Goal: Task Accomplishment & Management: Complete application form

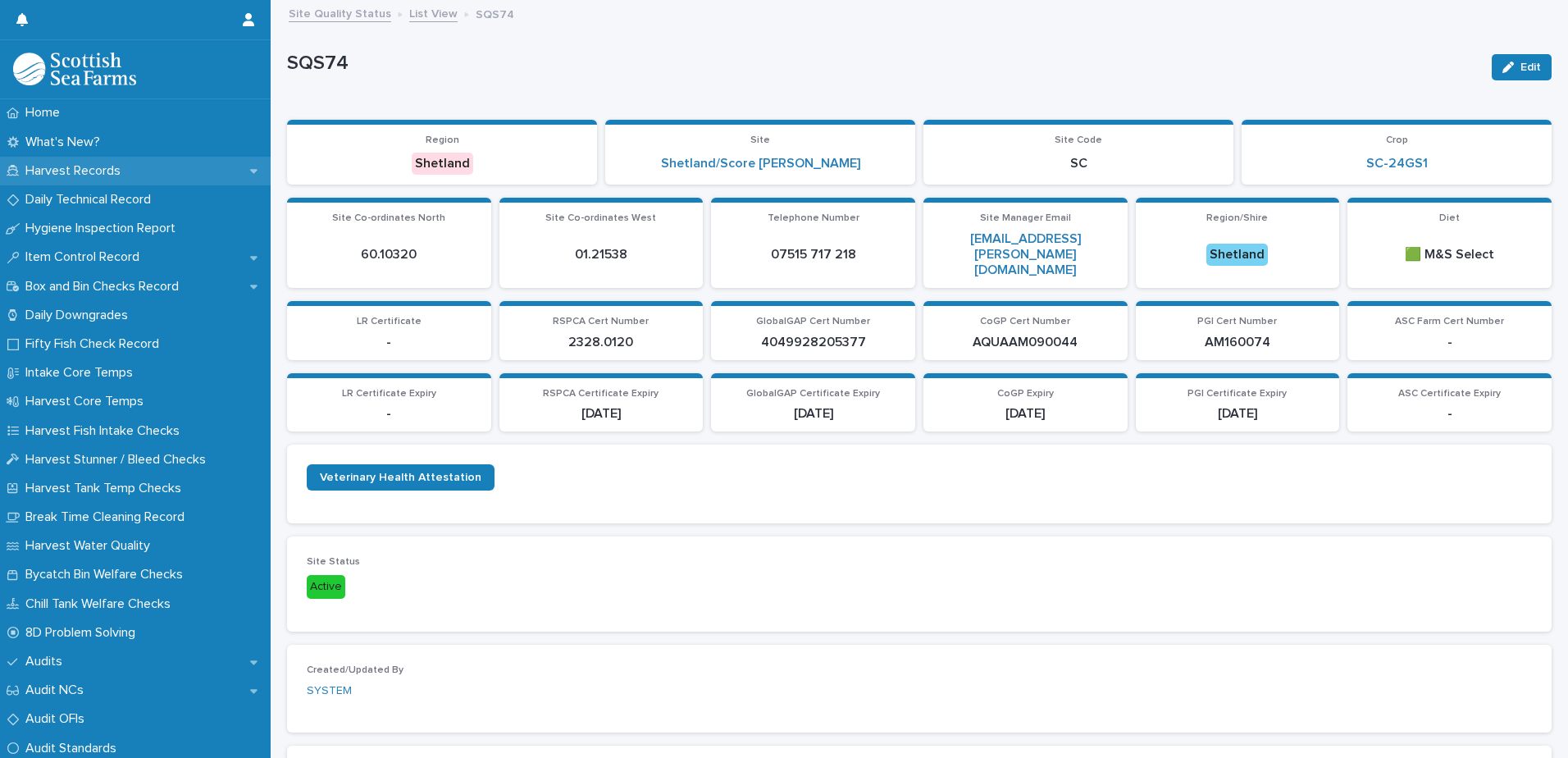
click at [90, 173] on p "Harvest Records" at bounding box center [76, 170] width 115 height 15
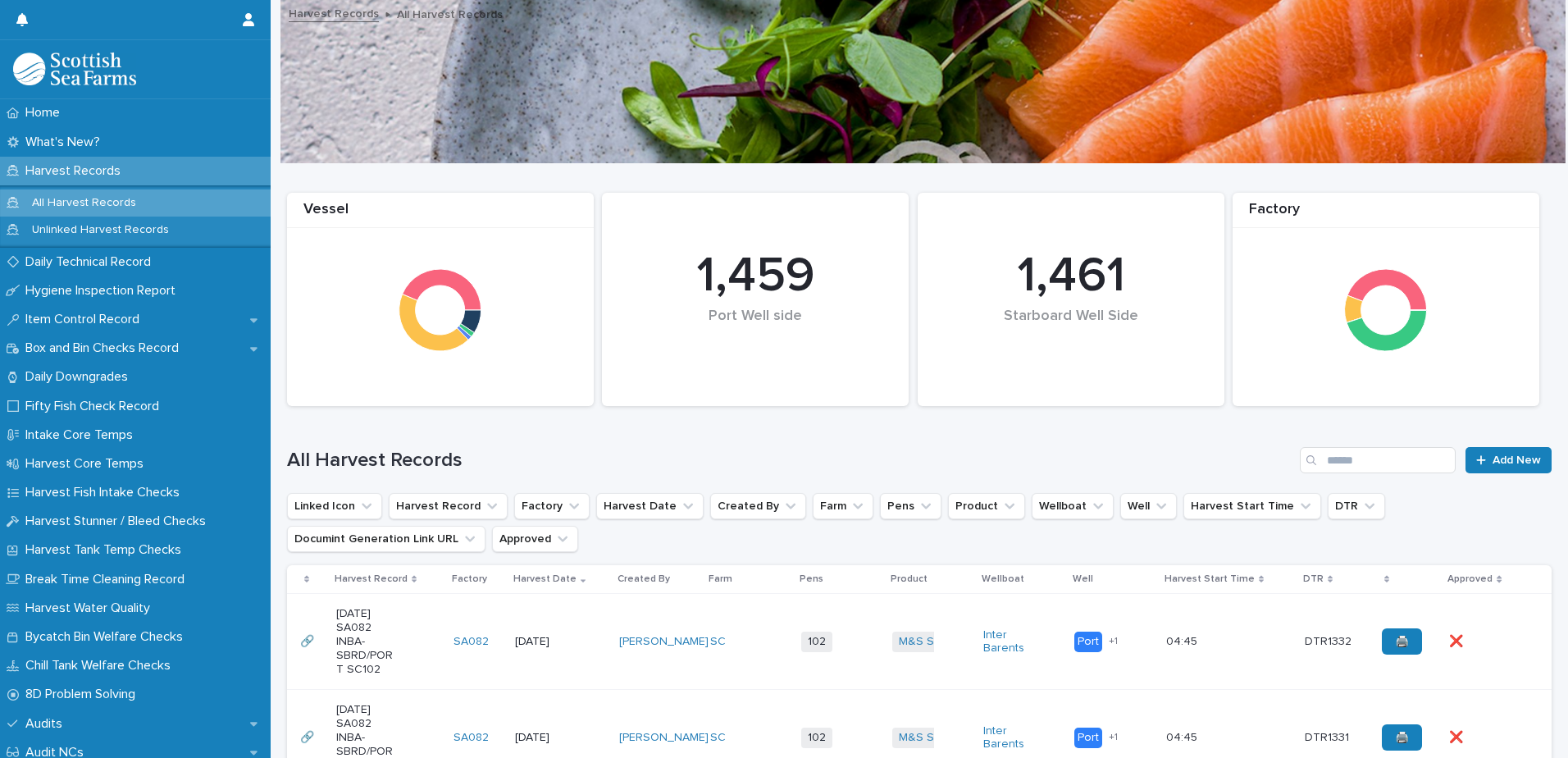
click at [946, 642] on div "M&S Select + 0" at bounding box center [932, 642] width 78 height 34
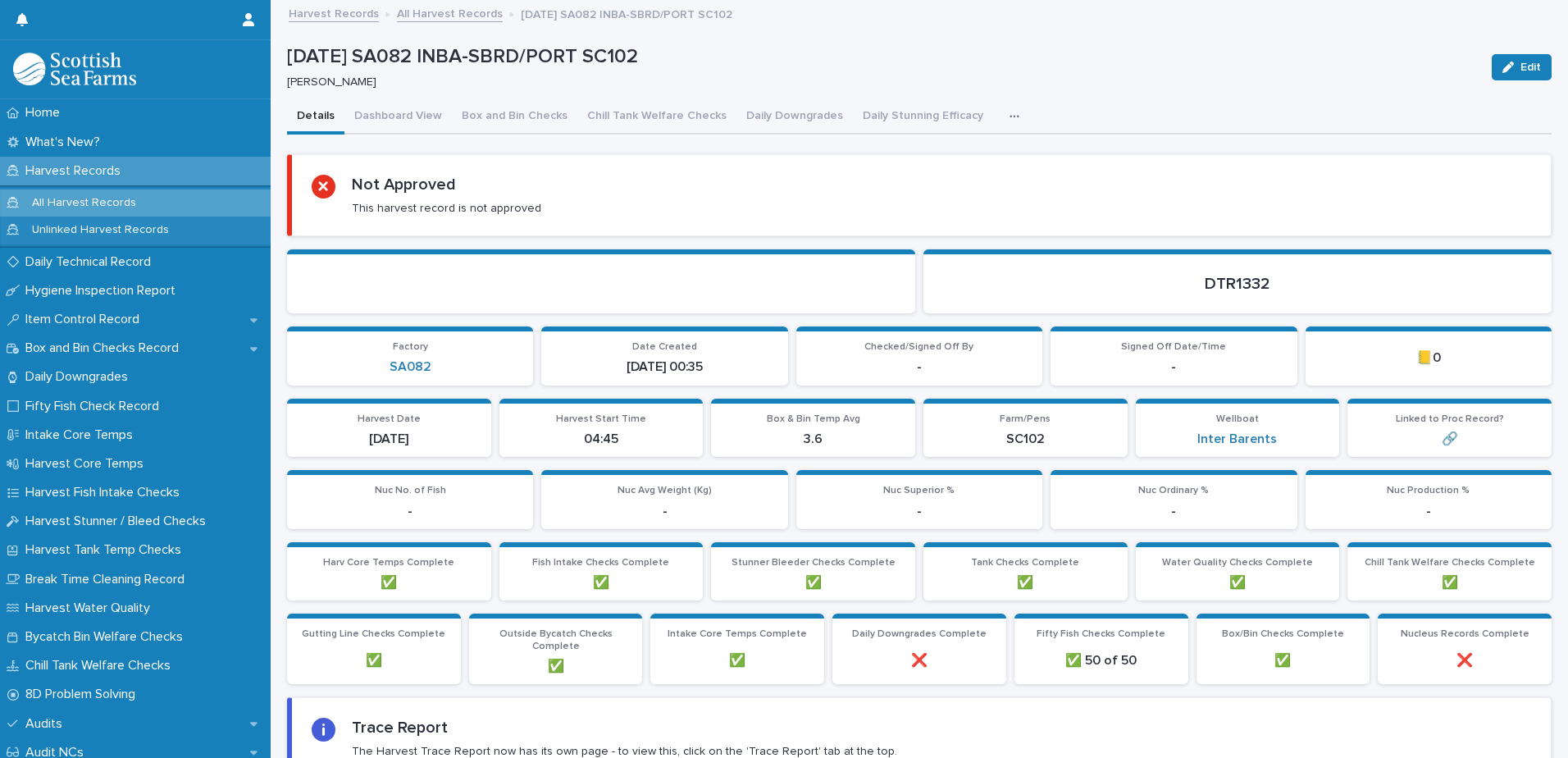
click at [1009, 113] on icon "button" at bounding box center [1014, 116] width 10 height 12
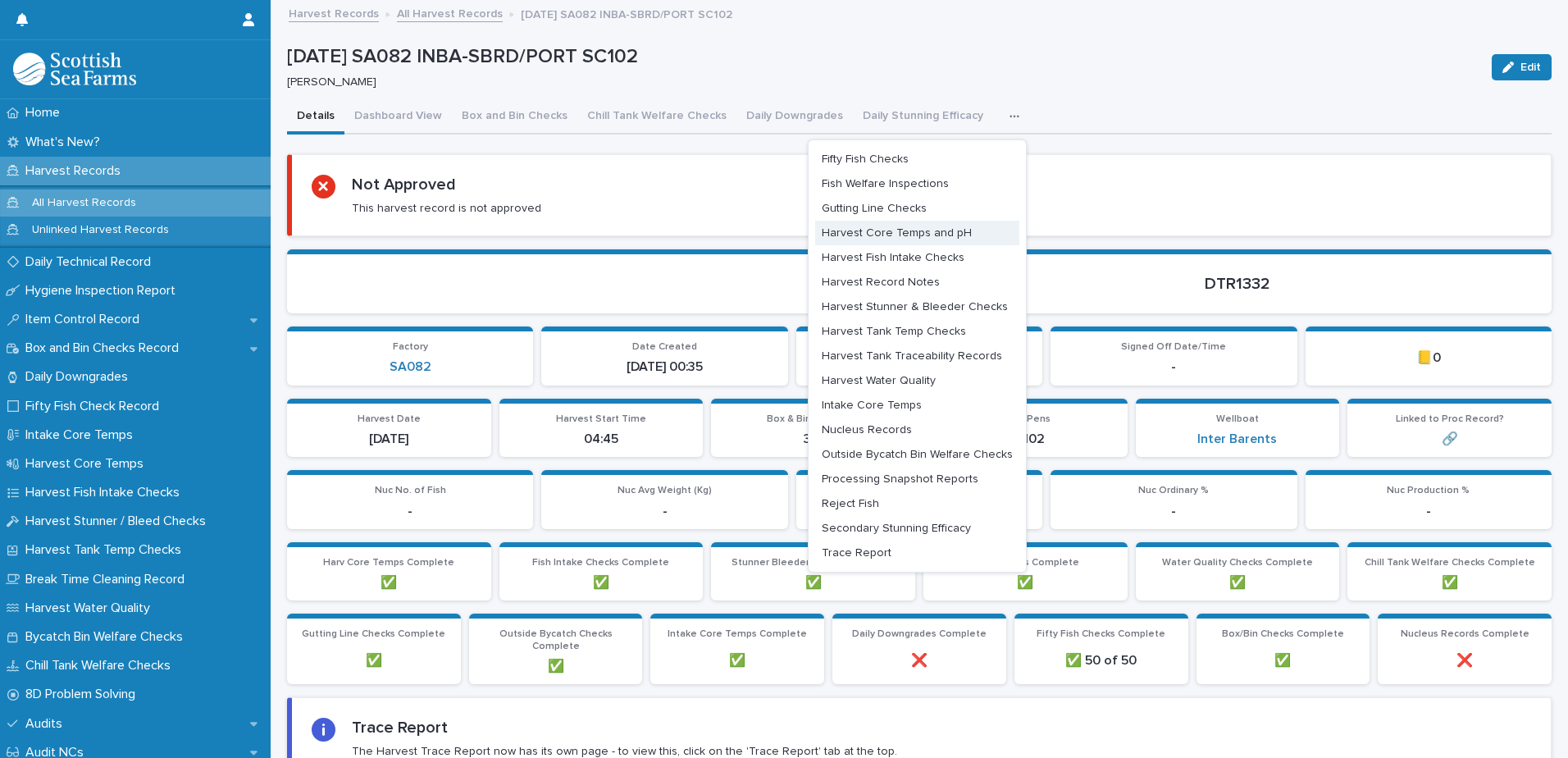
click at [936, 233] on span "Harvest Core Temps and pH" at bounding box center [896, 233] width 150 height 12
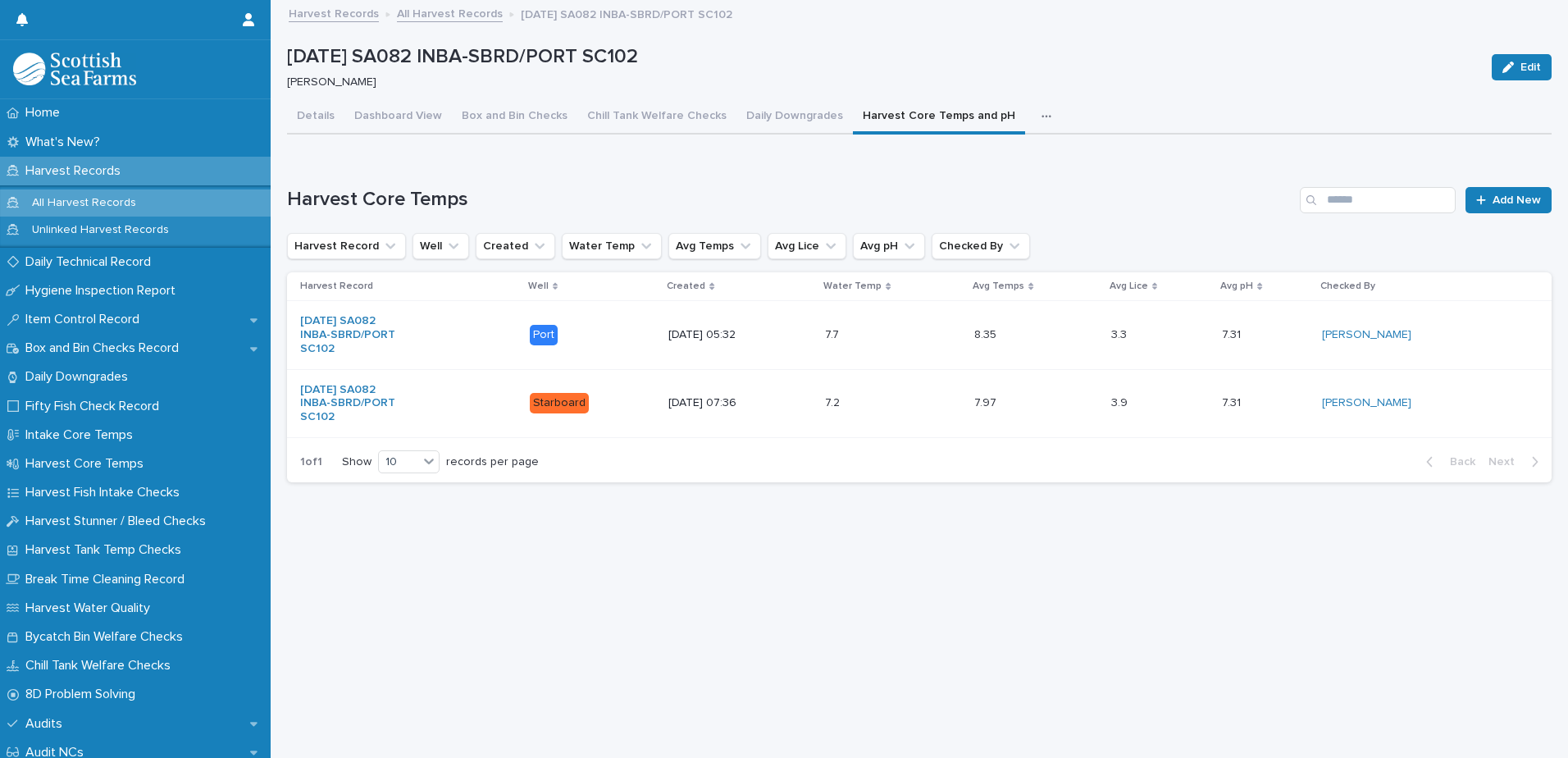
click at [1042, 116] on icon "button" at bounding box center [1047, 116] width 10 height 12
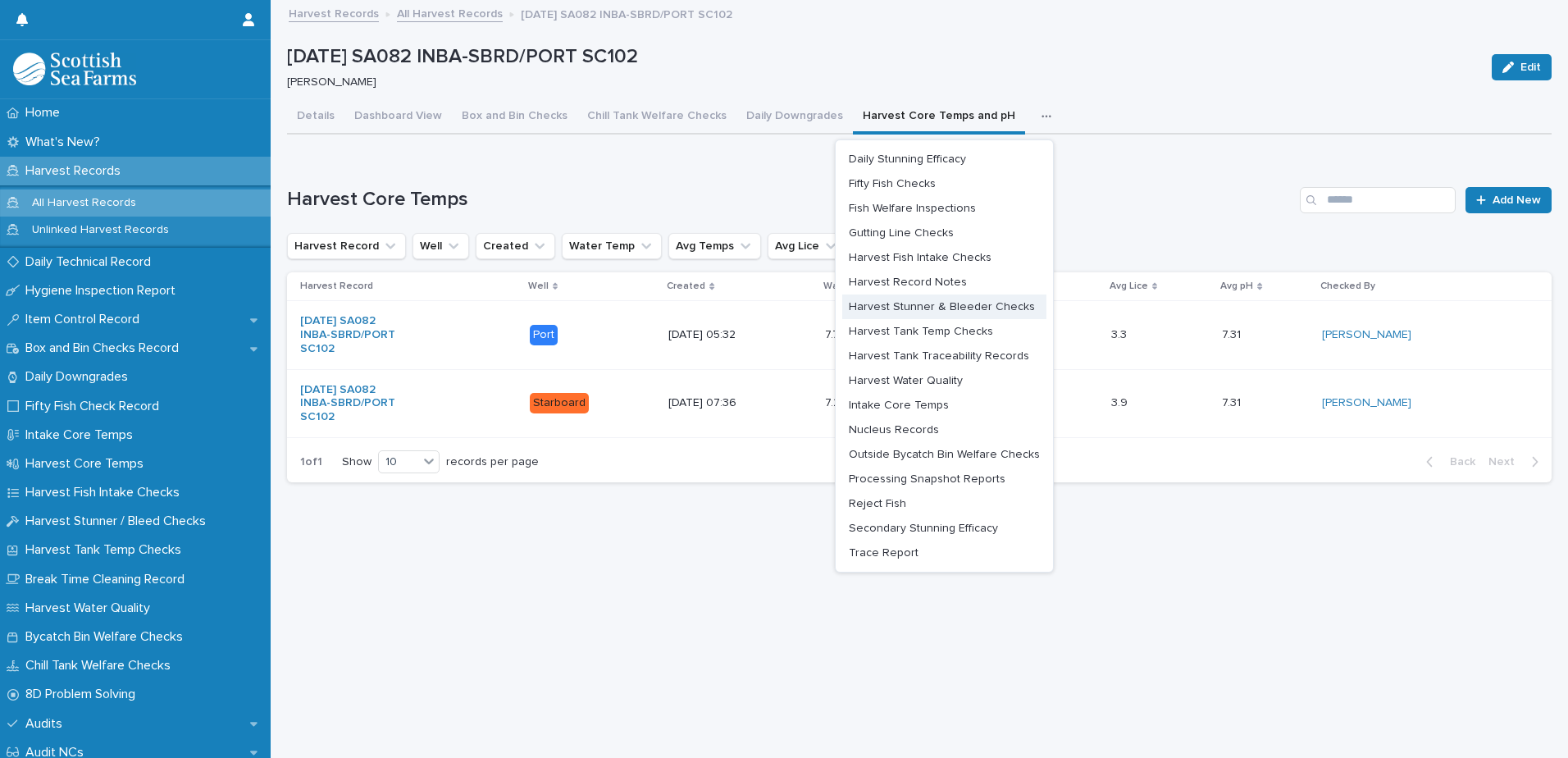
click at [953, 302] on span "Harvest Stunner & Bleeder Checks" at bounding box center [942, 307] width 187 height 12
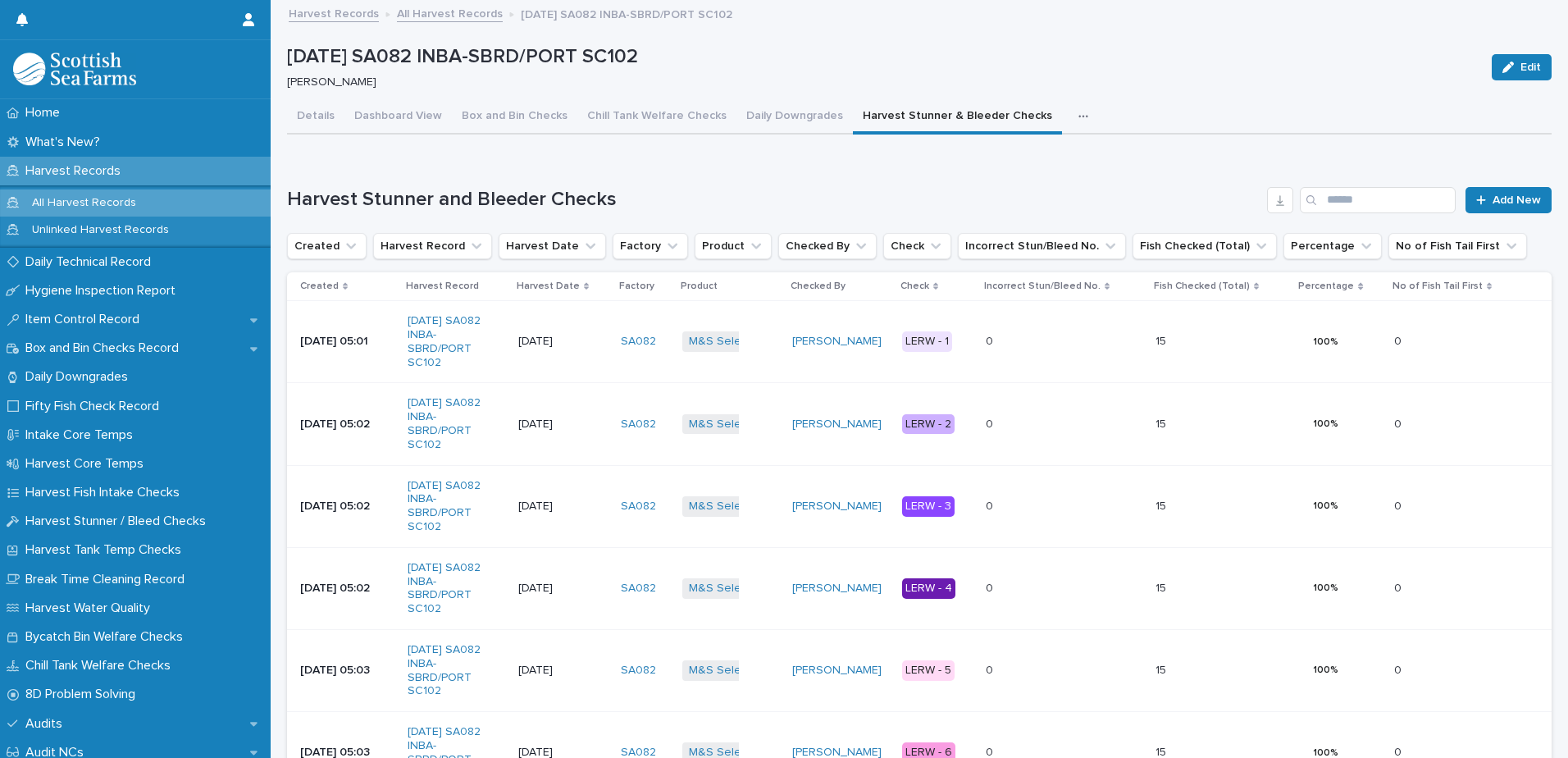
click at [1068, 109] on button "button" at bounding box center [1087, 116] width 36 height 33
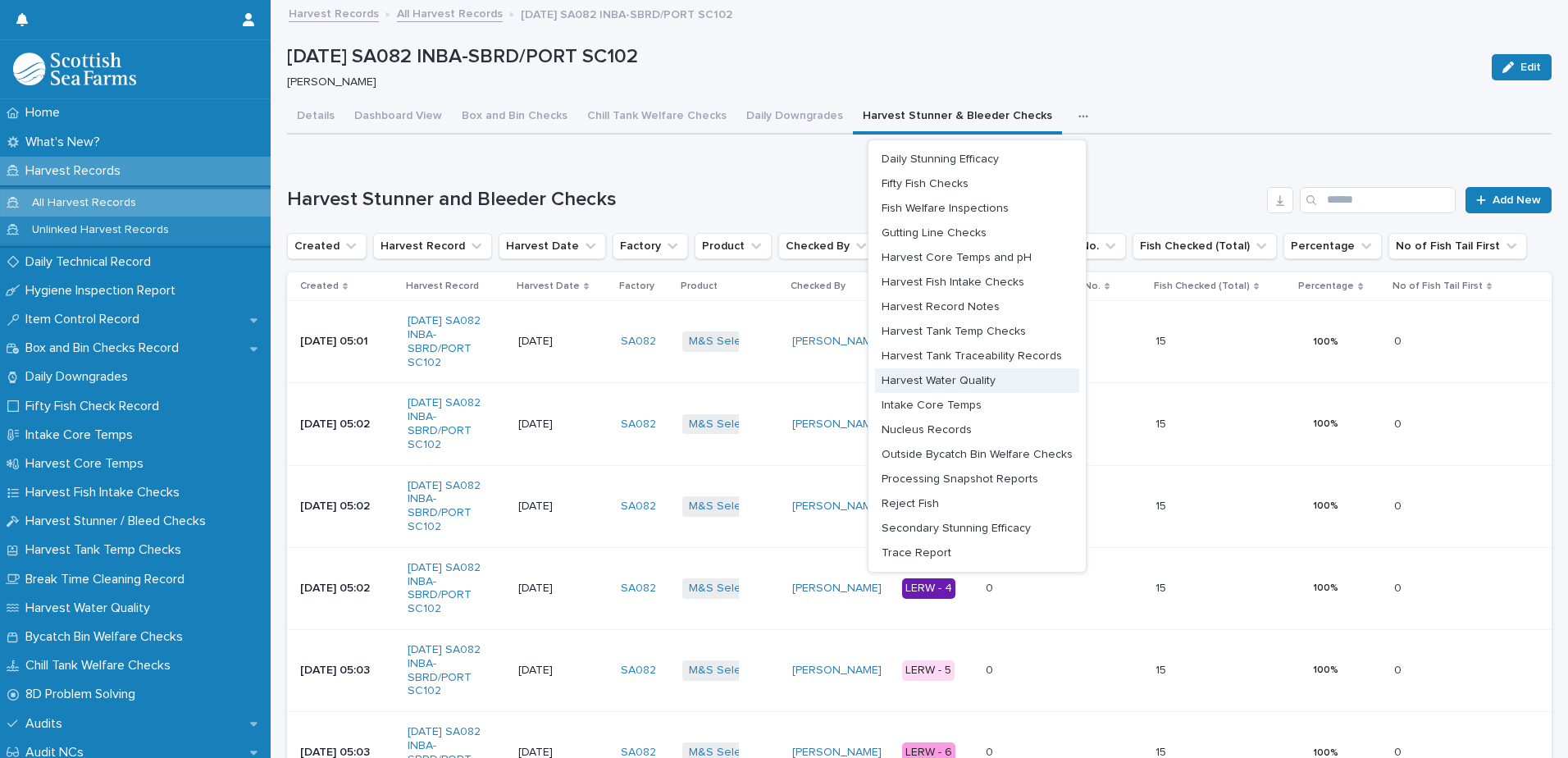
click at [970, 379] on span "Harvest Water Quality" at bounding box center [938, 380] width 114 height 12
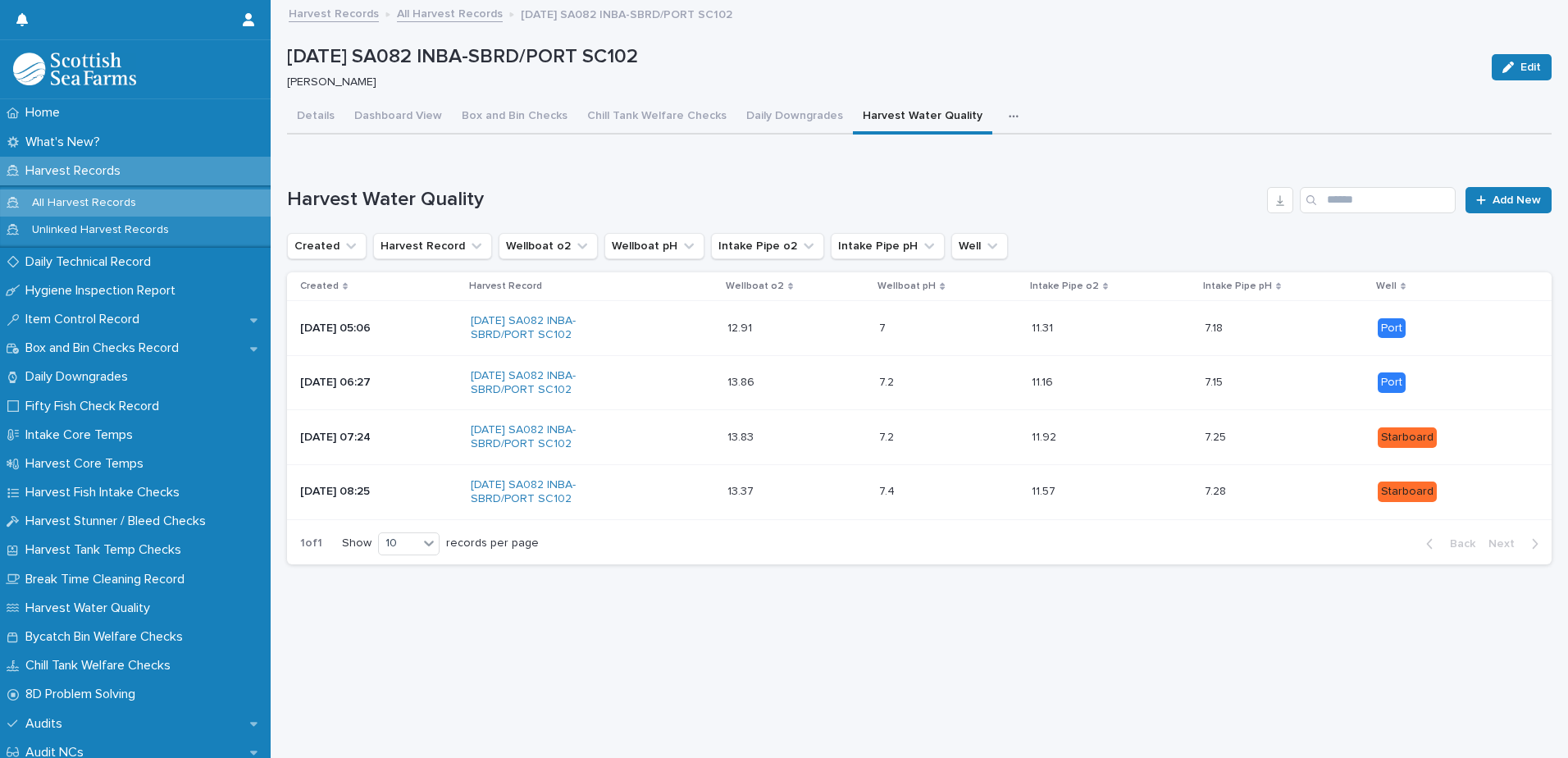
click at [1009, 116] on icon "button" at bounding box center [1014, 116] width 9 height 3
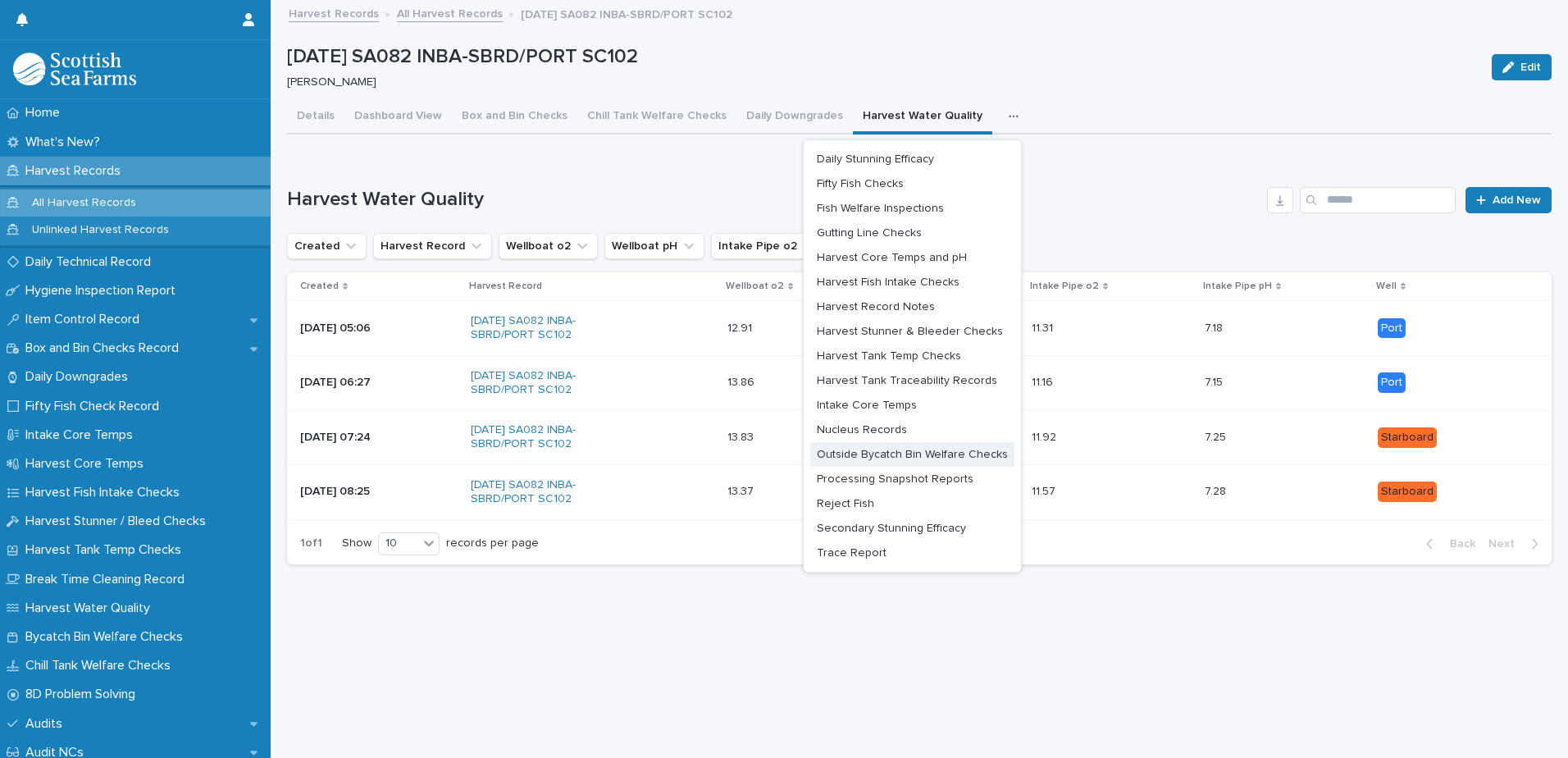
click at [915, 447] on button "Outside Bycatch Bin Welfare Checks" at bounding box center [912, 454] width 204 height 25
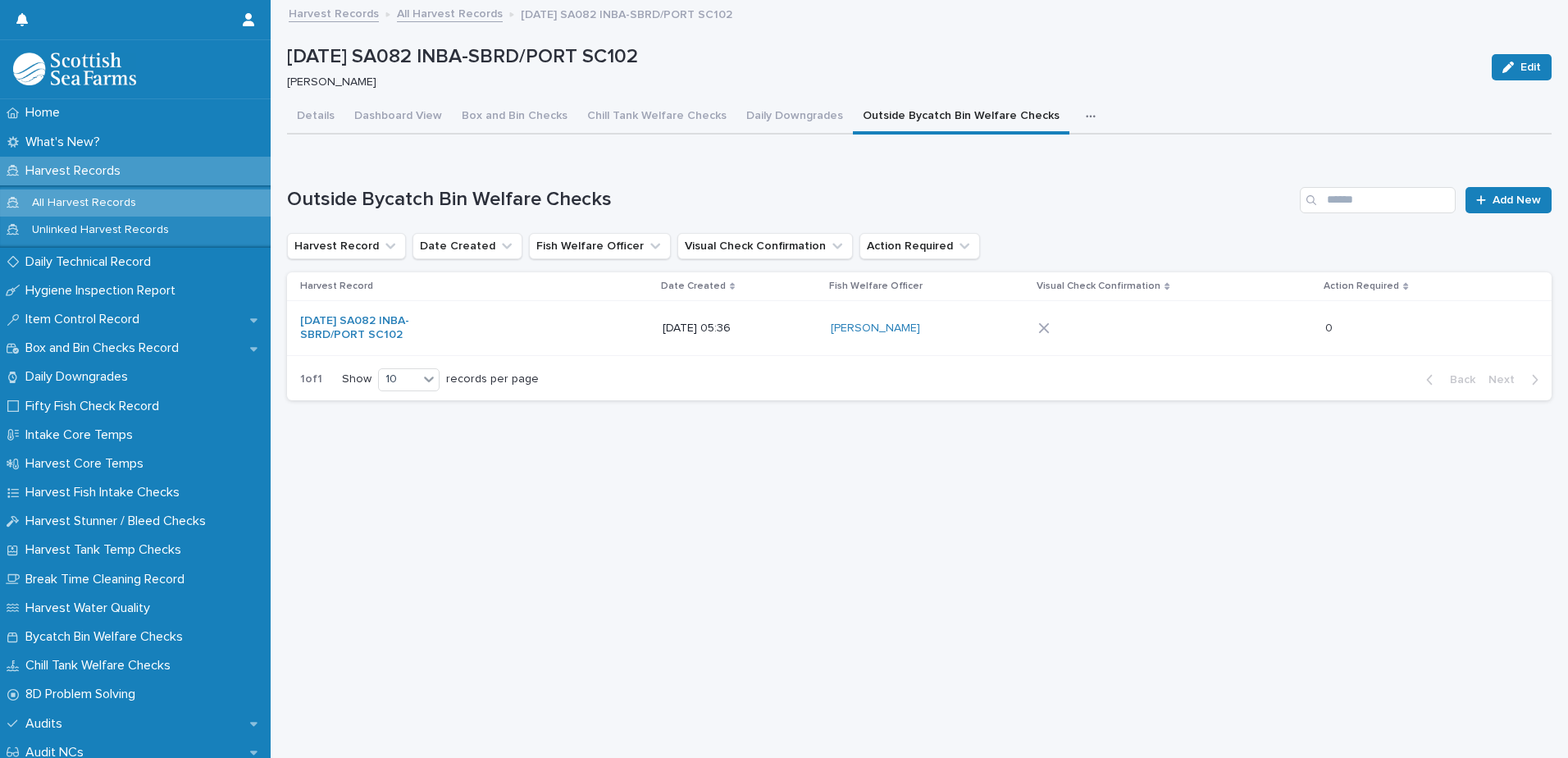
click at [1075, 326] on div at bounding box center [1079, 328] width 82 height 12
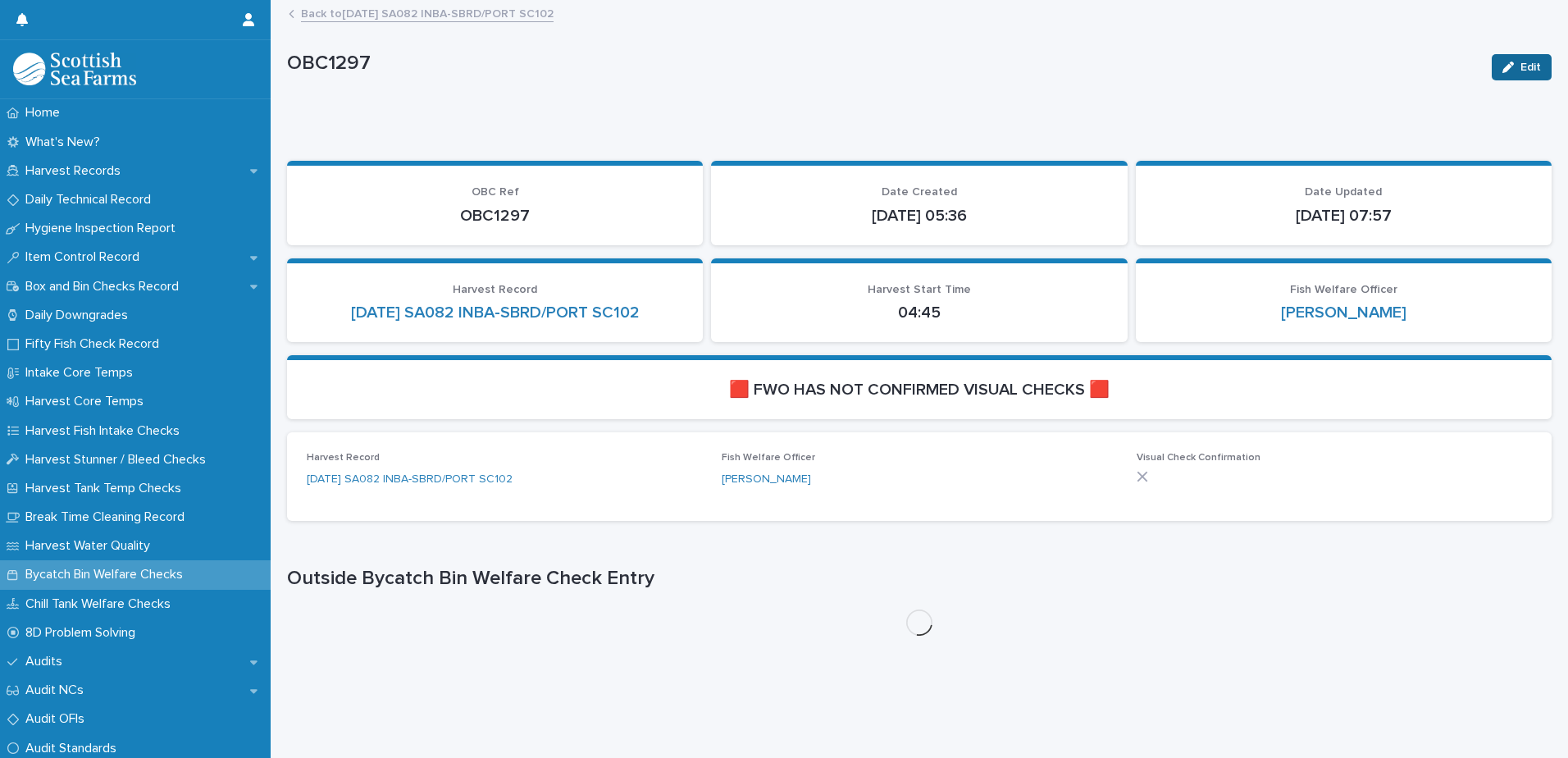
click at [1521, 69] on span "Edit" at bounding box center [1531, 67] width 21 height 12
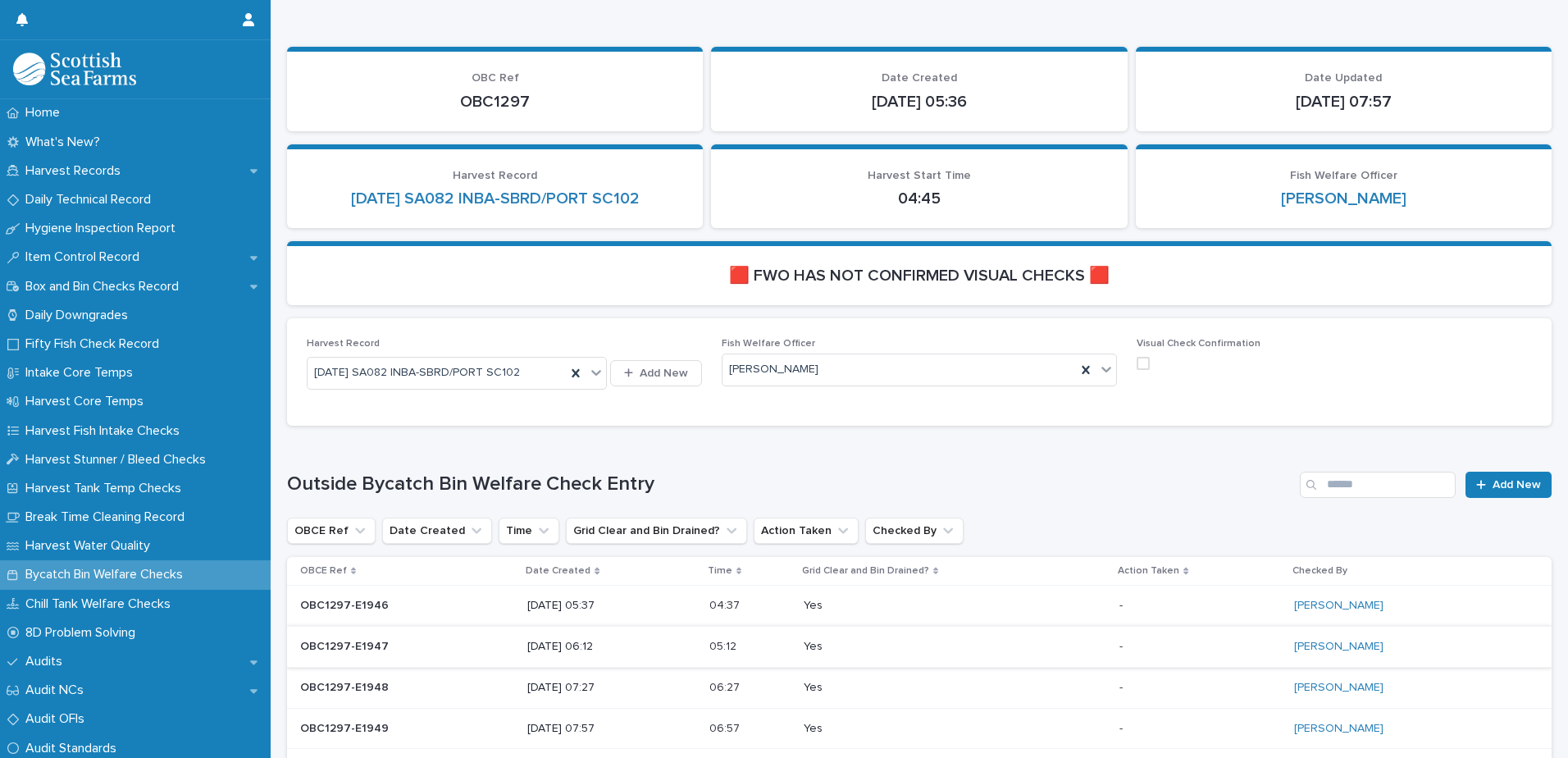
scroll to position [257, 0]
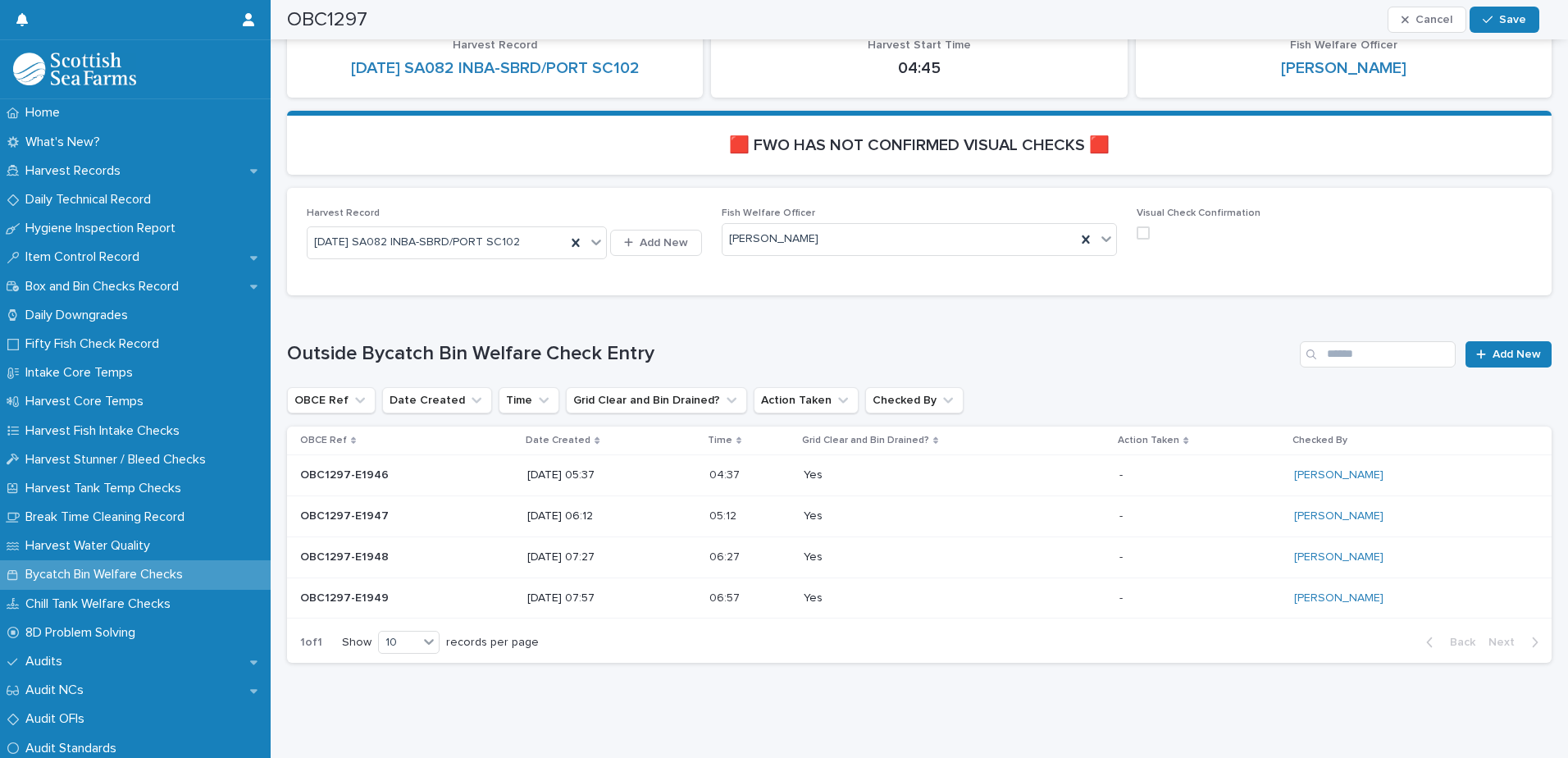
click at [1137, 227] on span at bounding box center [1143, 233] width 13 height 13
click at [1492, 16] on icon "button" at bounding box center [1488, 19] width 10 height 12
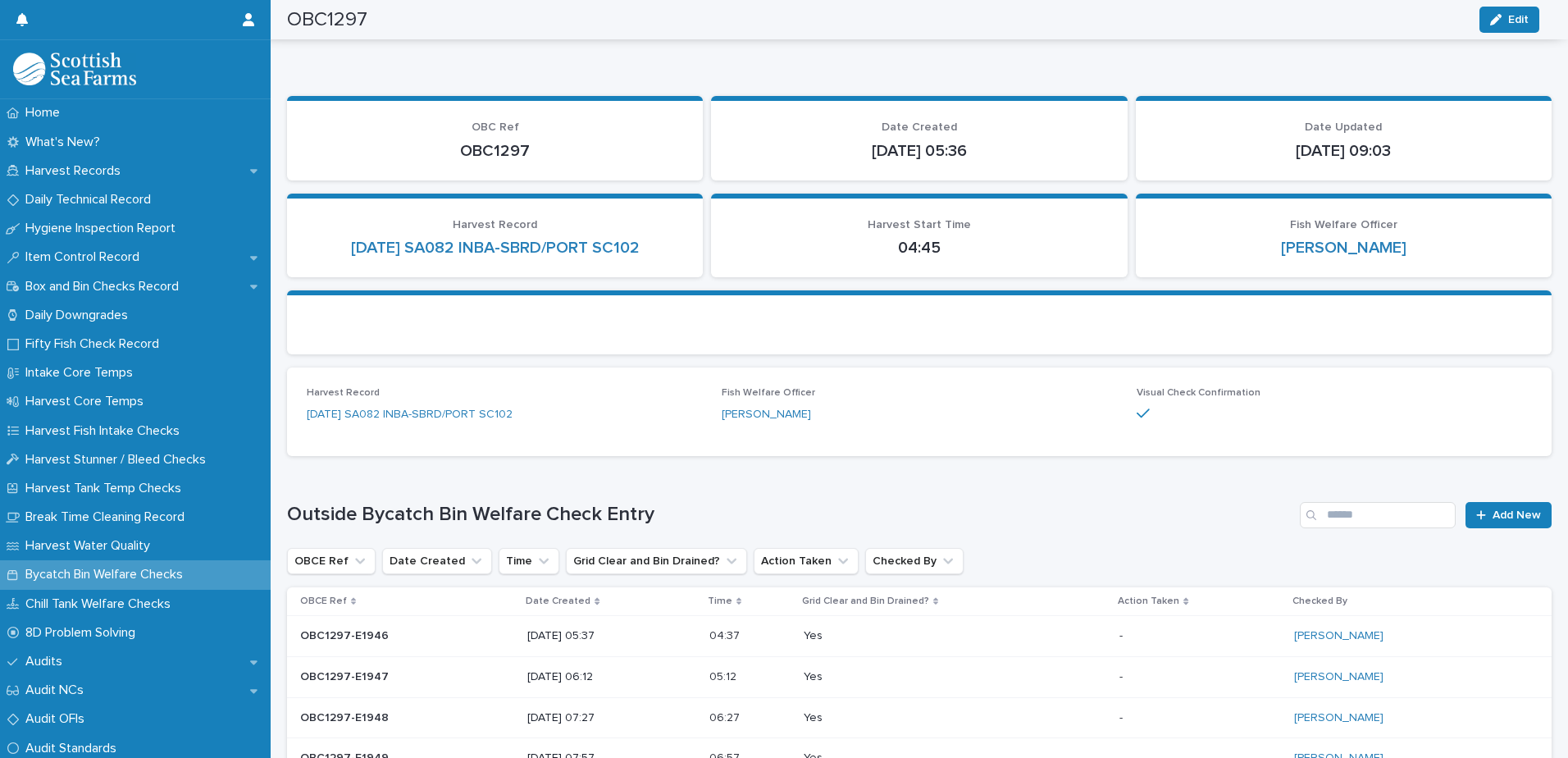
scroll to position [0, 0]
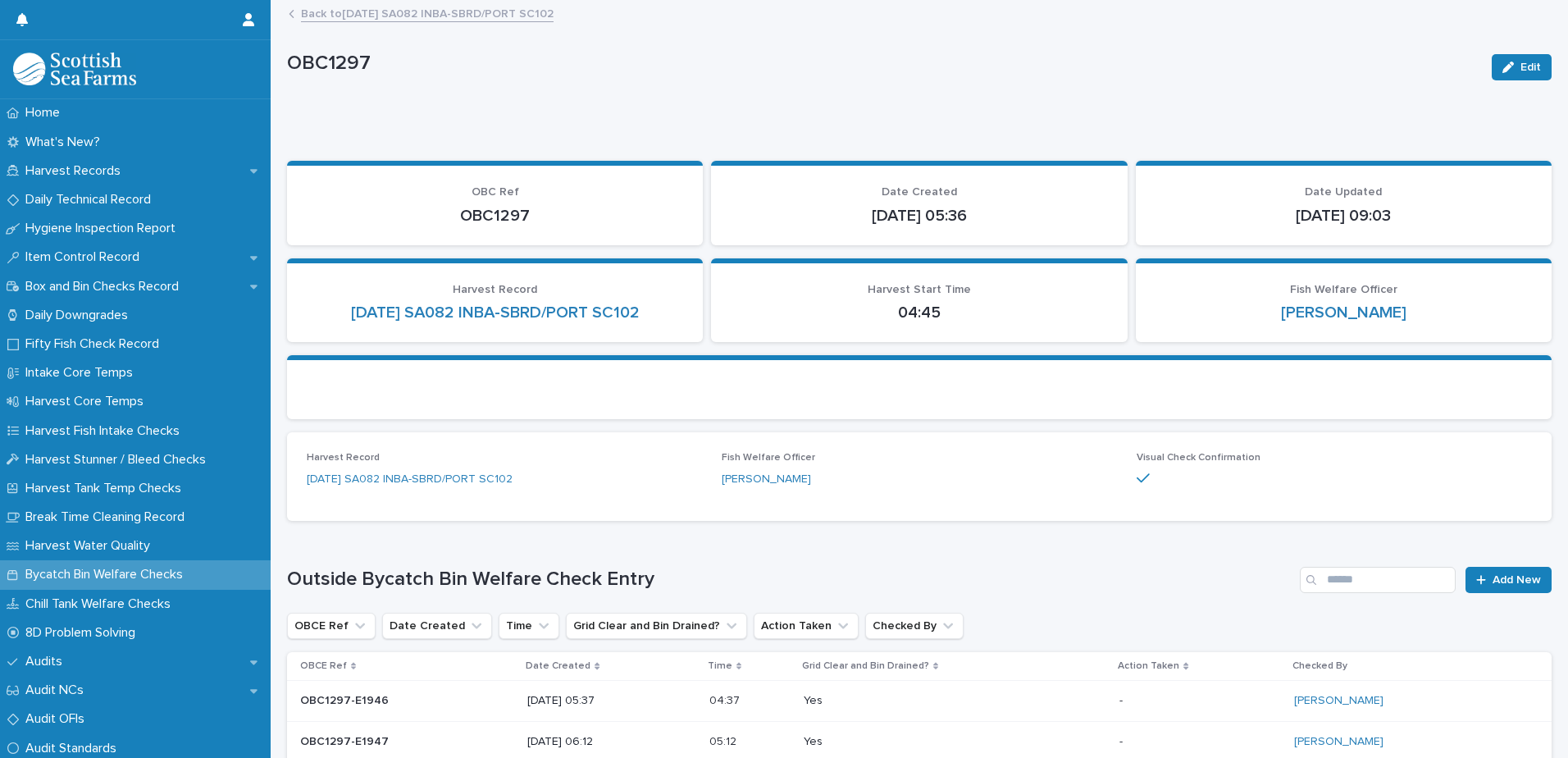
click at [473, 20] on link "Back to [DATE] SA082 INBA-SBRD/PORT SC102" at bounding box center [428, 13] width 253 height 19
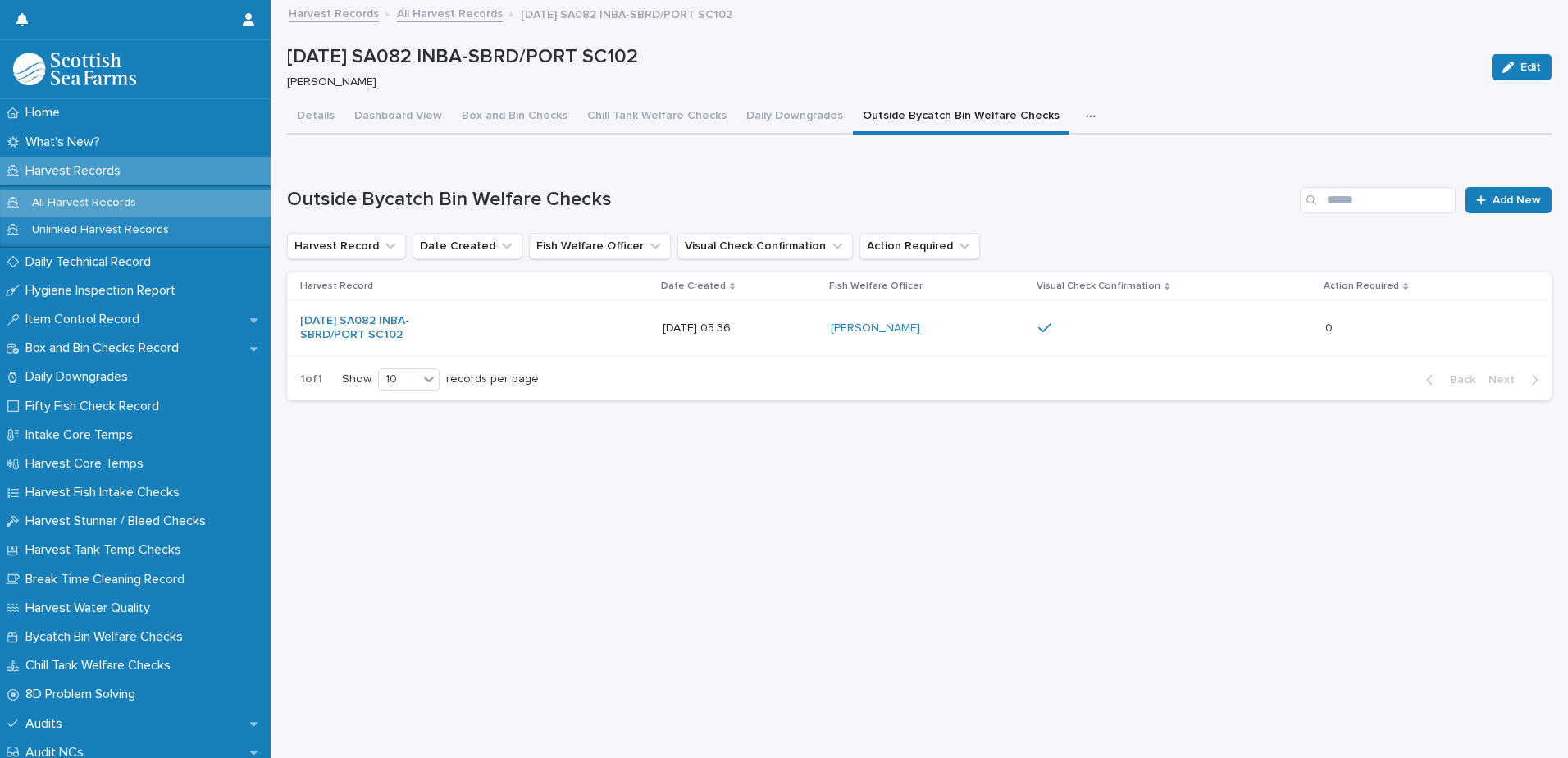
click at [1077, 120] on button "button" at bounding box center [1095, 116] width 36 height 33
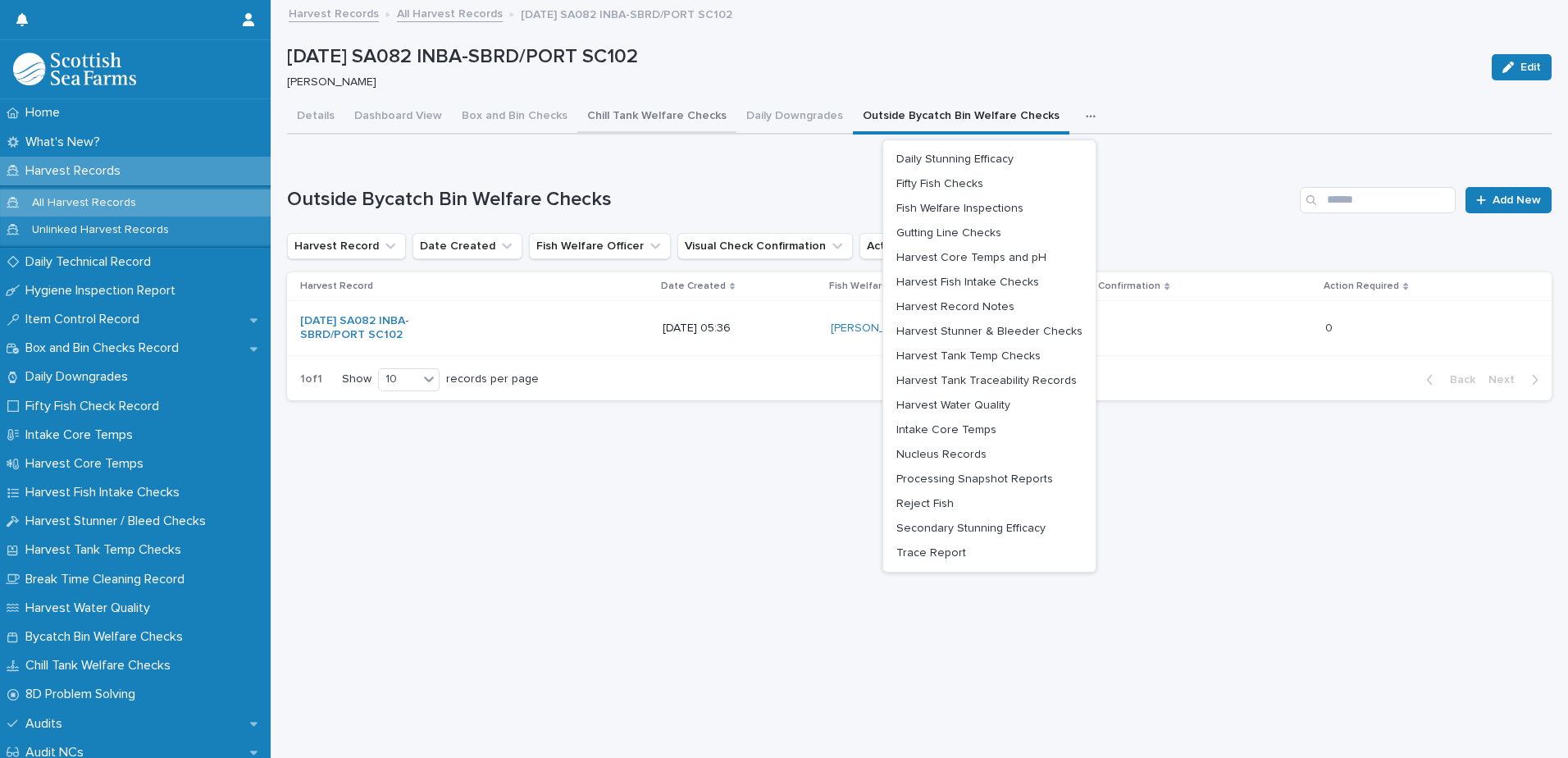
click at [645, 112] on button "Chill Tank Welfare Checks" at bounding box center [657, 117] width 159 height 35
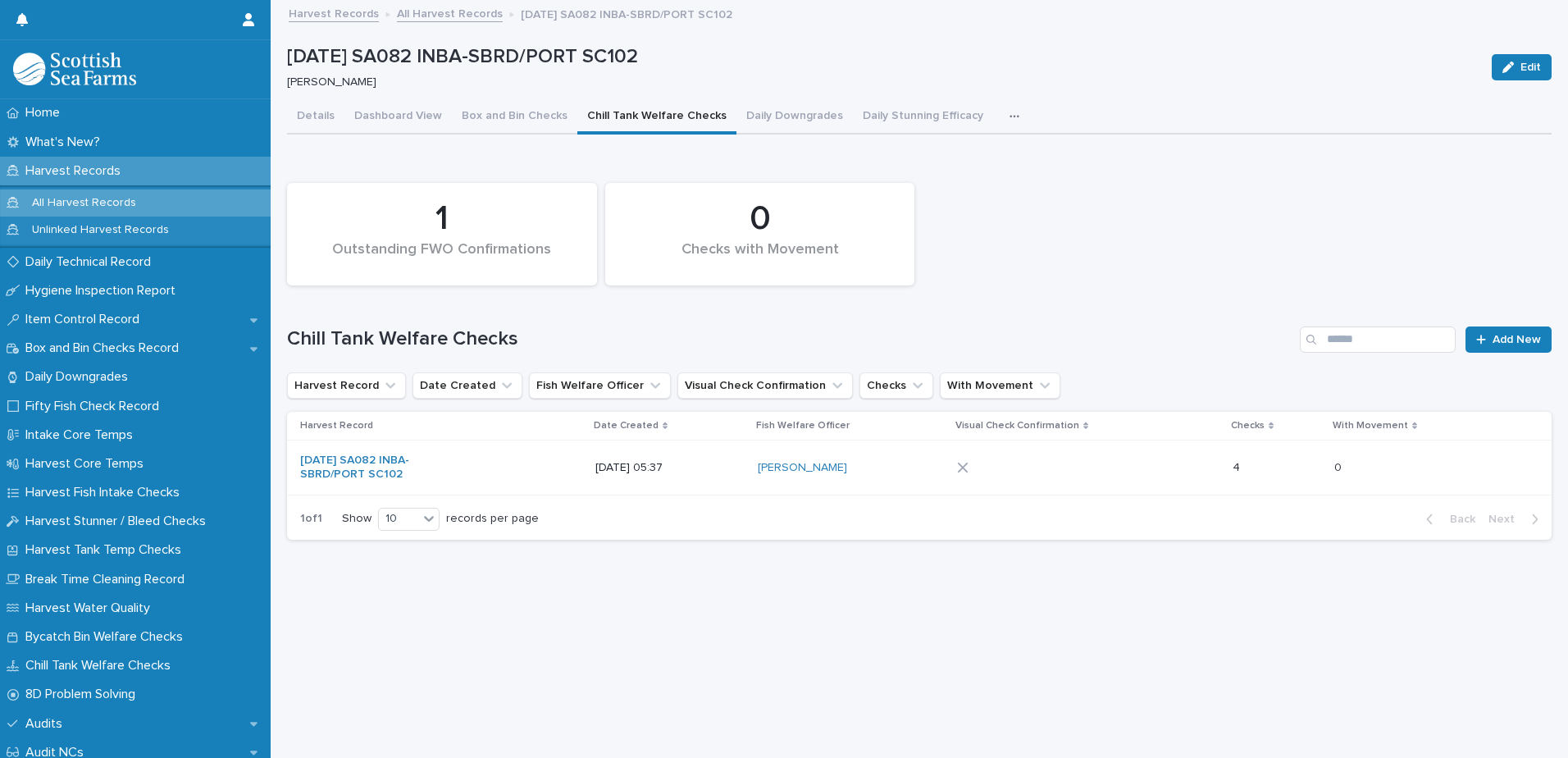
click at [1098, 466] on div at bounding box center [1088, 467] width 262 height 25
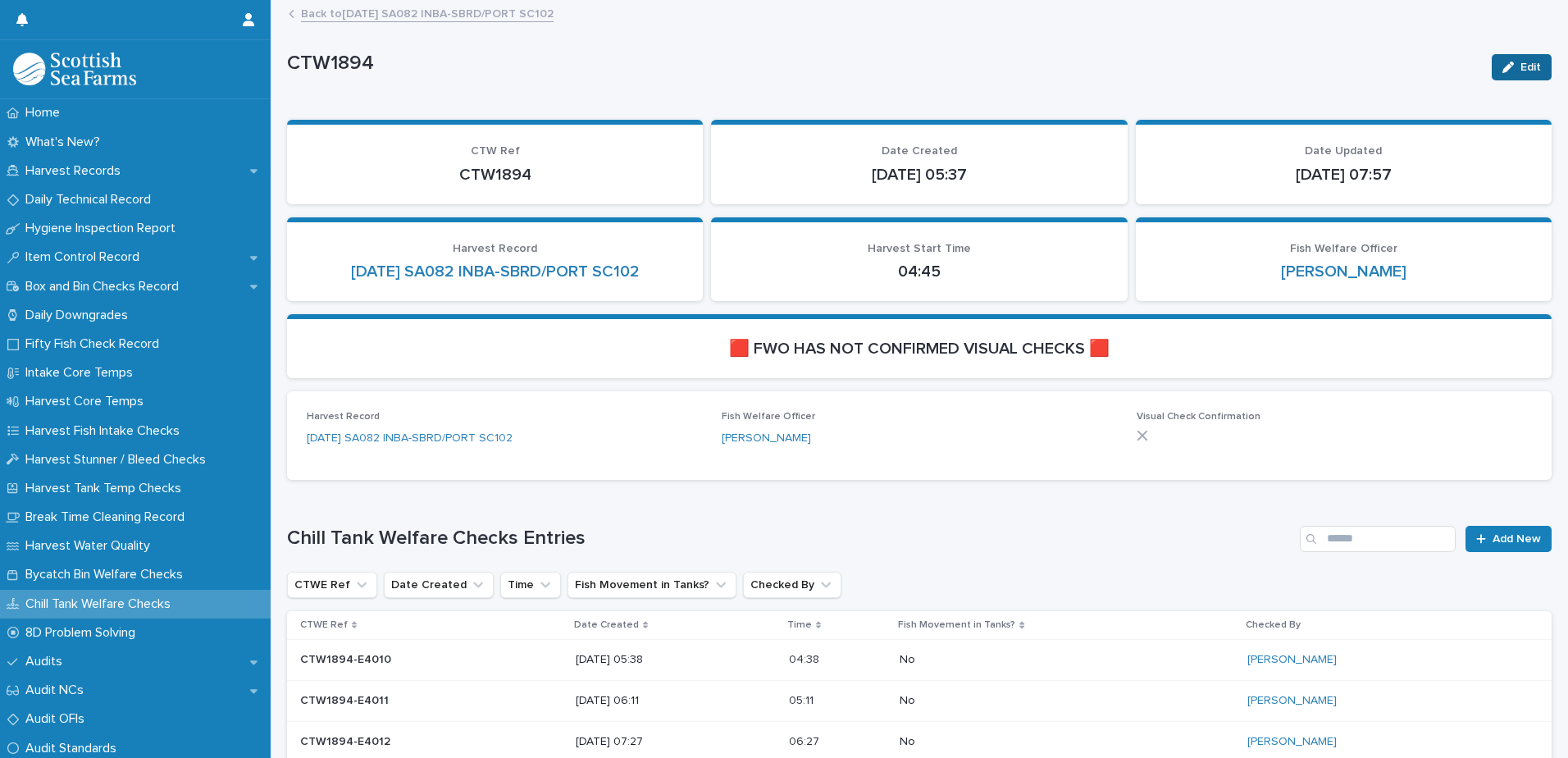
click at [1523, 71] on span "Edit" at bounding box center [1531, 67] width 21 height 12
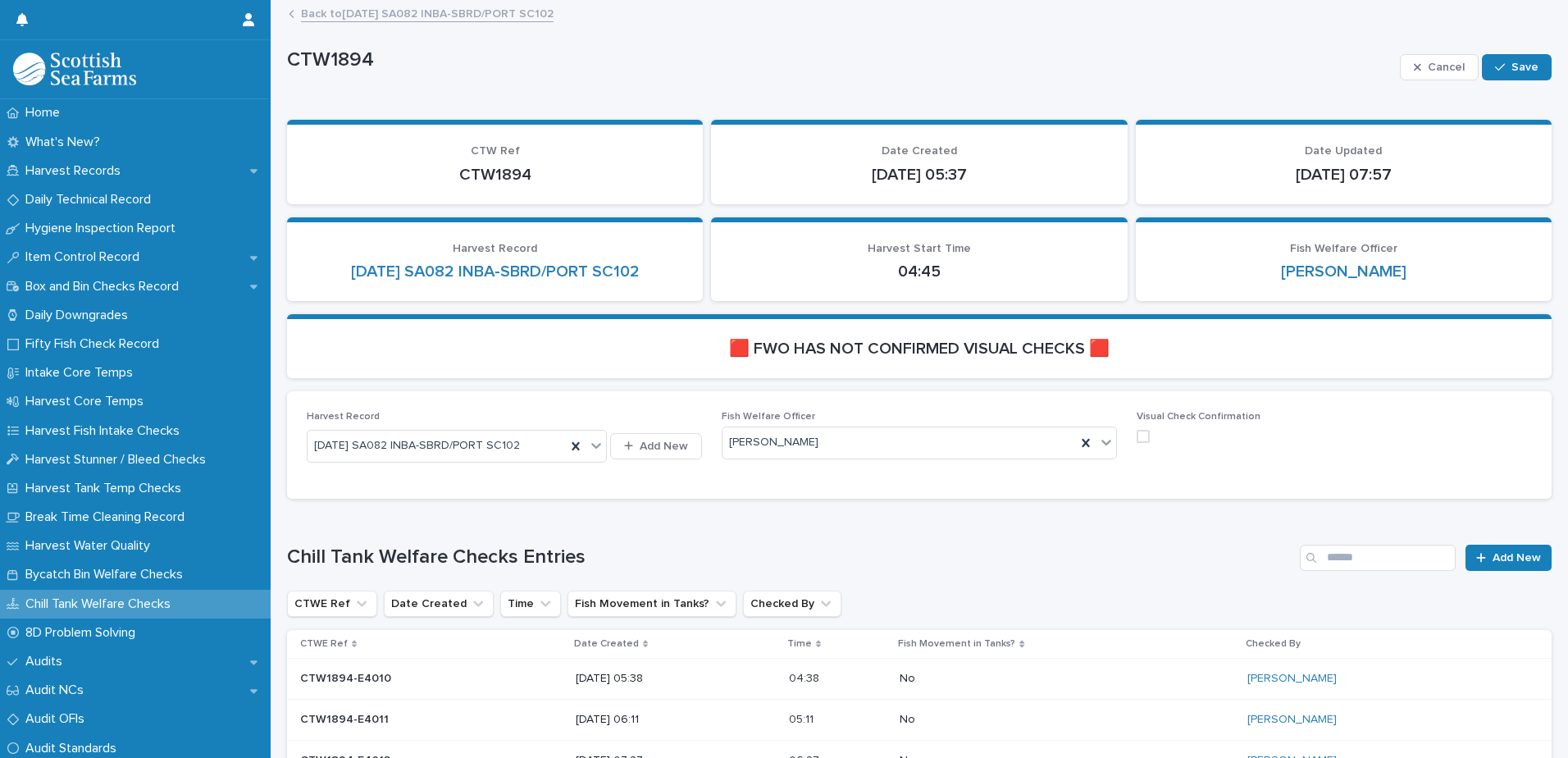
click at [1137, 438] on span at bounding box center [1143, 436] width 13 height 13
click at [1513, 64] on span "Save" at bounding box center [1525, 67] width 27 height 12
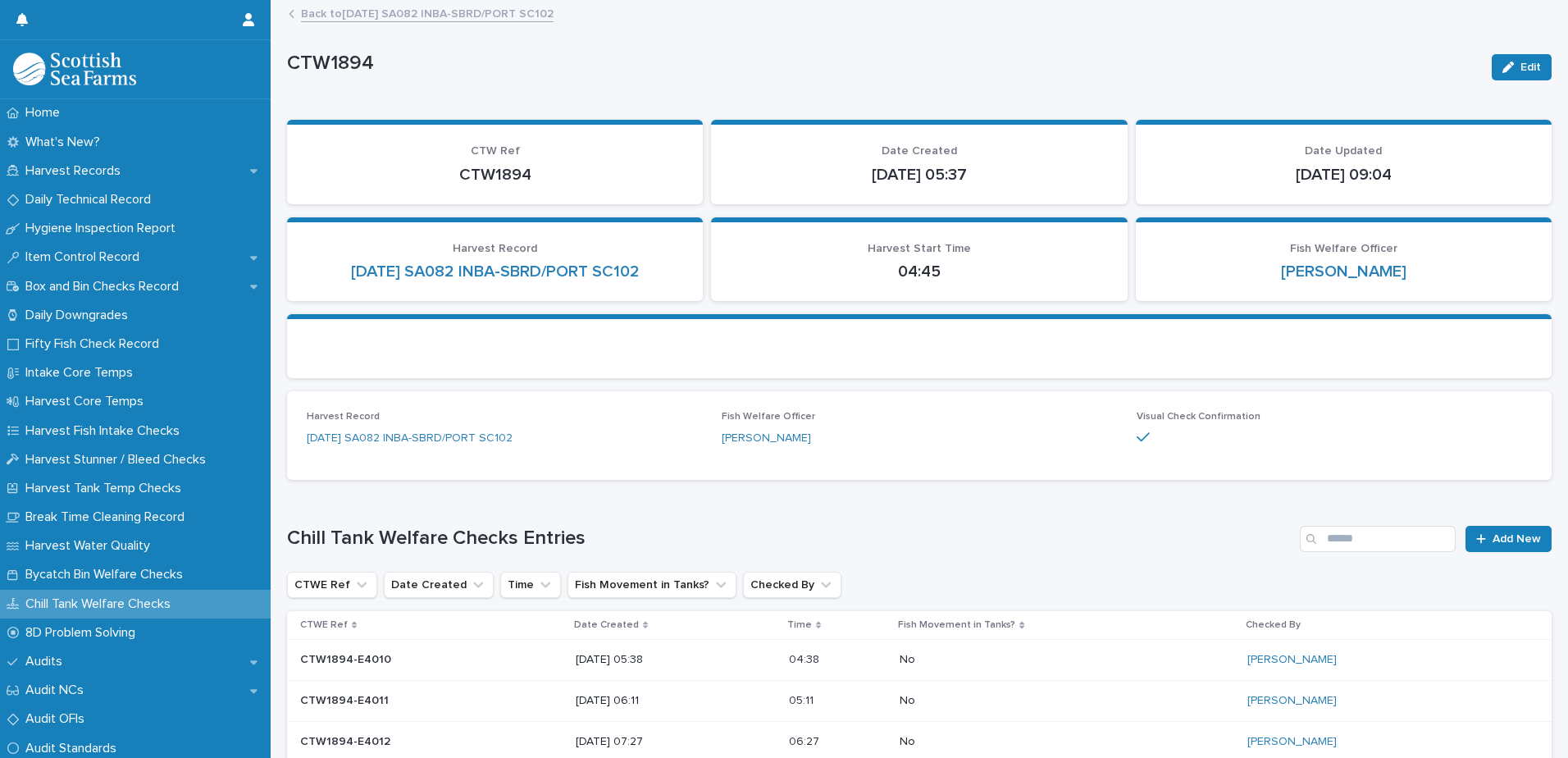
click at [536, 5] on link "Back to [DATE] SA082 INBA-SBRD/PORT SC102" at bounding box center [428, 13] width 253 height 19
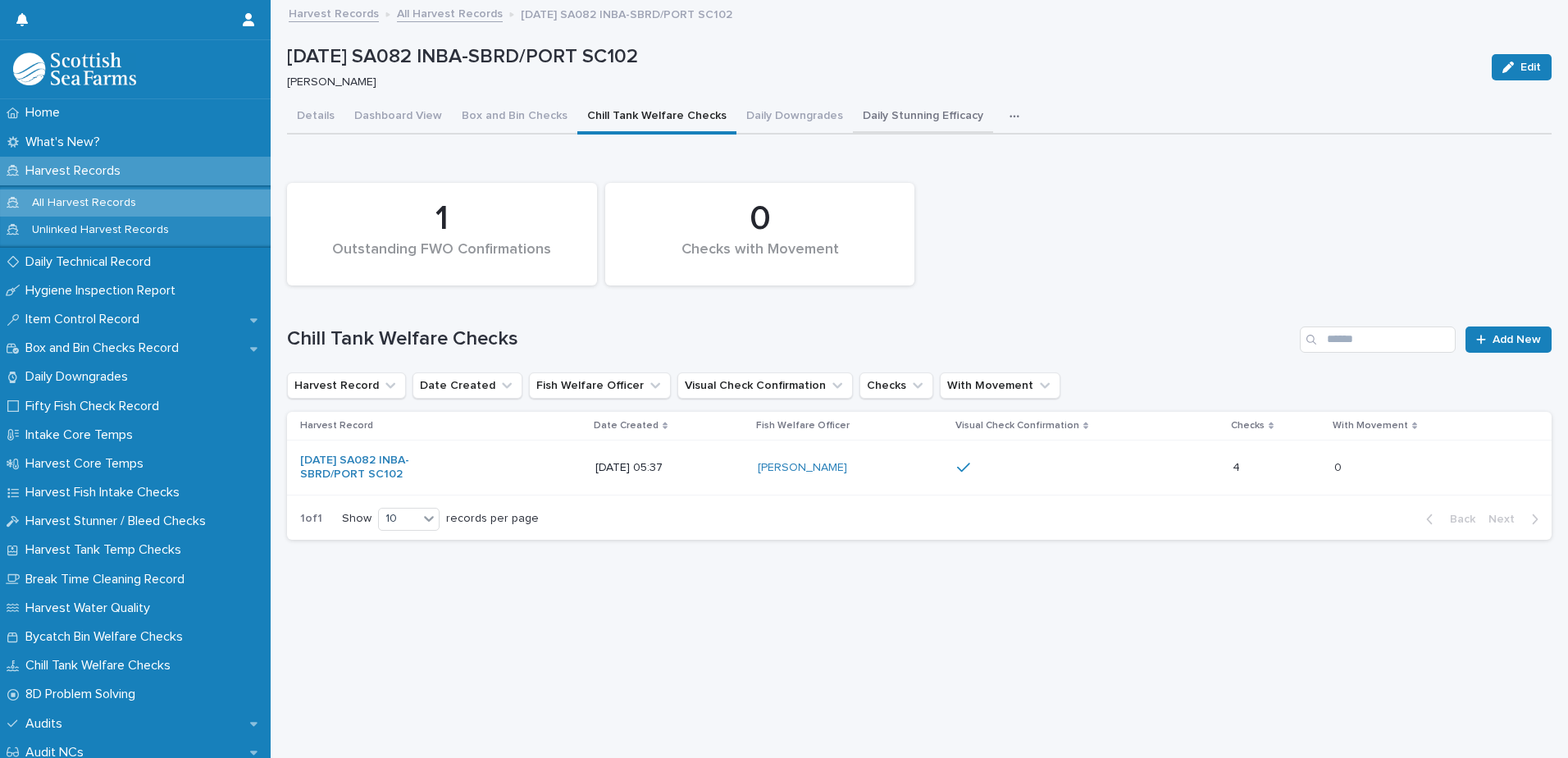
click at [906, 112] on button "Daily Stunning Efficacy" at bounding box center [923, 117] width 140 height 35
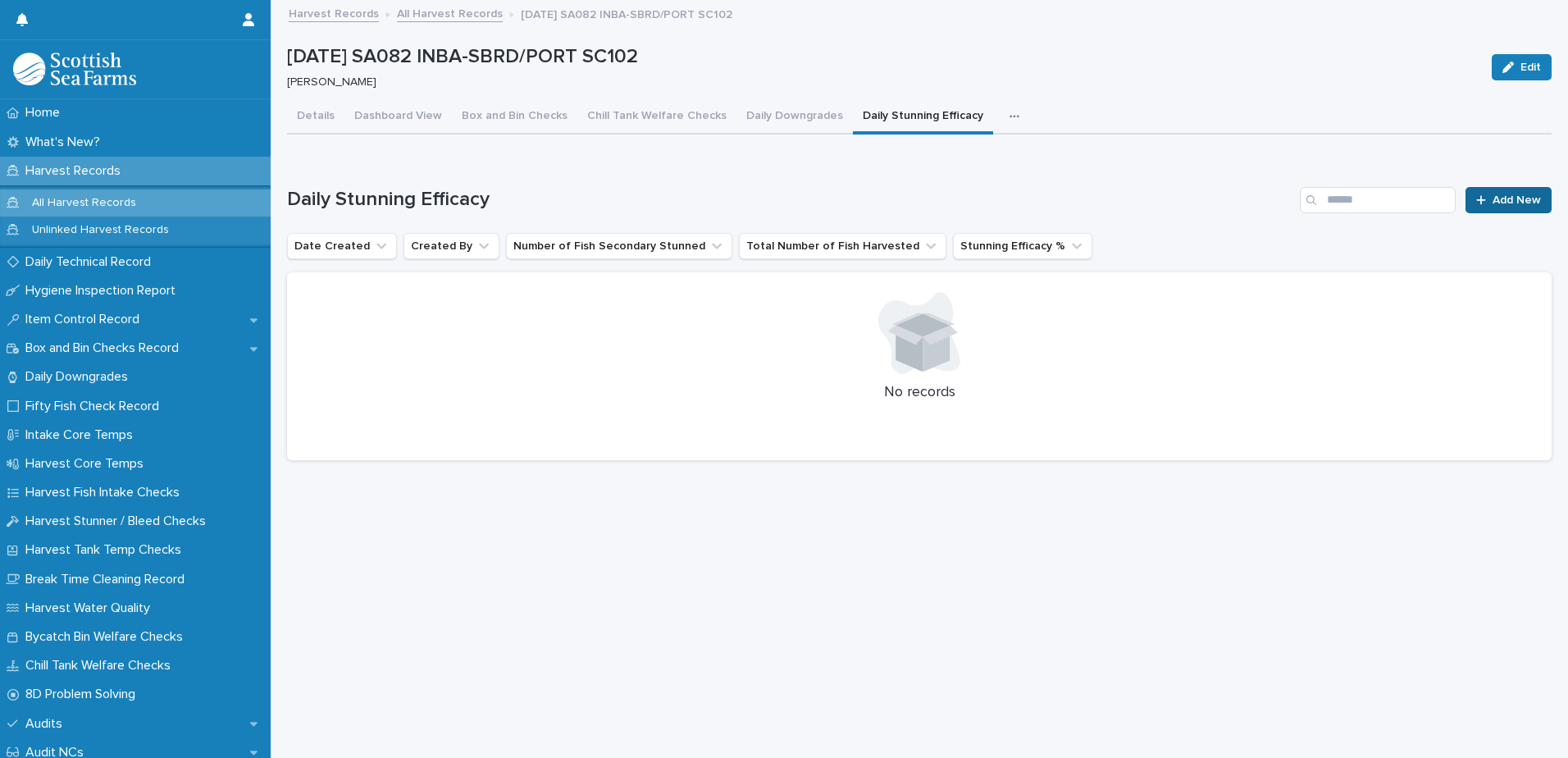
click at [1492, 207] on link "Add New" at bounding box center [1509, 199] width 86 height 26
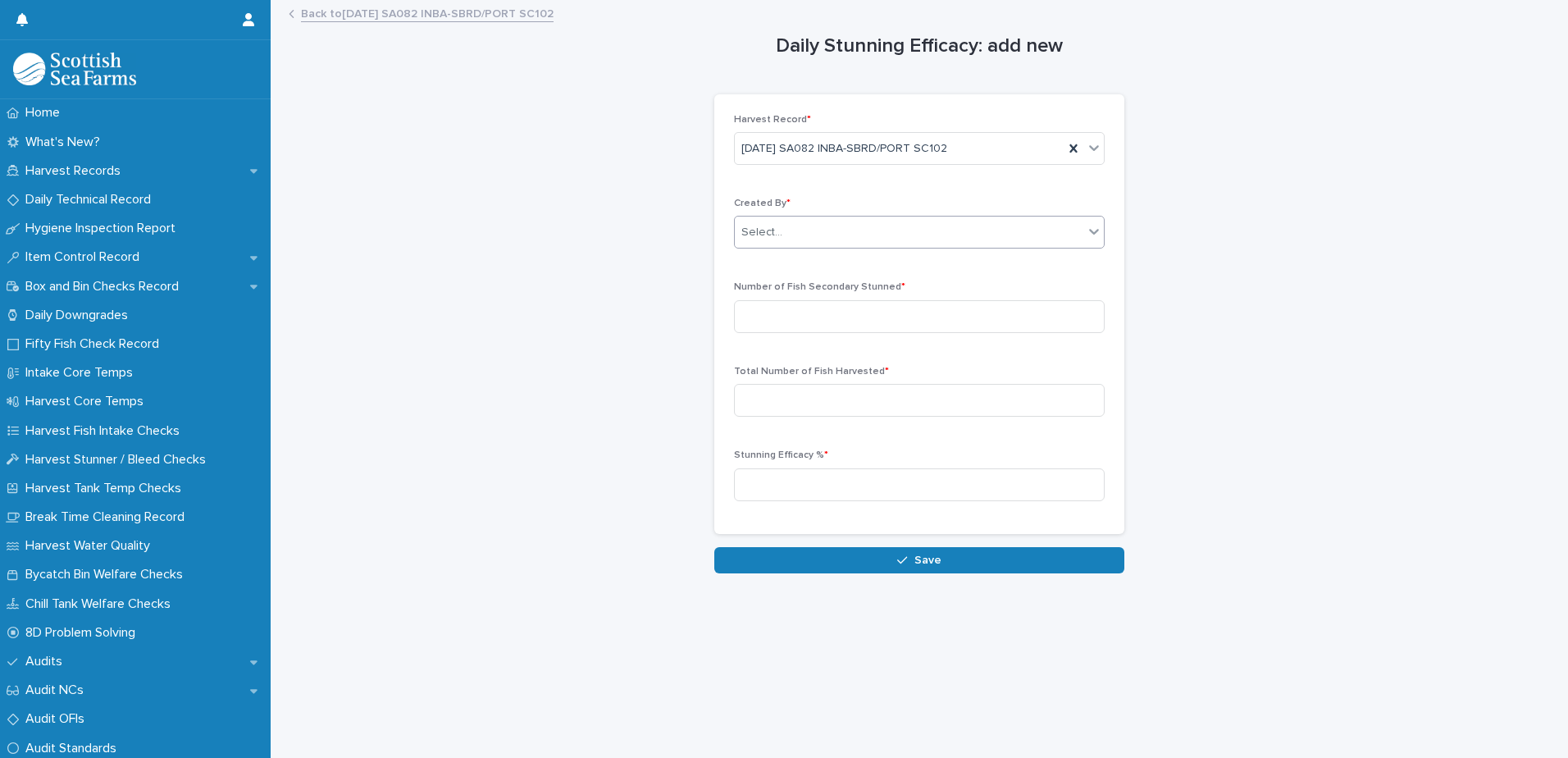
click at [822, 224] on div "Select..." at bounding box center [909, 233] width 349 height 27
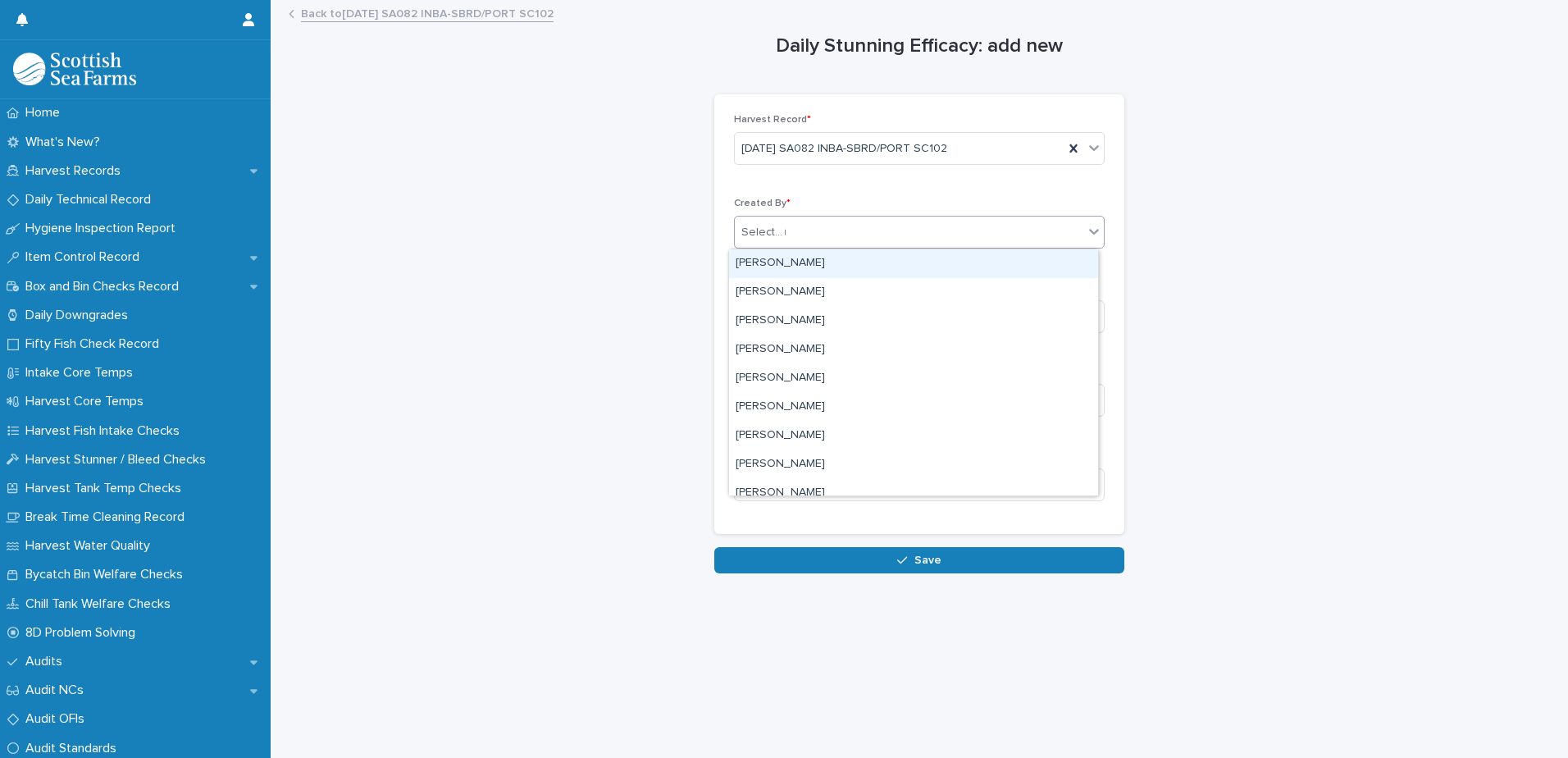
type input "**"
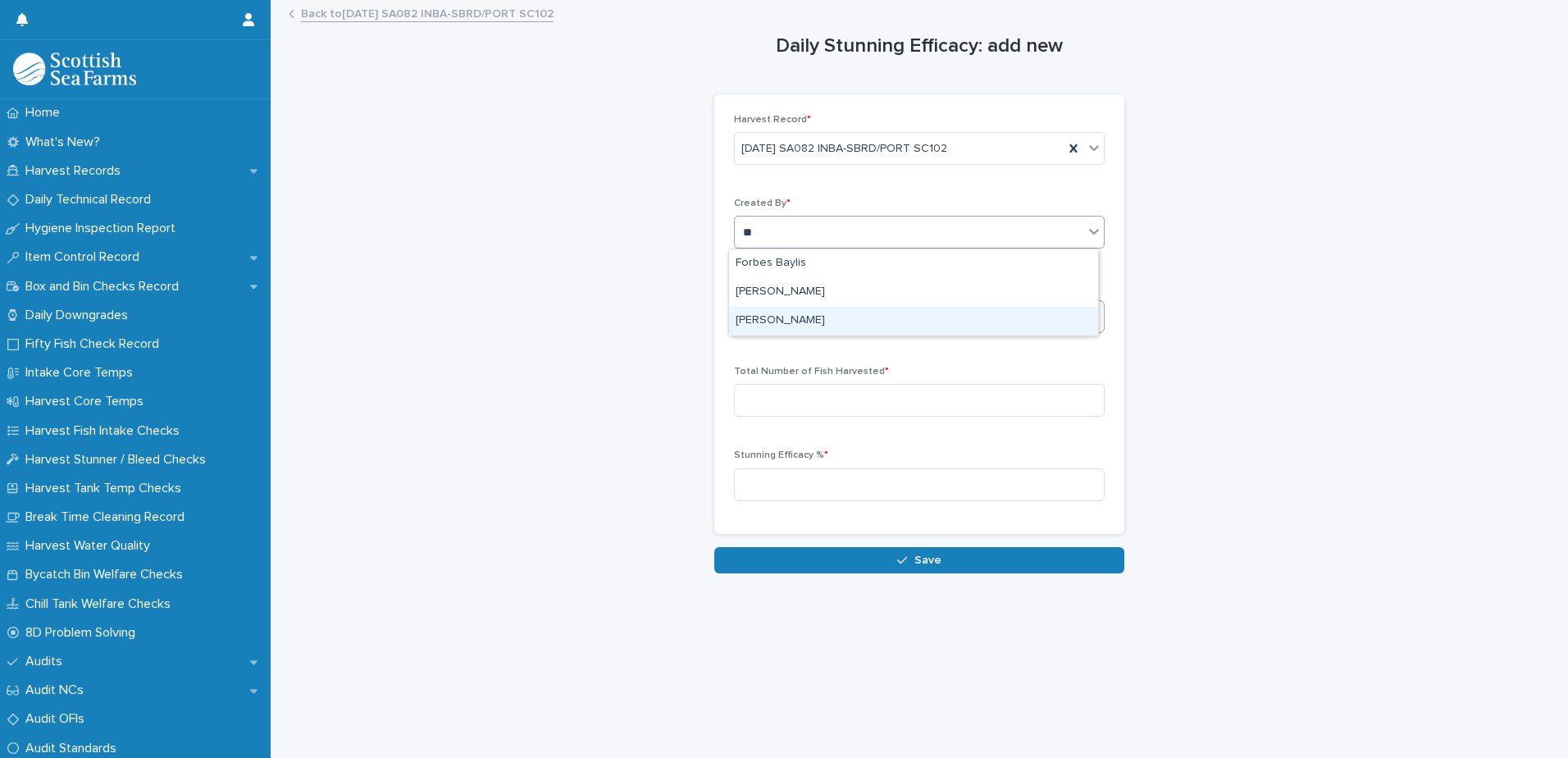
click at [794, 320] on div "[PERSON_NAME]" at bounding box center [914, 321] width 369 height 29
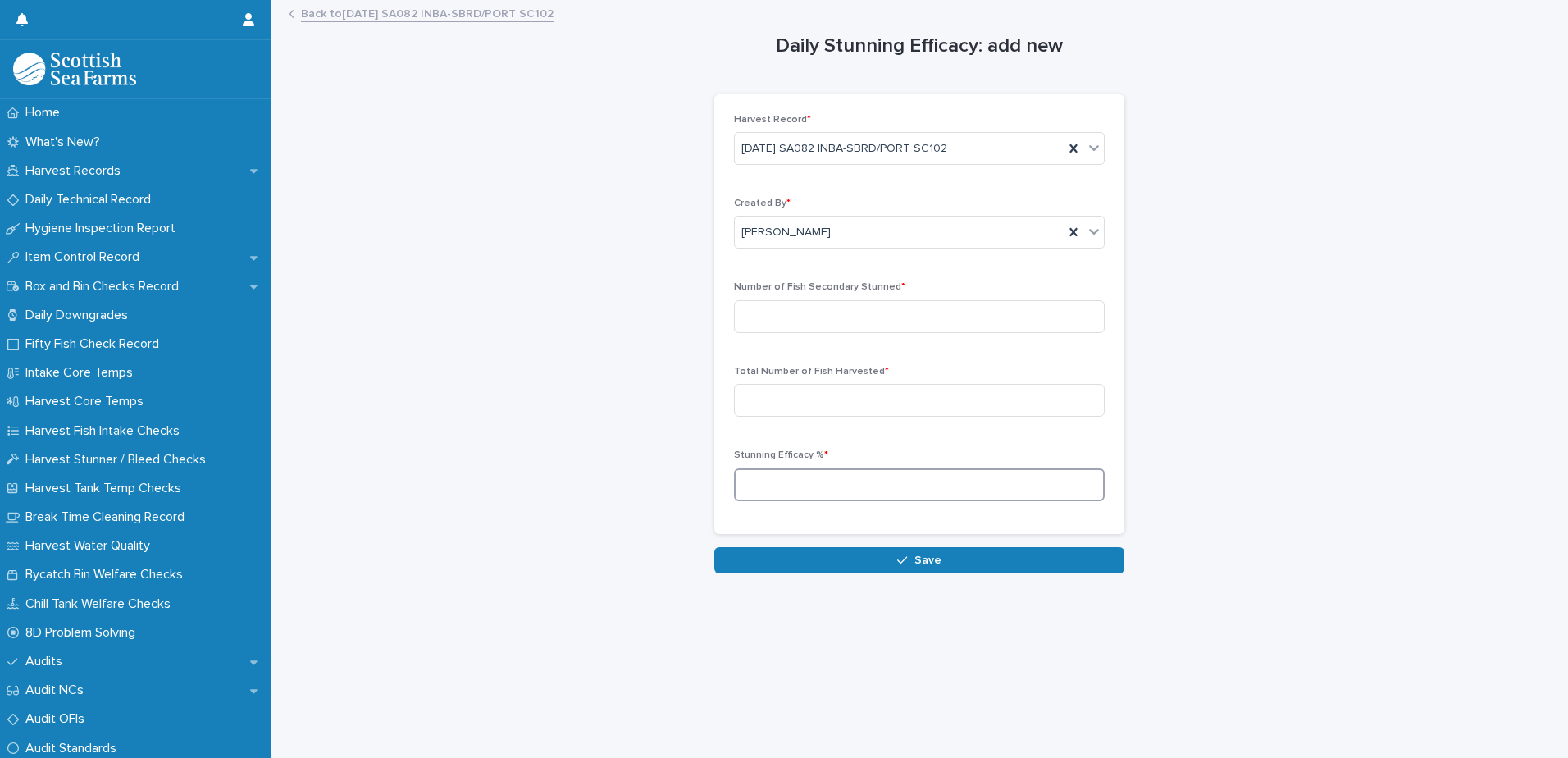
click at [817, 478] on input at bounding box center [919, 485] width 370 height 33
type input "****"
click at [789, 402] on input at bounding box center [919, 400] width 370 height 33
type input "*****"
click at [786, 321] on input at bounding box center [919, 317] width 370 height 33
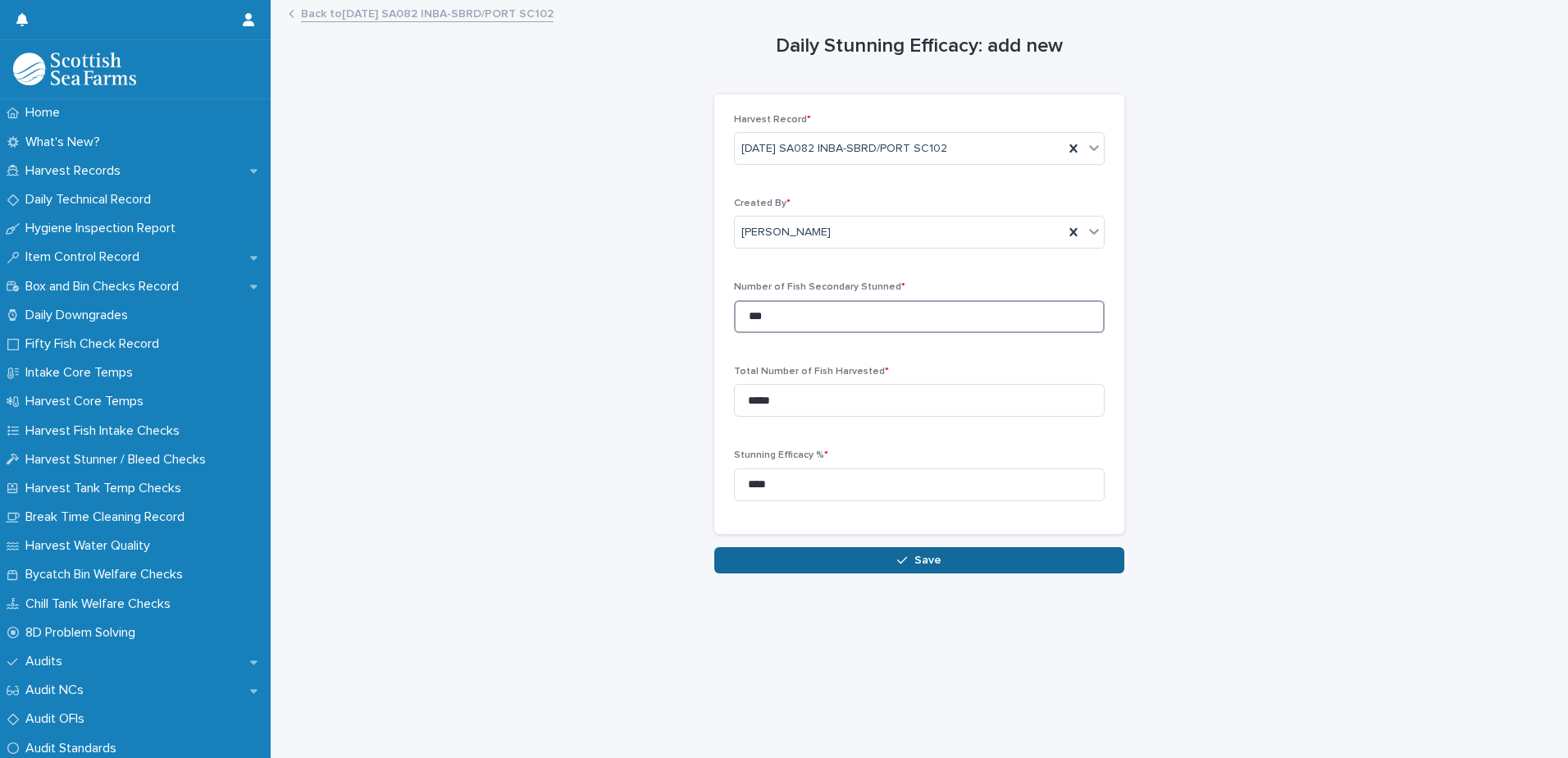
type input "***"
click at [932, 561] on span "Save" at bounding box center [928, 560] width 27 height 12
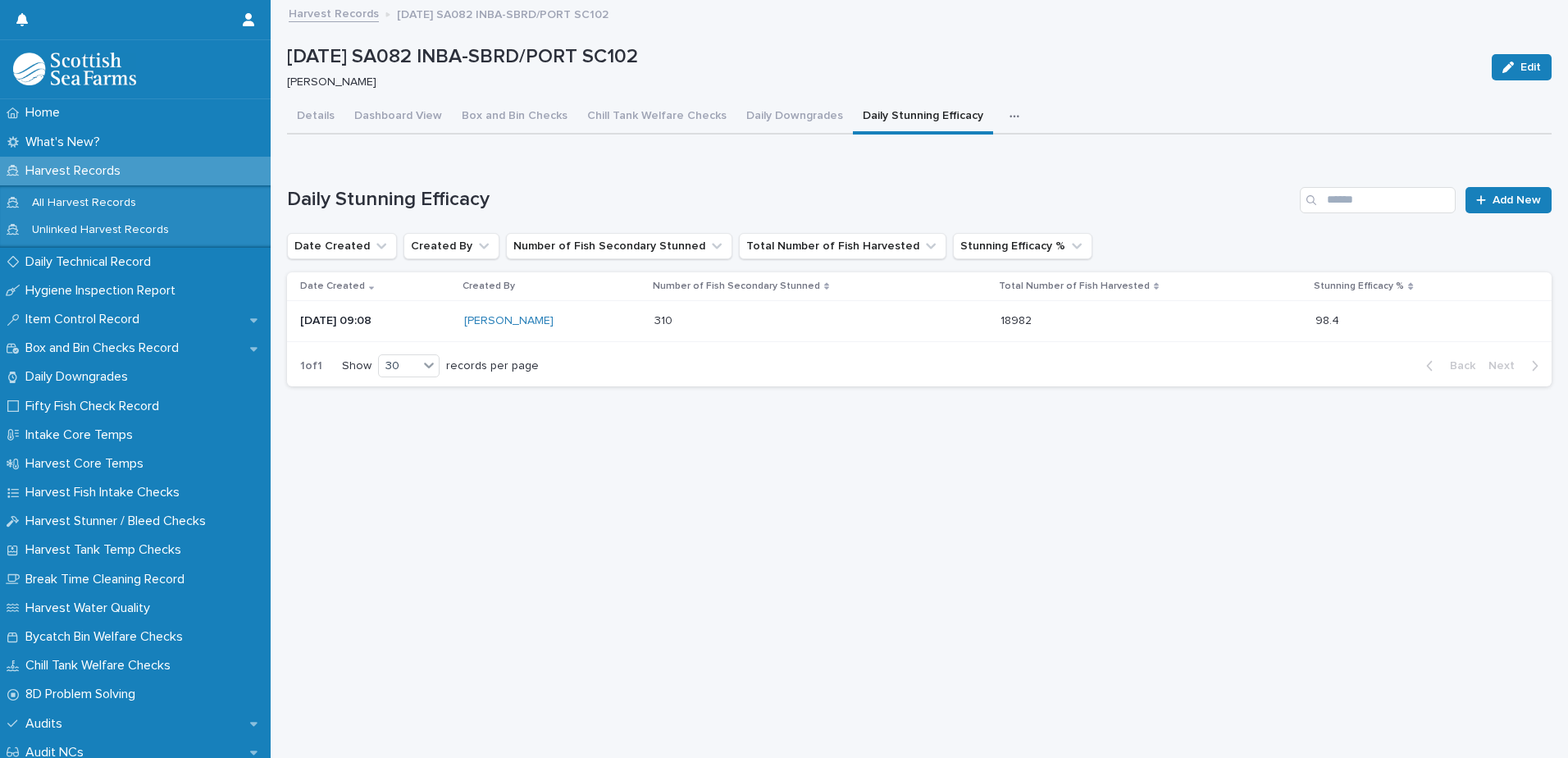
click at [1009, 117] on icon "button" at bounding box center [1014, 116] width 10 height 12
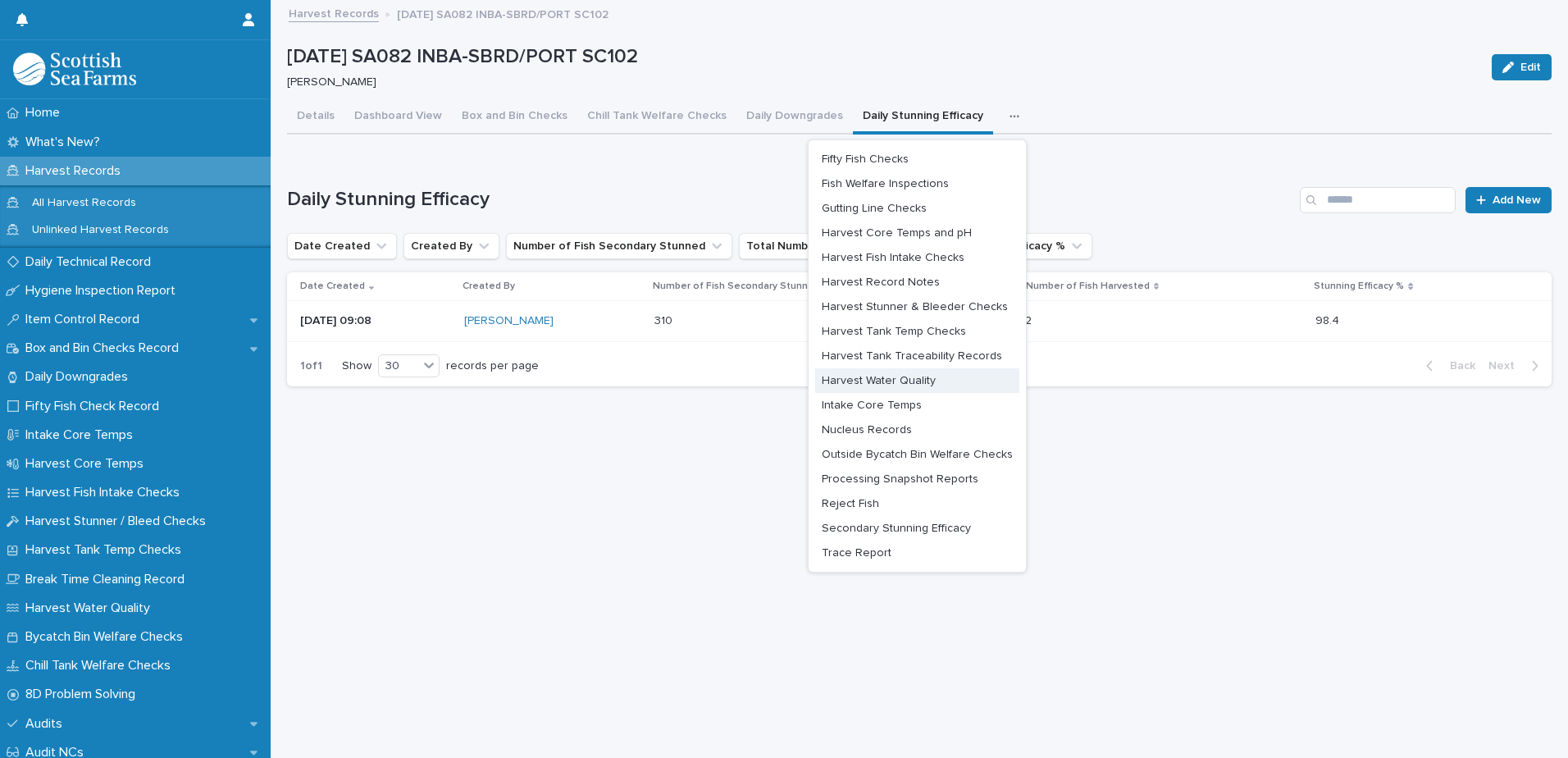
click at [899, 381] on span "Harvest Water Quality" at bounding box center [878, 380] width 114 height 12
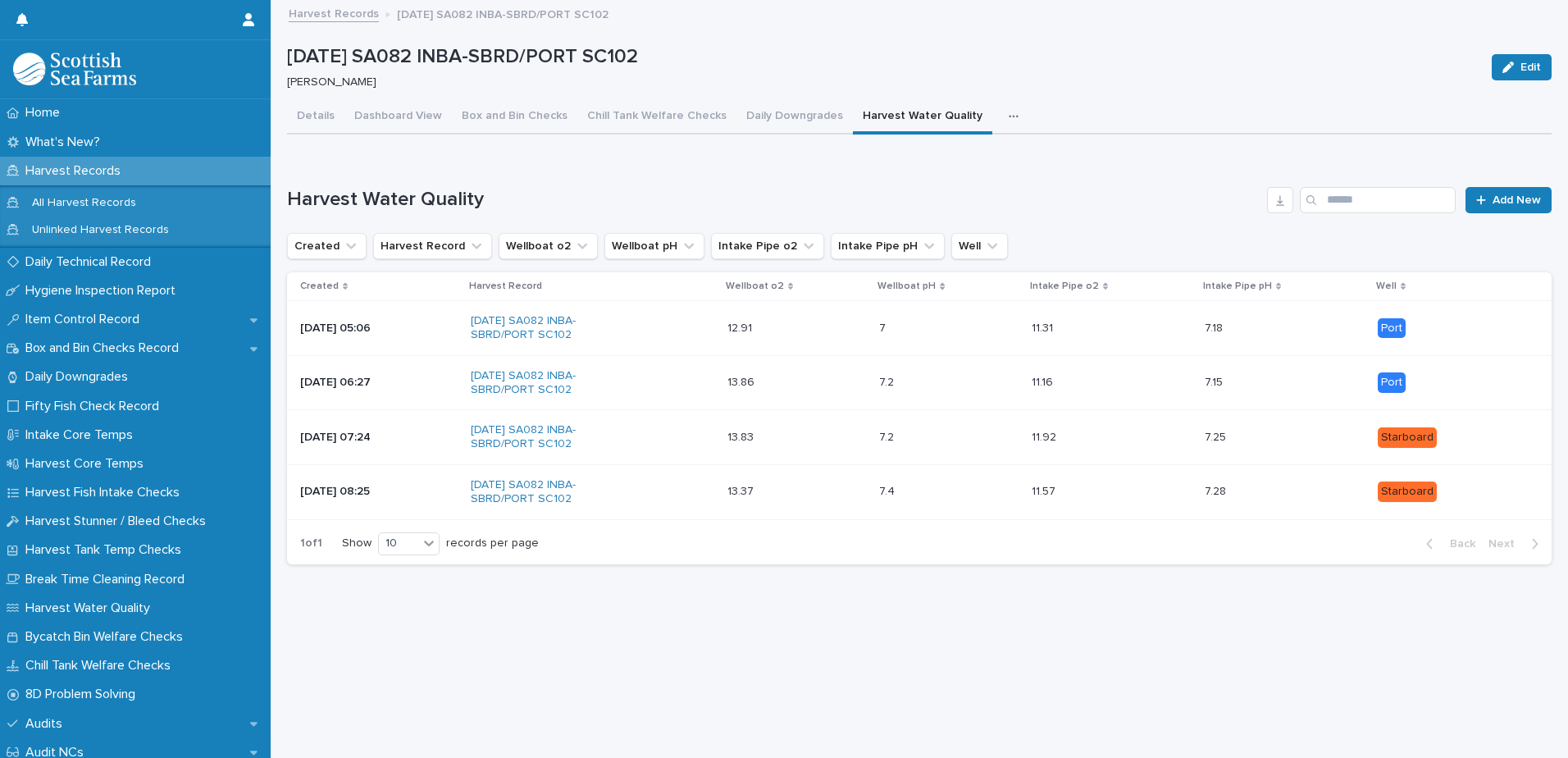
click at [1009, 113] on icon "button" at bounding box center [1014, 116] width 10 height 12
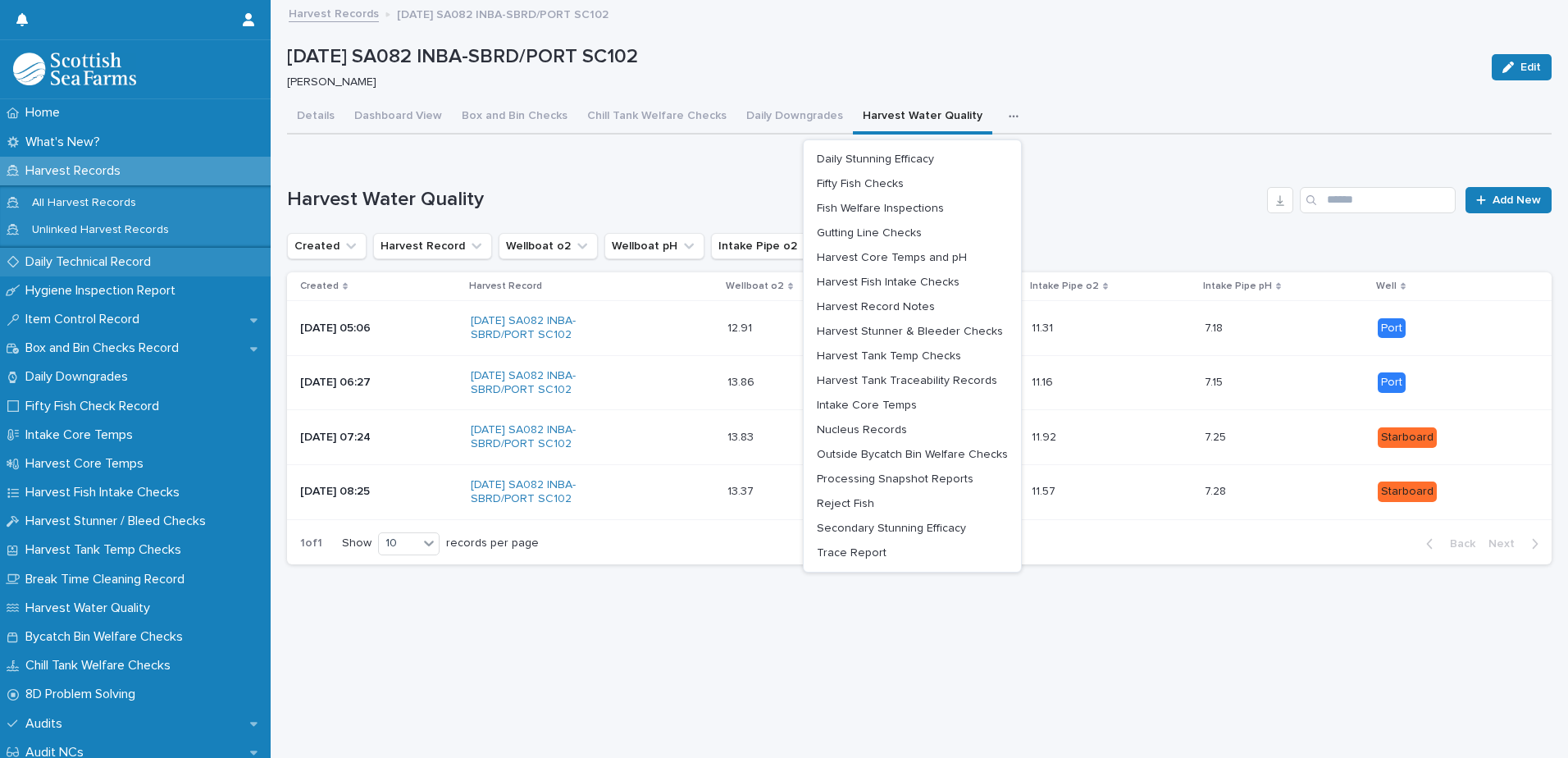
click at [108, 261] on p "Daily Technical Record" at bounding box center [92, 261] width 146 height 15
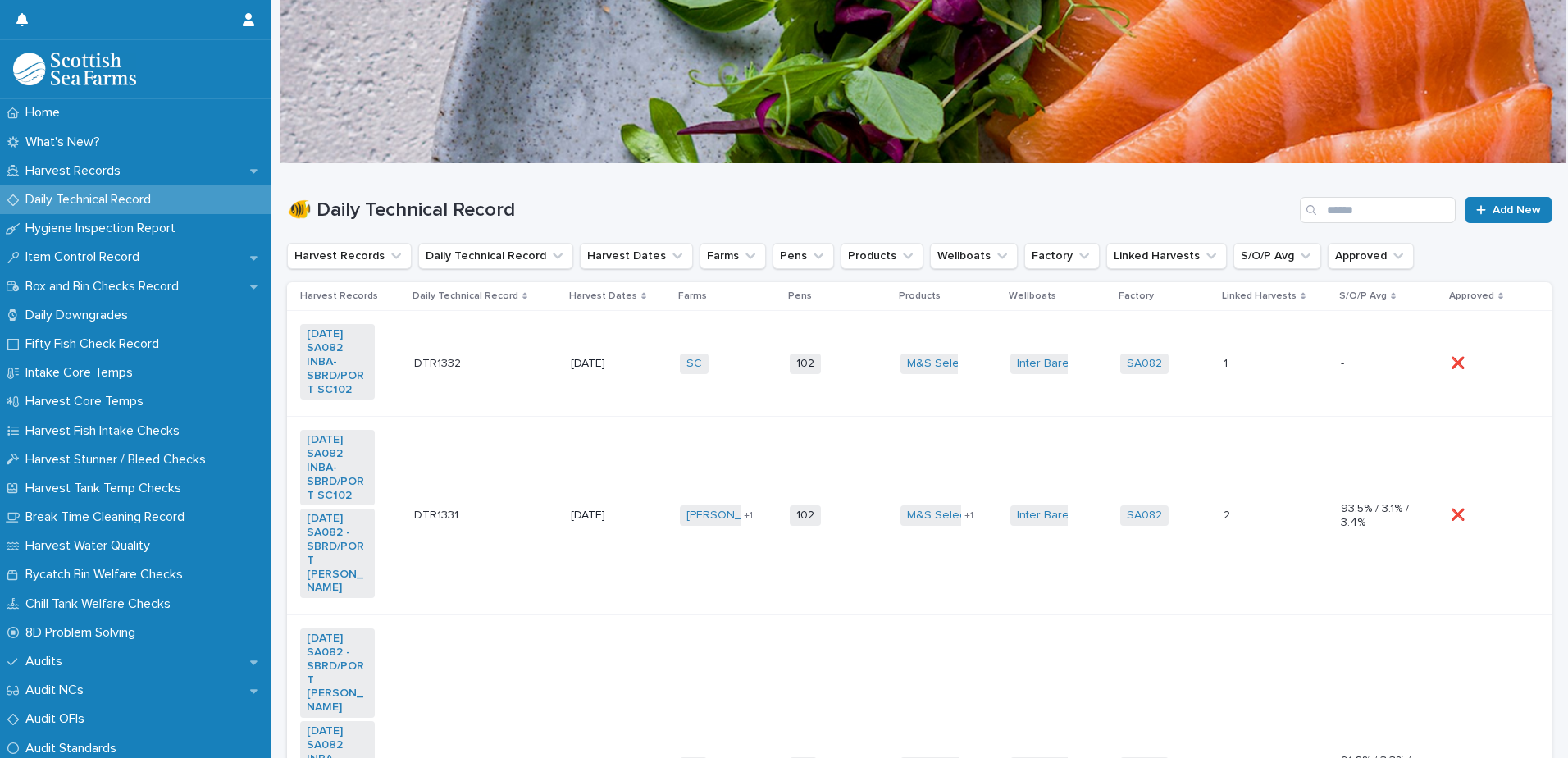
click at [733, 364] on div "SC + 0" at bounding box center [717, 363] width 75 height 21
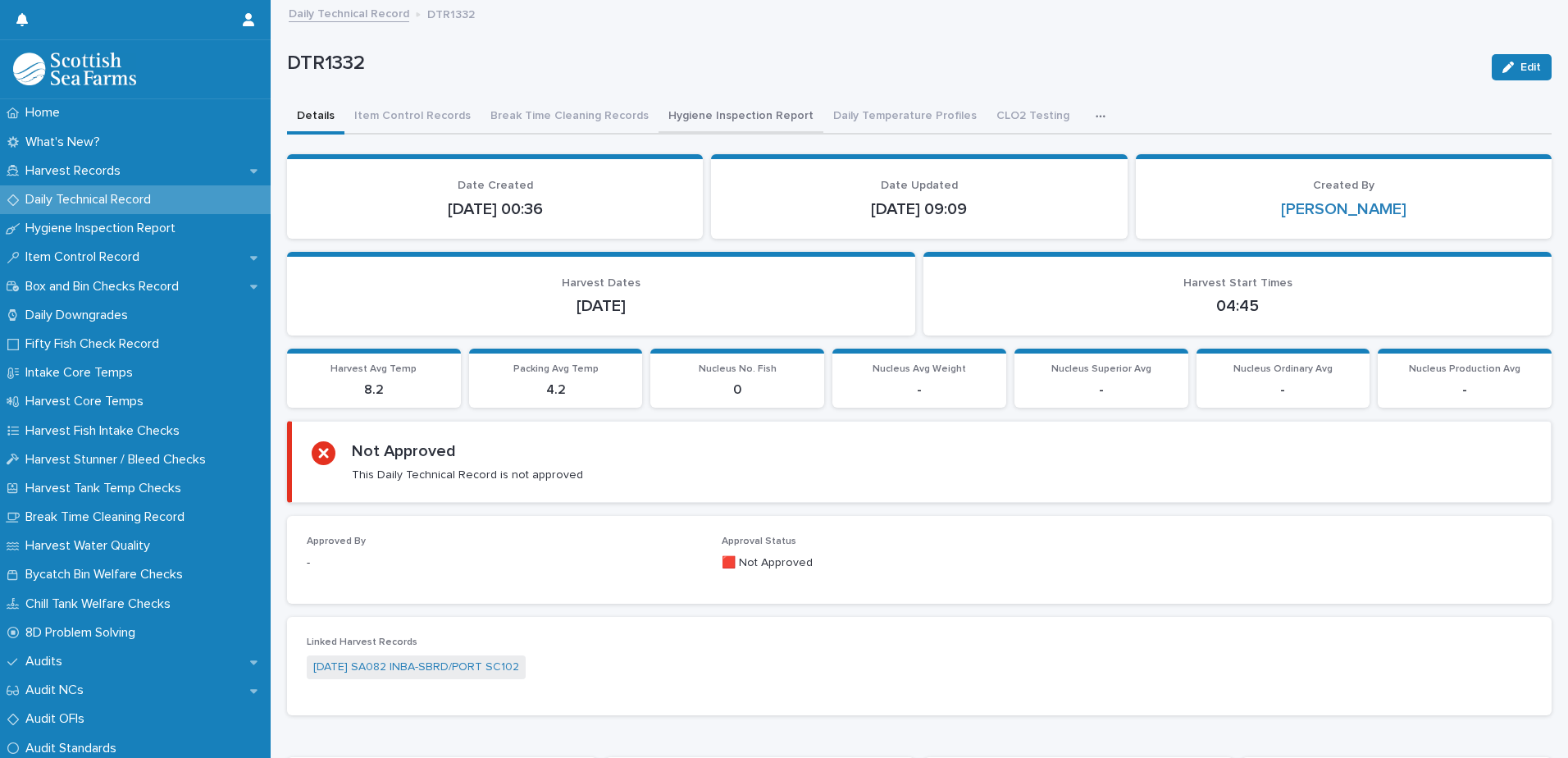
click at [733, 117] on button "Hygiene Inspection Report" at bounding box center [741, 117] width 165 height 35
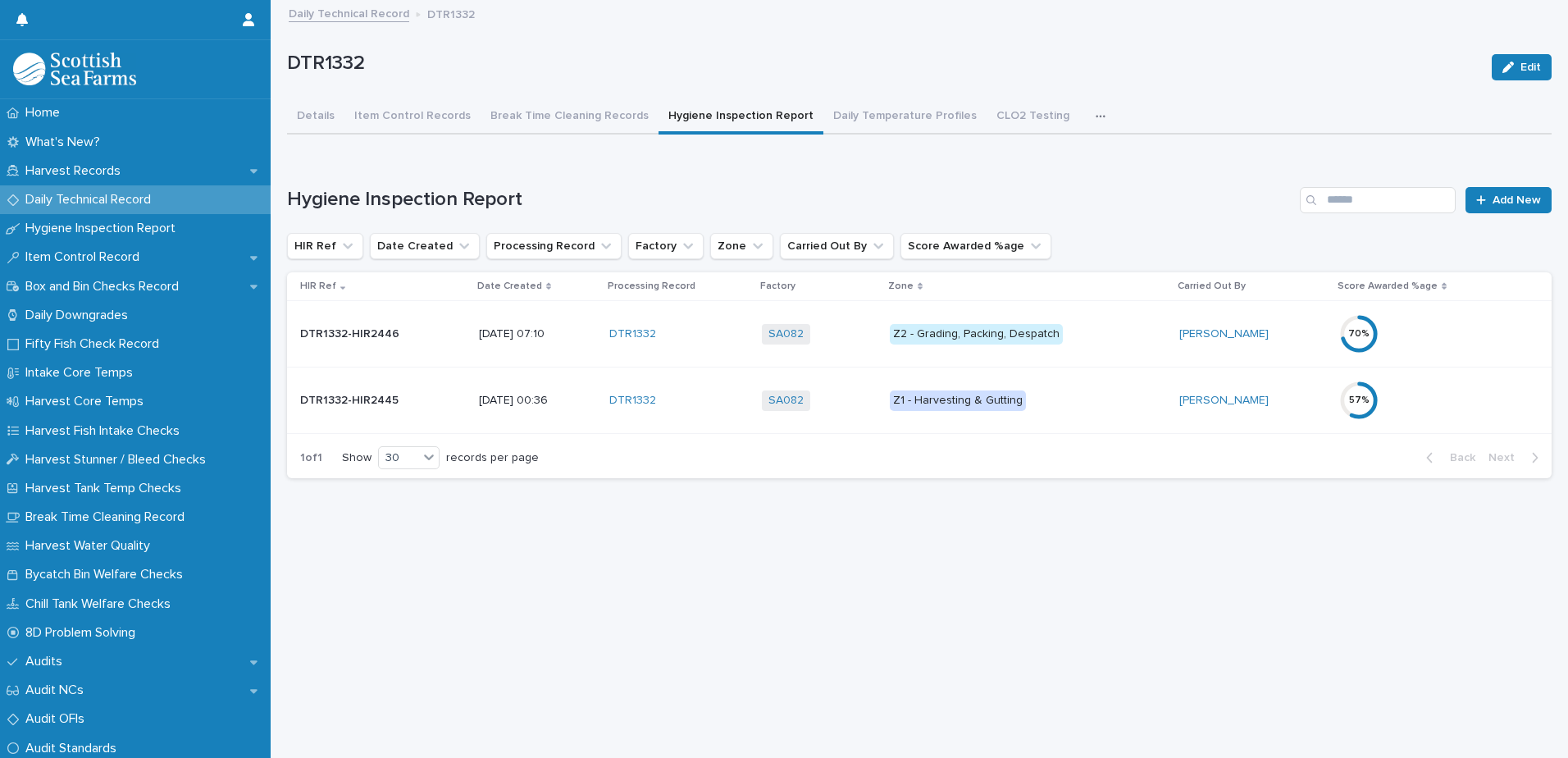
click at [1097, 342] on p "Z2 - Grading, Packing, Despatch" at bounding box center [1028, 334] width 278 height 21
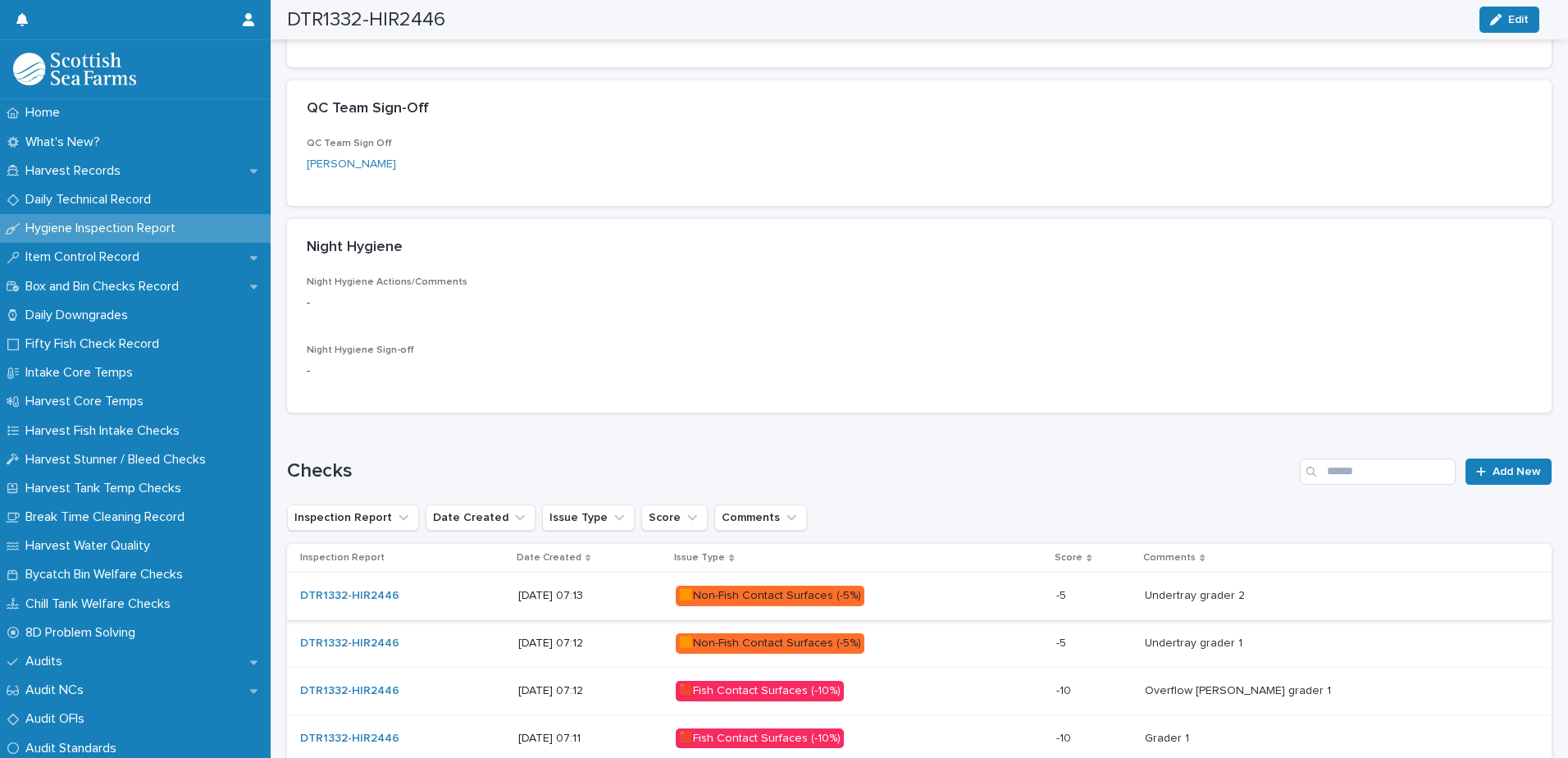
scroll to position [661, 0]
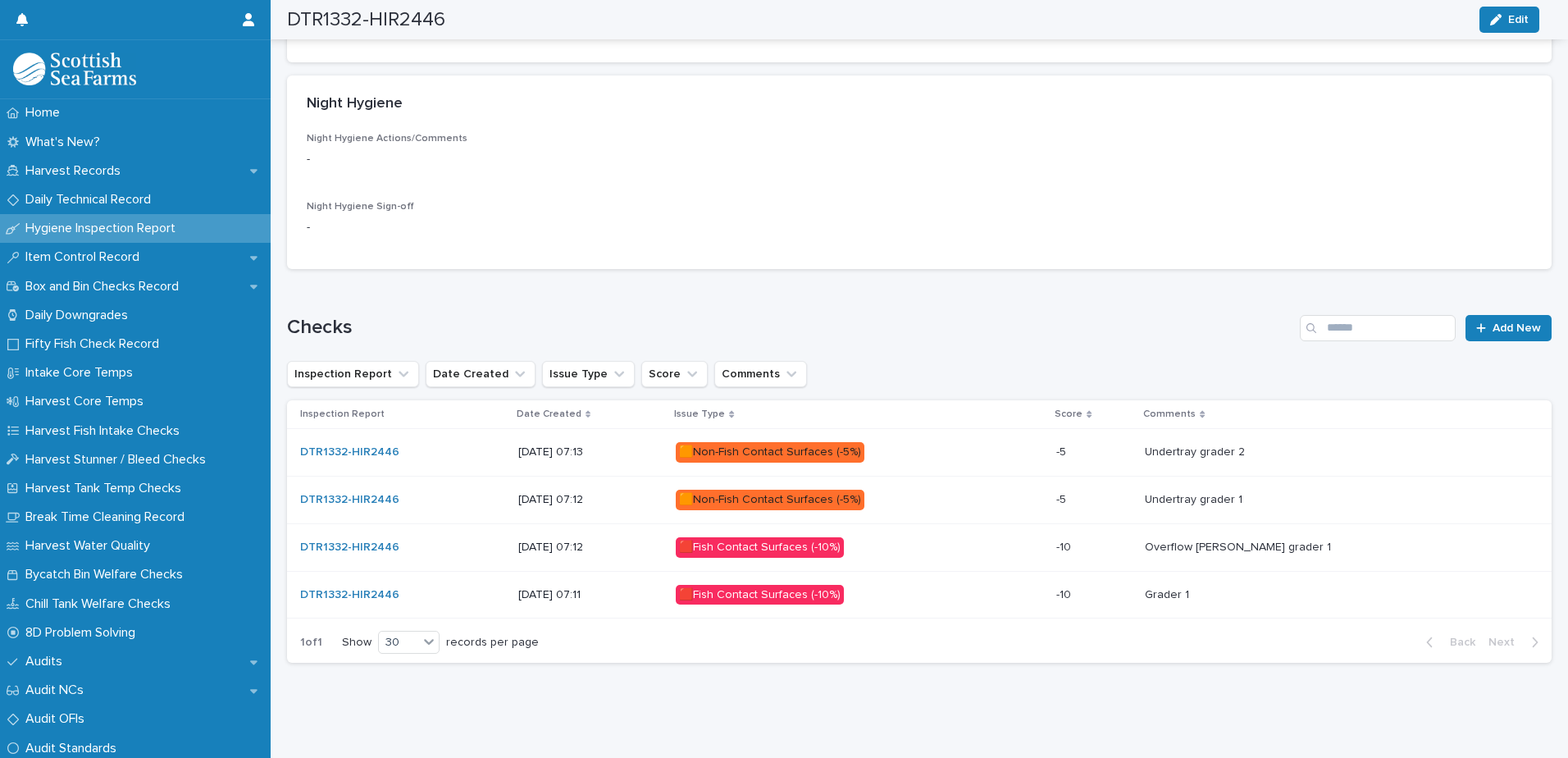
click at [937, 585] on p "🟥Fish Contact Surfaces (-10%)" at bounding box center [819, 595] width 287 height 21
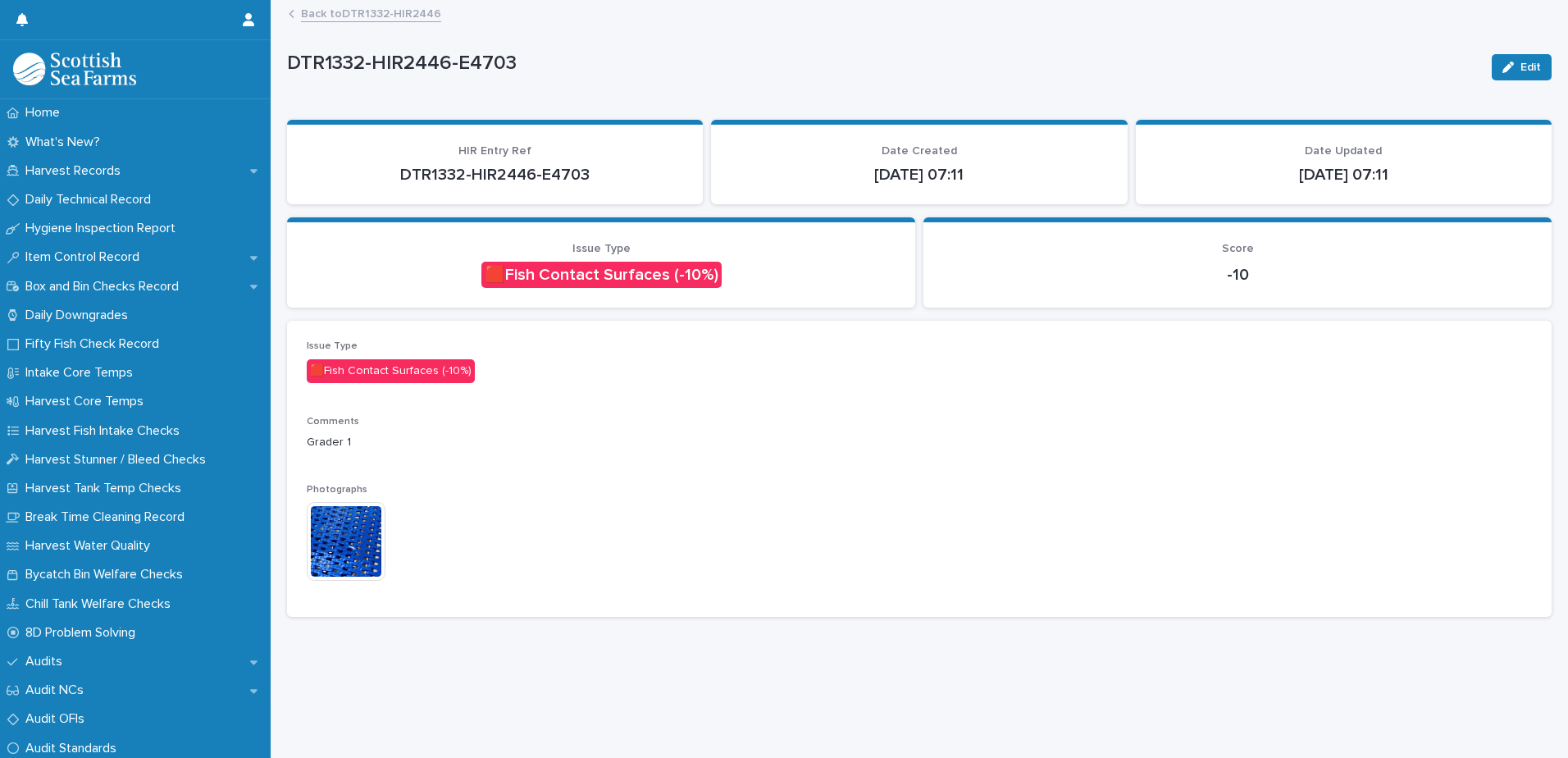
click at [349, 552] on img at bounding box center [346, 541] width 79 height 79
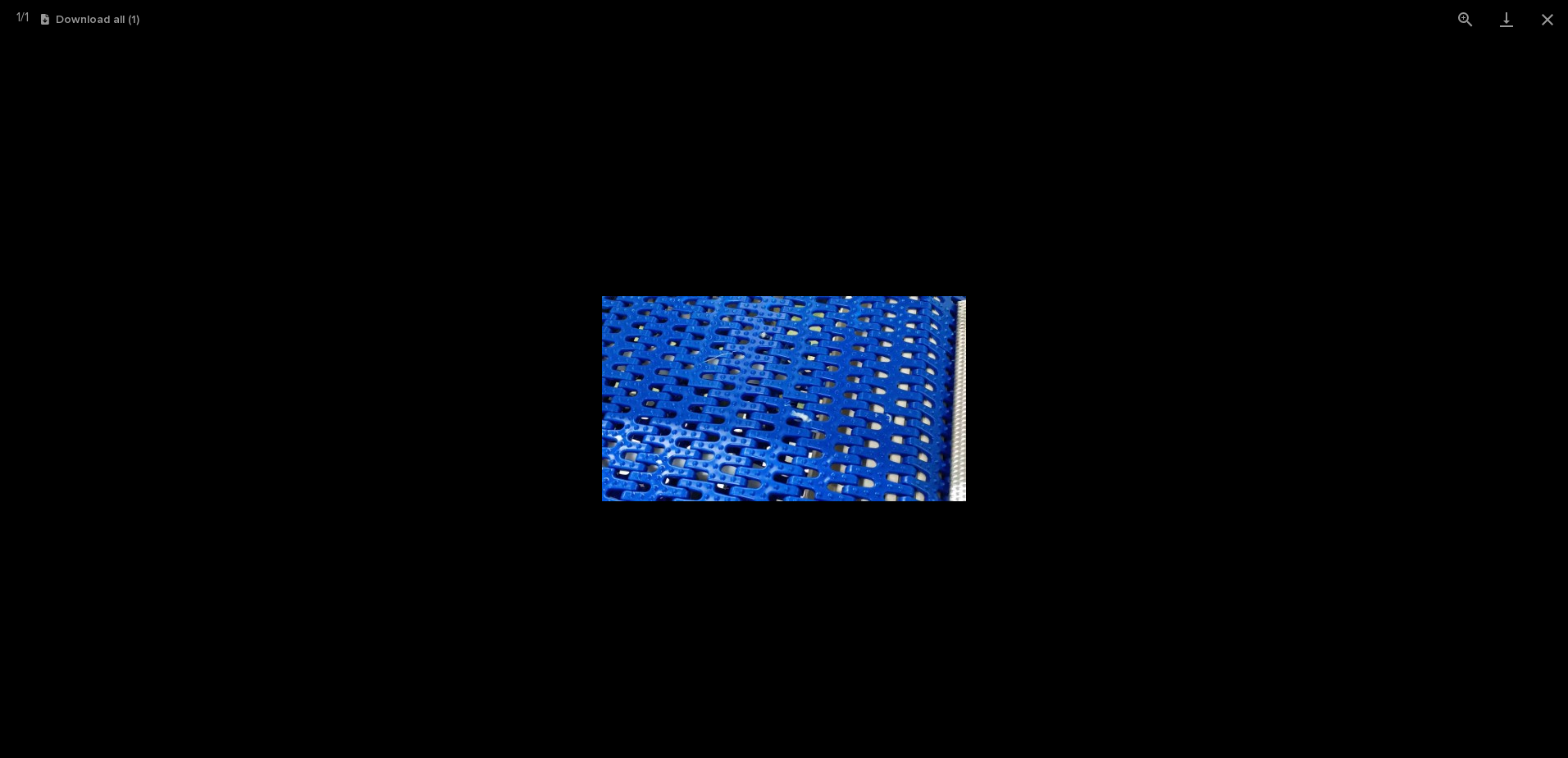
click at [824, 430] on img at bounding box center [784, 398] width 364 height 205
click at [808, 419] on img at bounding box center [784, 398] width 364 height 205
click at [809, 419] on img at bounding box center [784, 398] width 364 height 205
click at [1544, 19] on button "Close gallery" at bounding box center [1547, 19] width 41 height 38
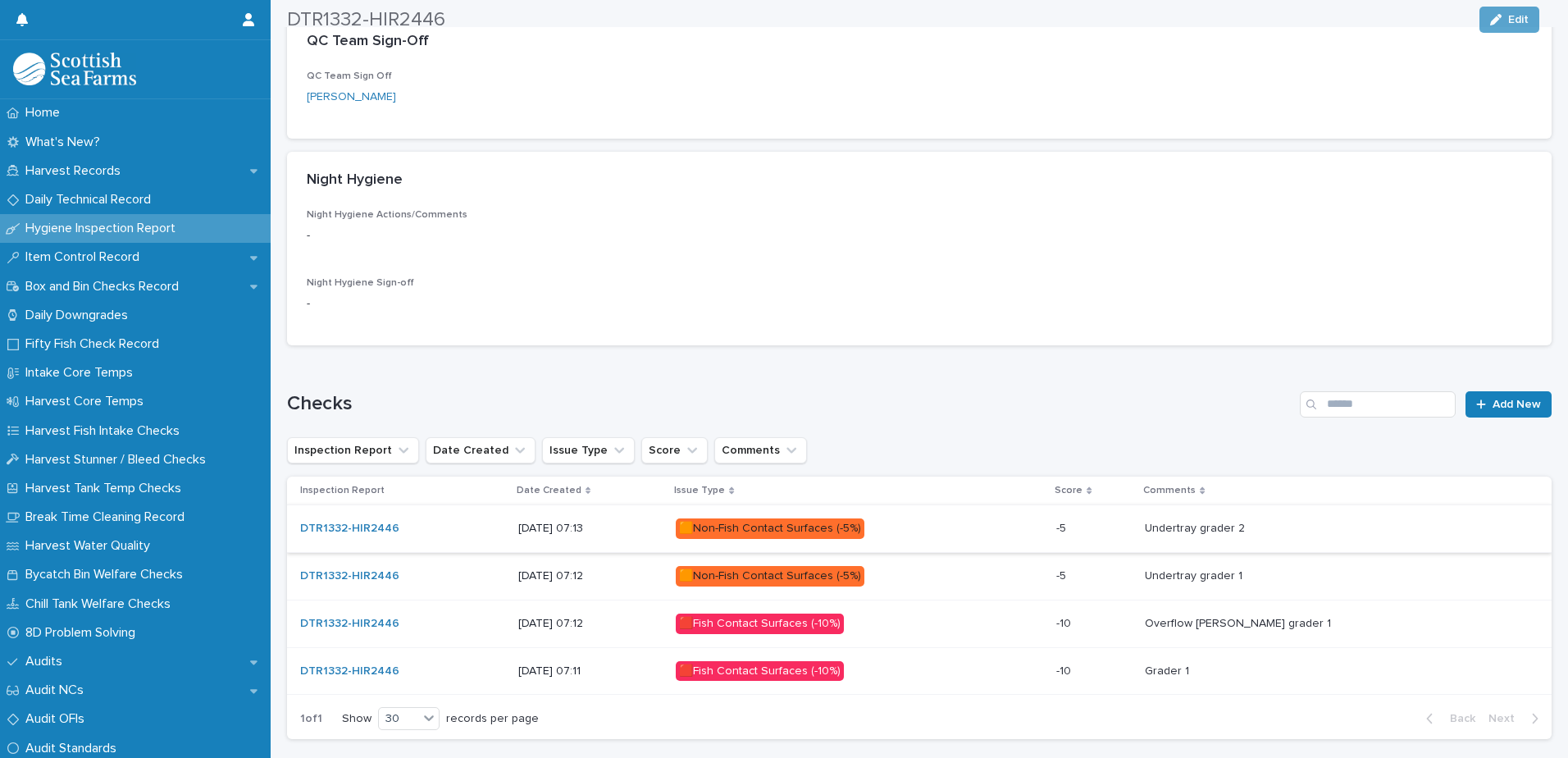
scroll to position [574, 0]
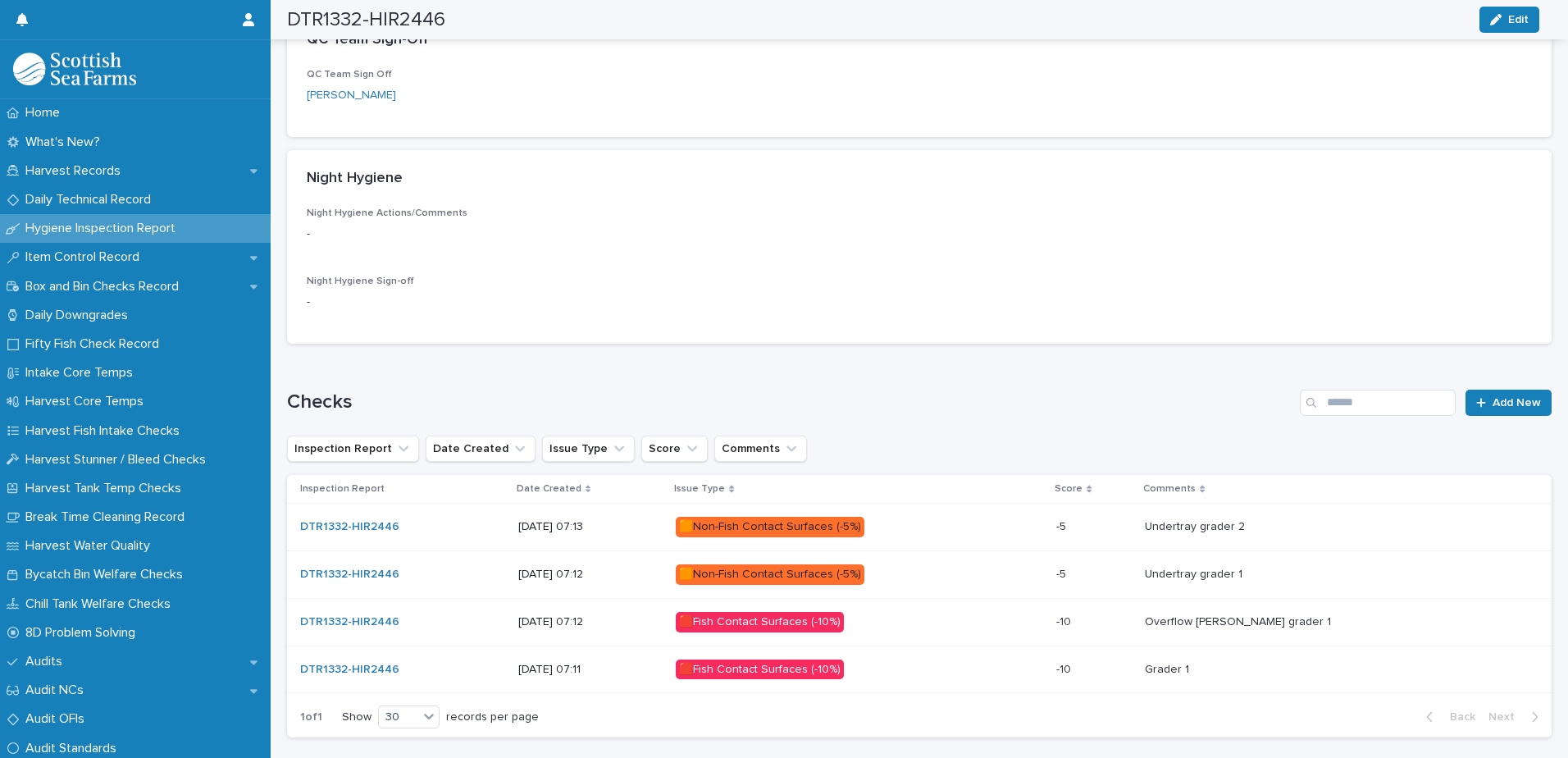
click at [963, 622] on p "🟥Fish Contact Surfaces (-10%)" at bounding box center [819, 622] width 287 height 21
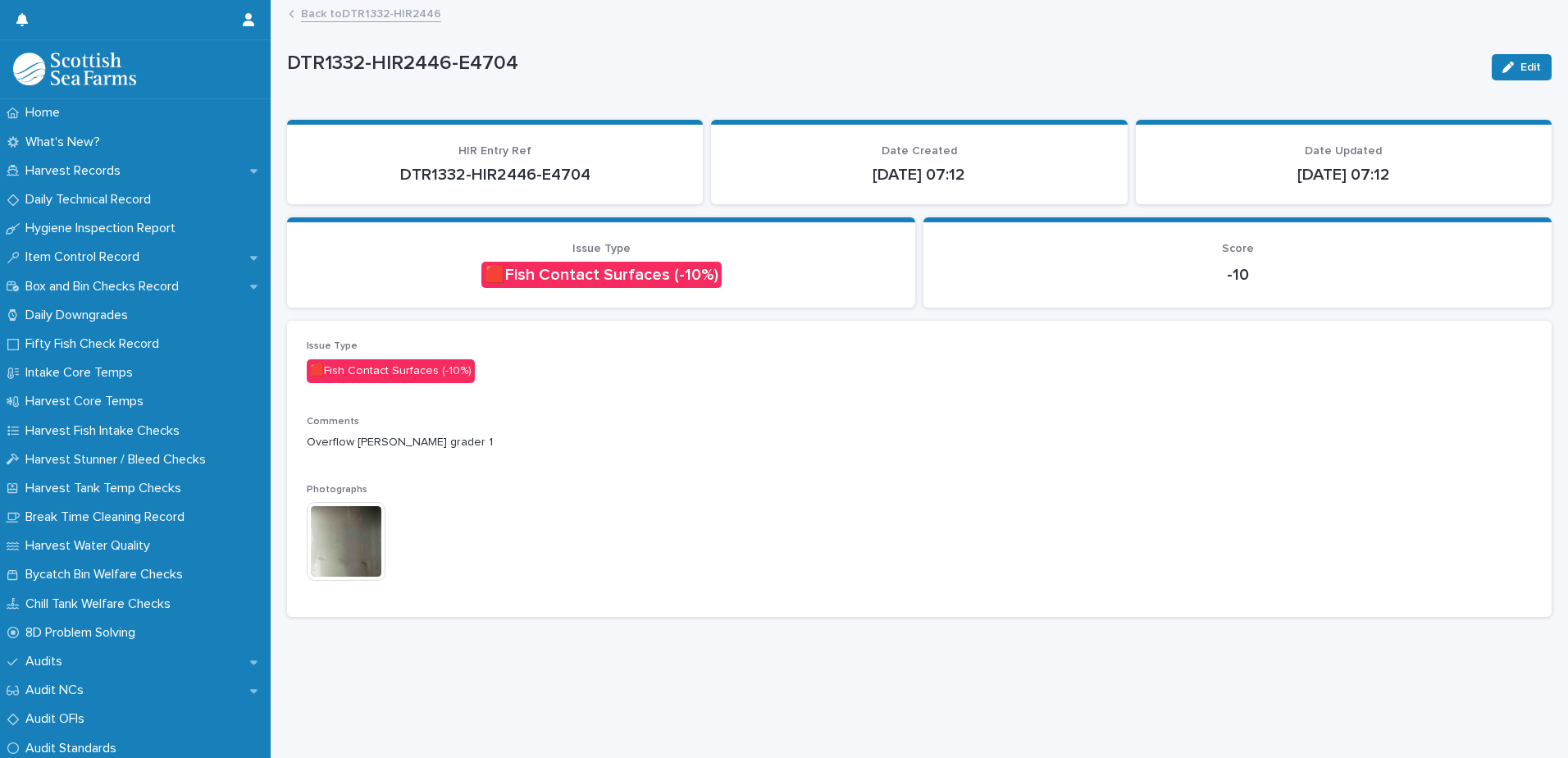
click at [355, 546] on img at bounding box center [346, 541] width 79 height 79
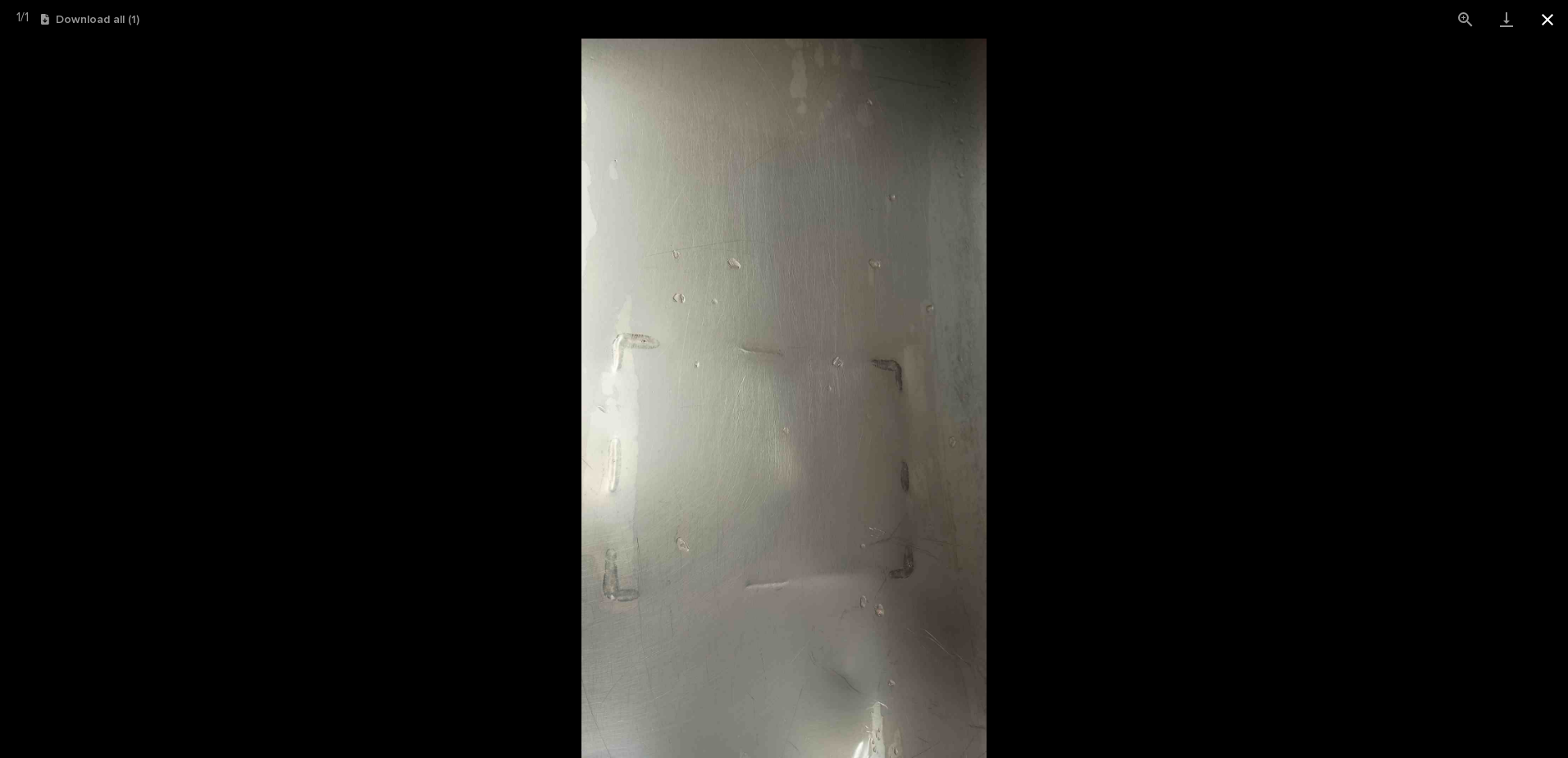
click at [1550, 17] on button "Close gallery" at bounding box center [1547, 19] width 41 height 38
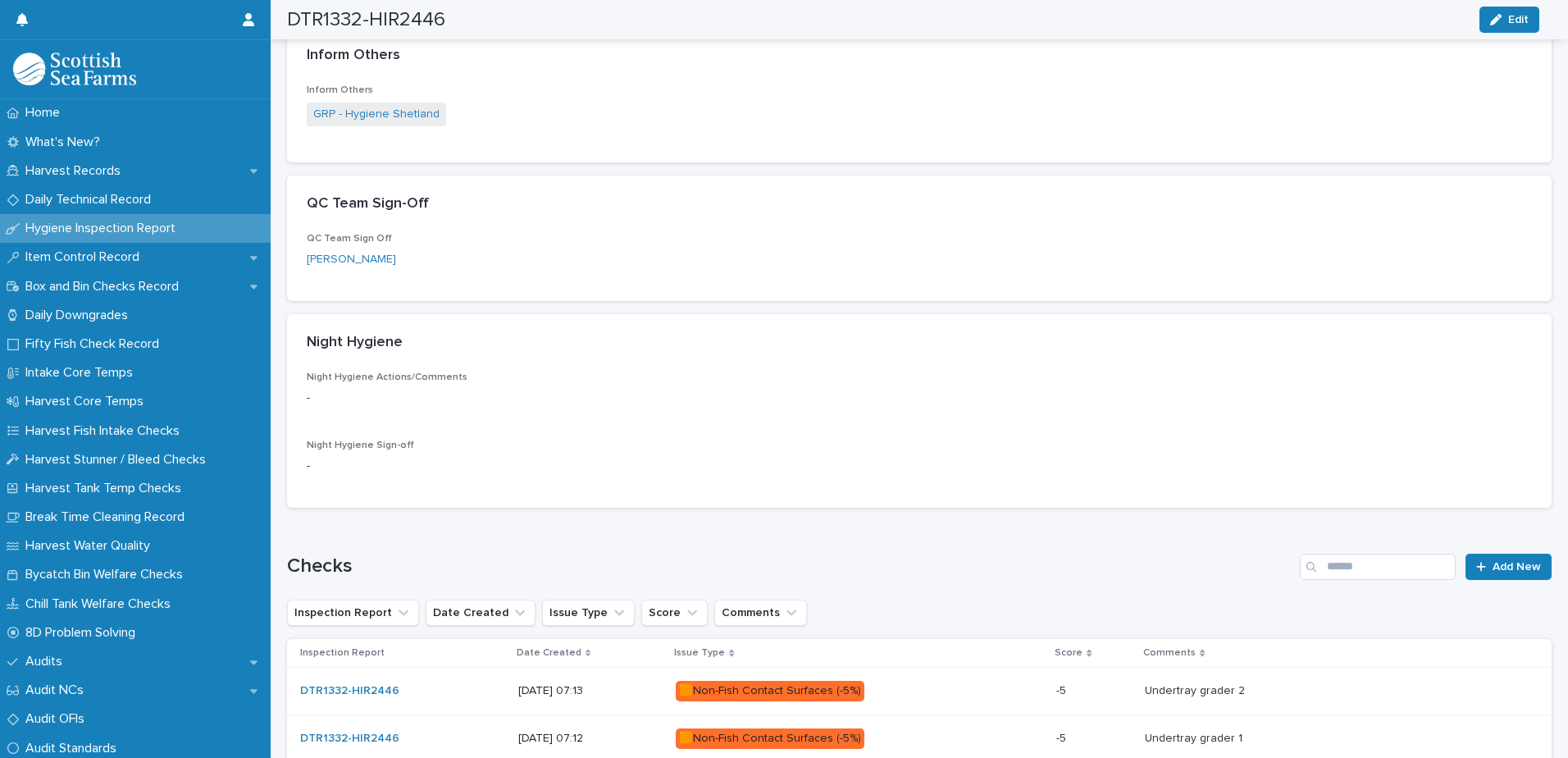
scroll to position [661, 0]
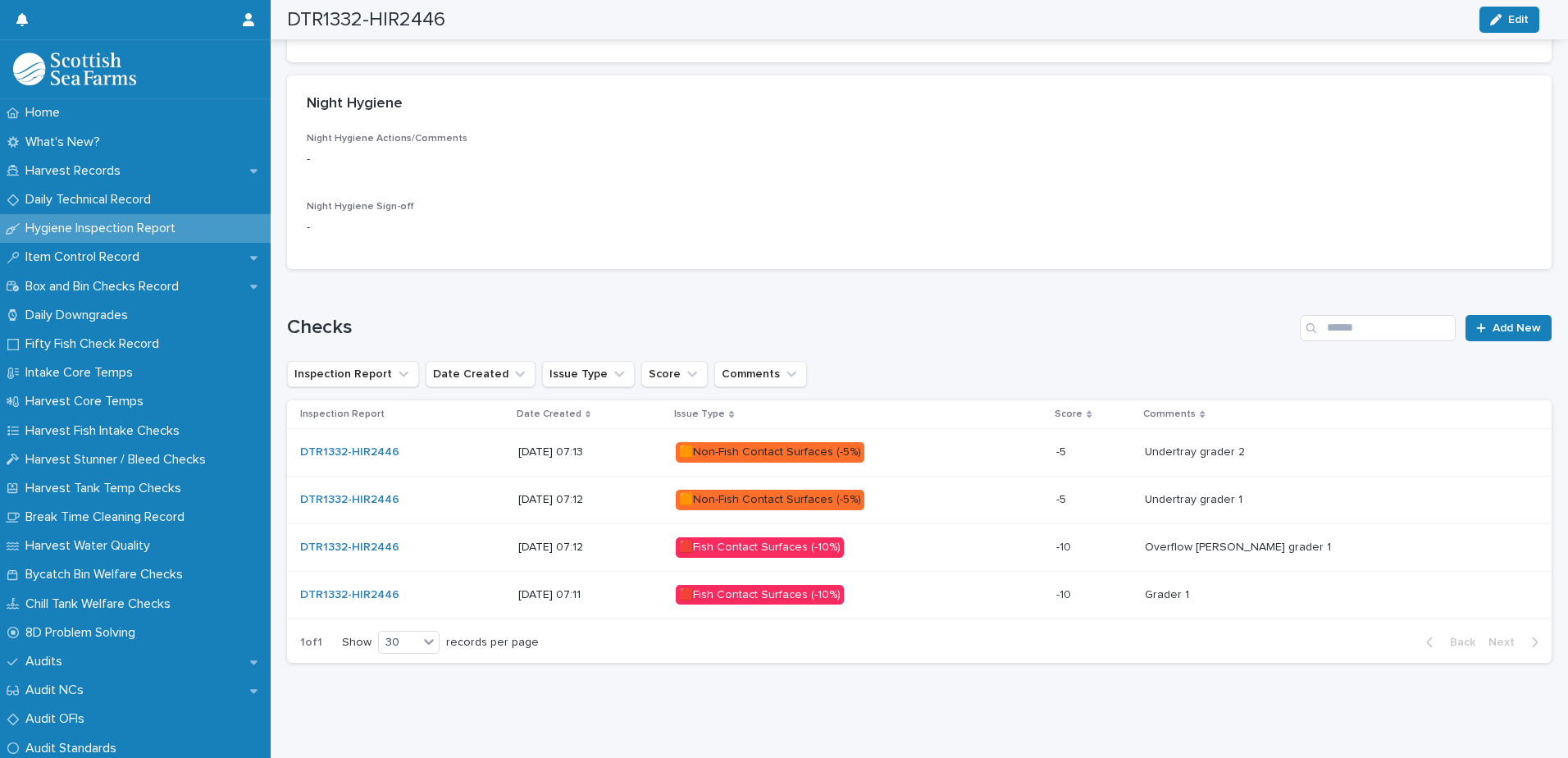
click at [1043, 483] on div "🟧Non-Fish Contact Surfaces (-5%)" at bounding box center [860, 500] width 368 height 34
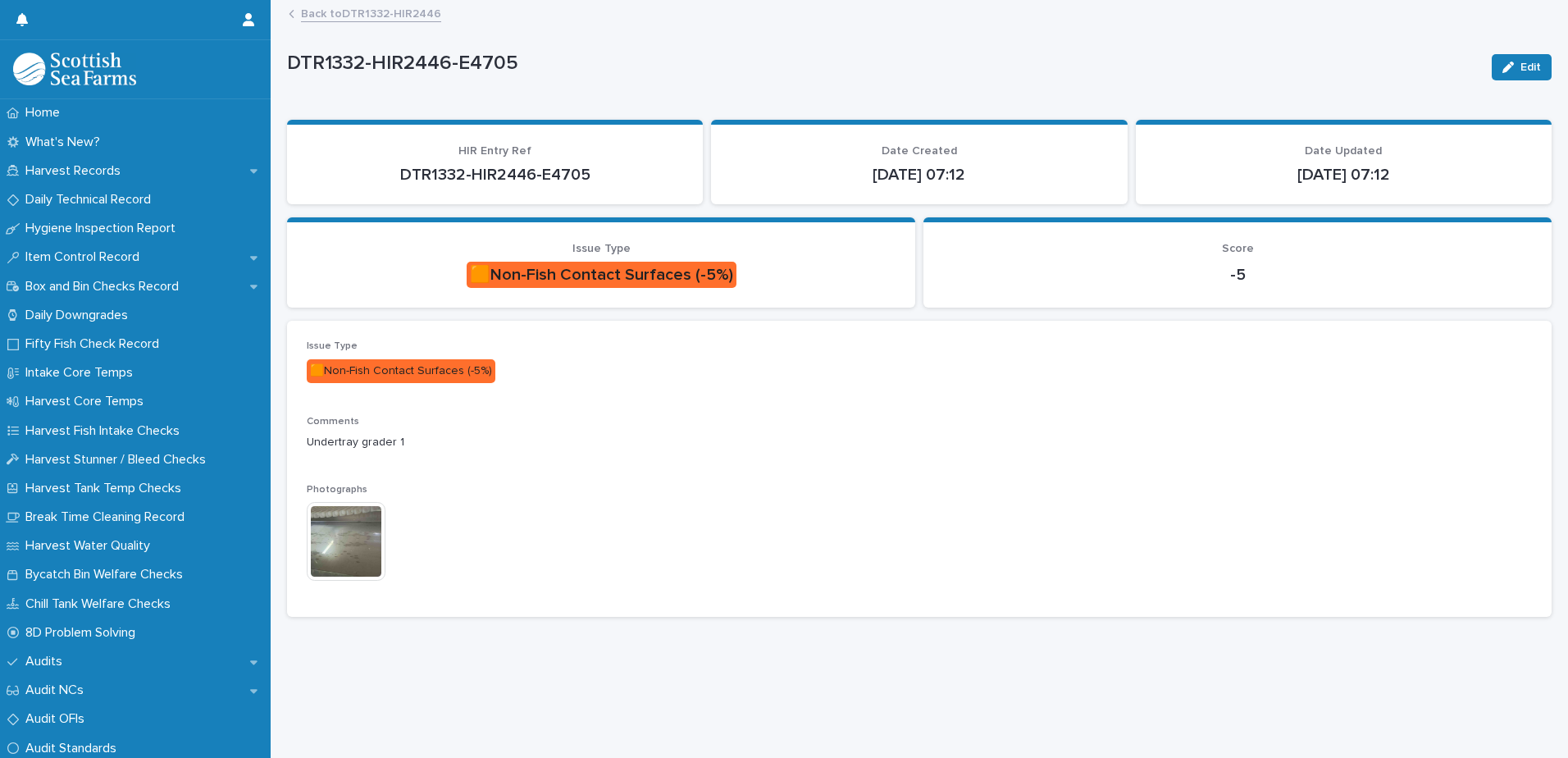
click at [375, 545] on img at bounding box center [346, 541] width 79 height 79
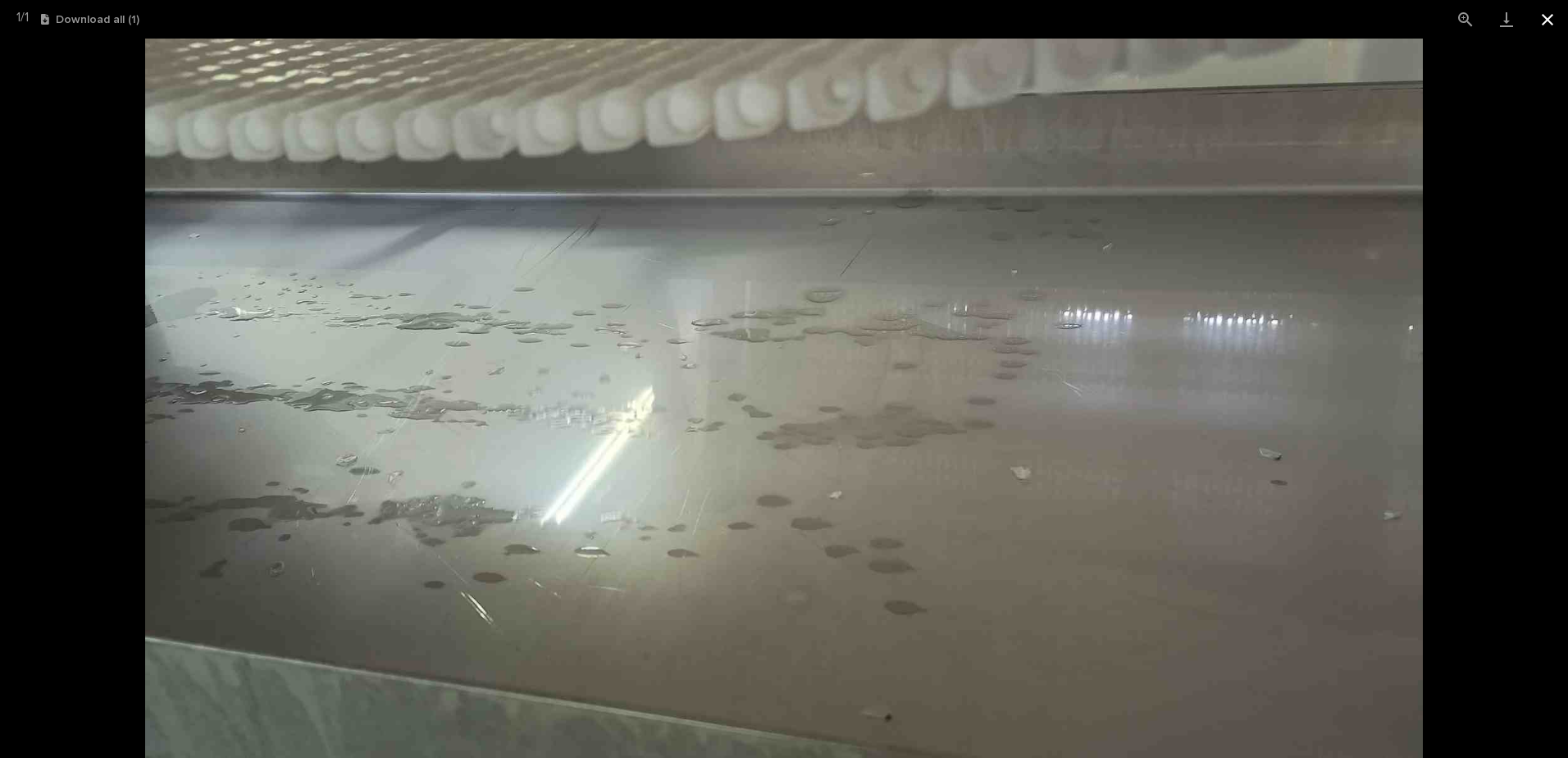
click at [1548, 25] on button "Close gallery" at bounding box center [1547, 19] width 41 height 38
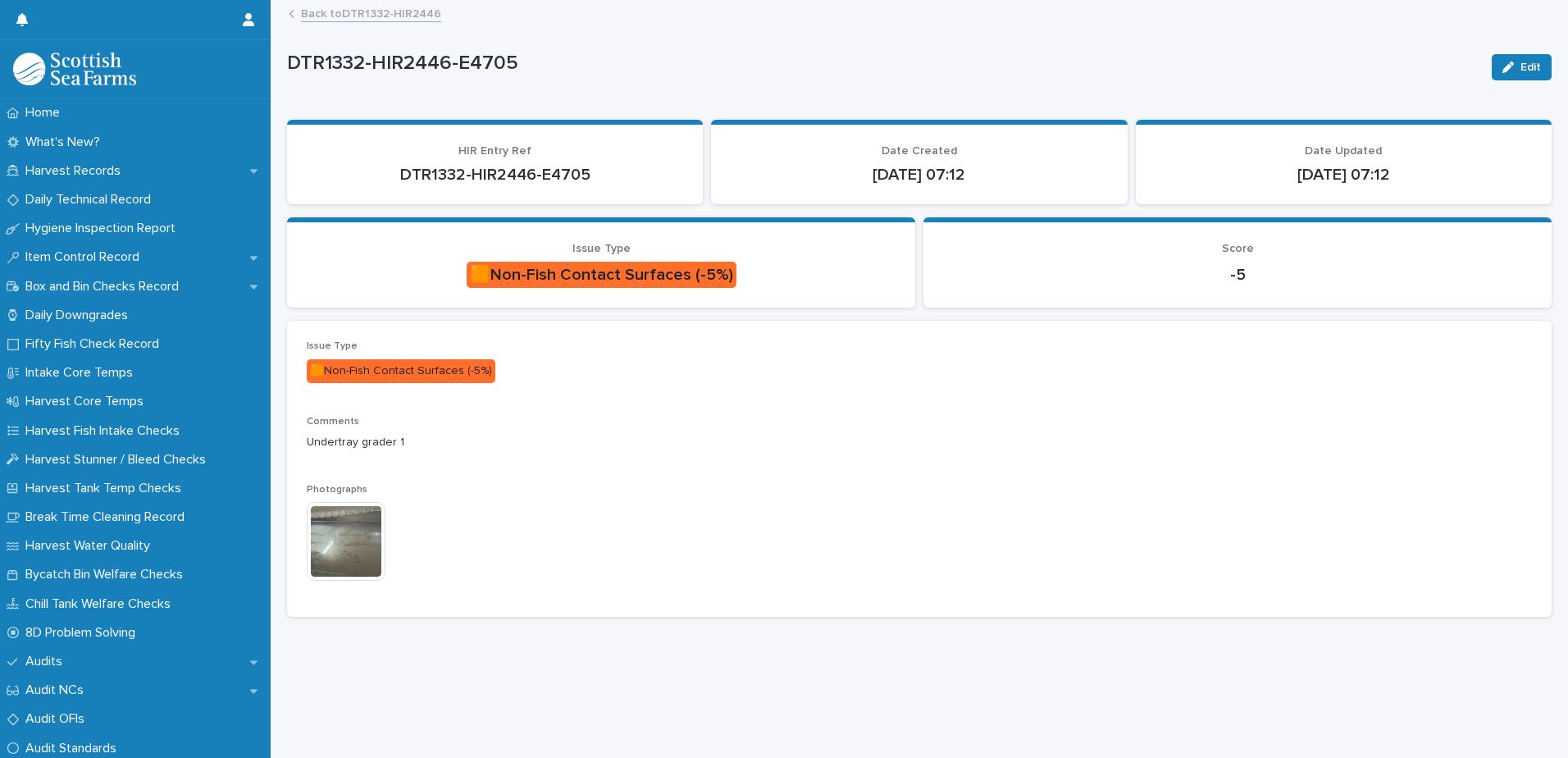
click at [425, 9] on link "Back to DTR1332-HIR2446" at bounding box center [371, 13] width 140 height 19
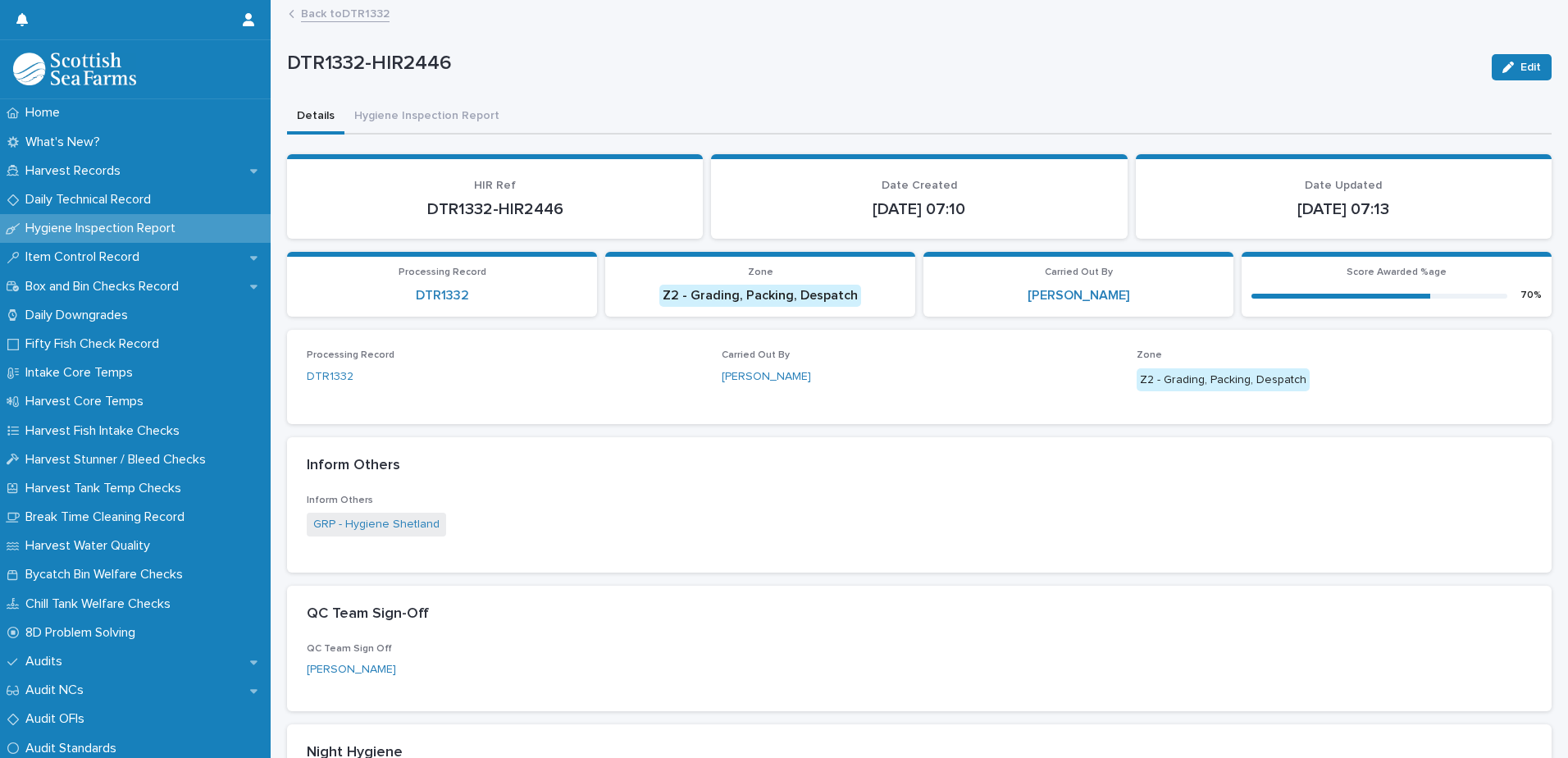
click at [373, 13] on link "Back to DTR1332" at bounding box center [345, 13] width 88 height 19
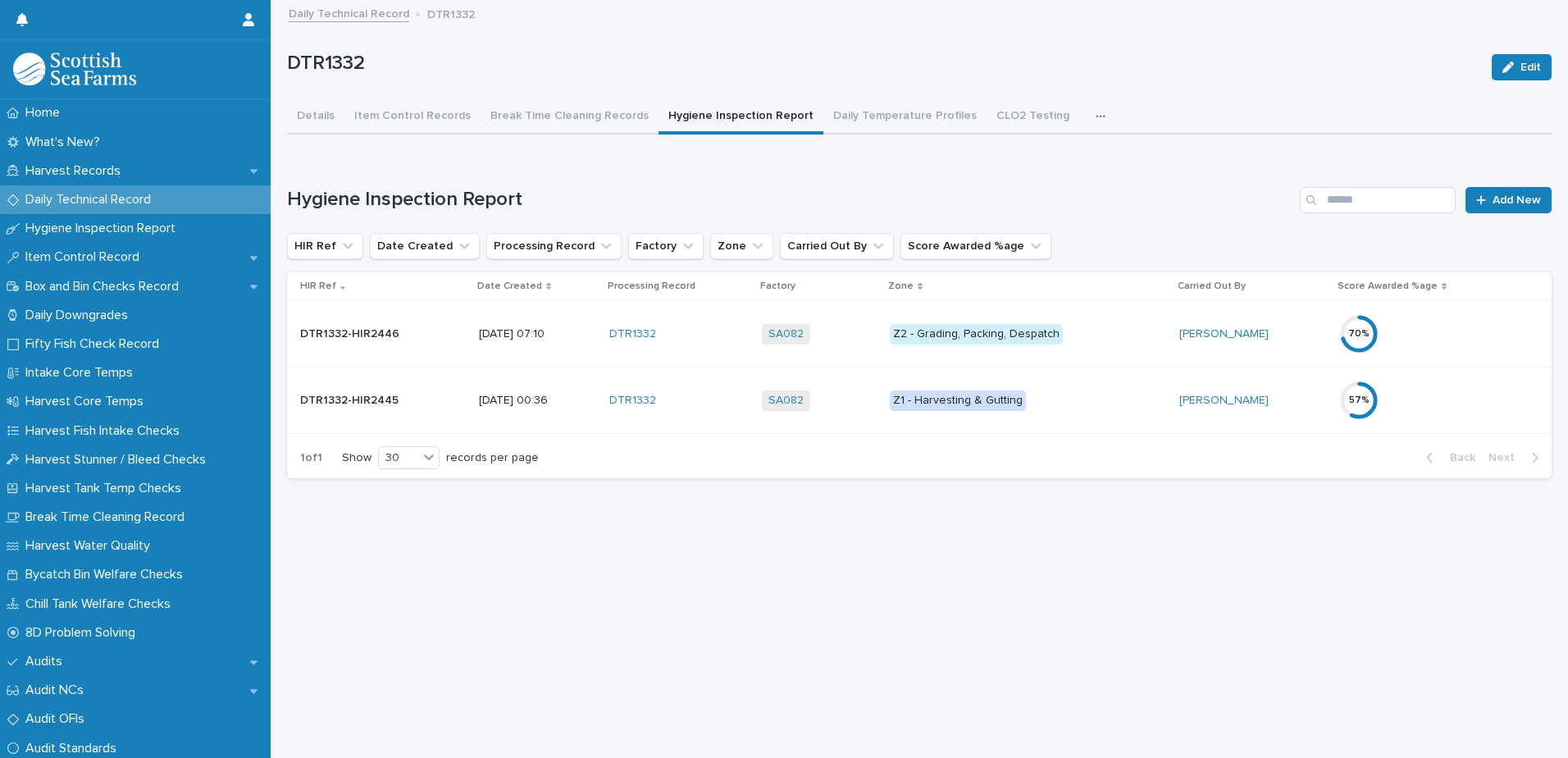
click at [1120, 337] on p "Z2 - Grading, Packing, Despatch" at bounding box center [1028, 334] width 278 height 21
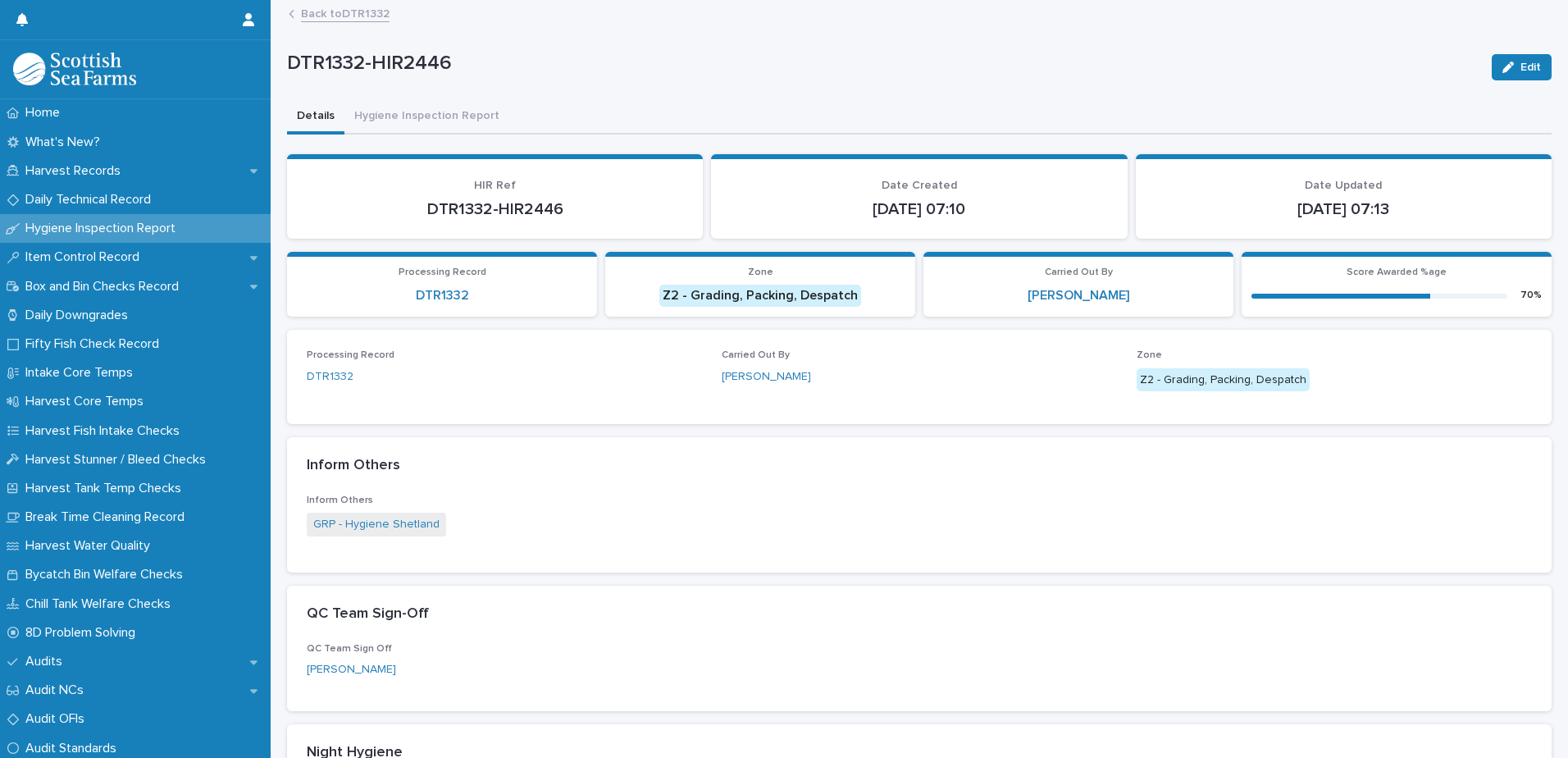
click at [354, 22] on div "Back to DTR1332" at bounding box center [926, 15] width 1292 height 23
click at [357, 13] on link "Back to DTR1332" at bounding box center [345, 13] width 88 height 19
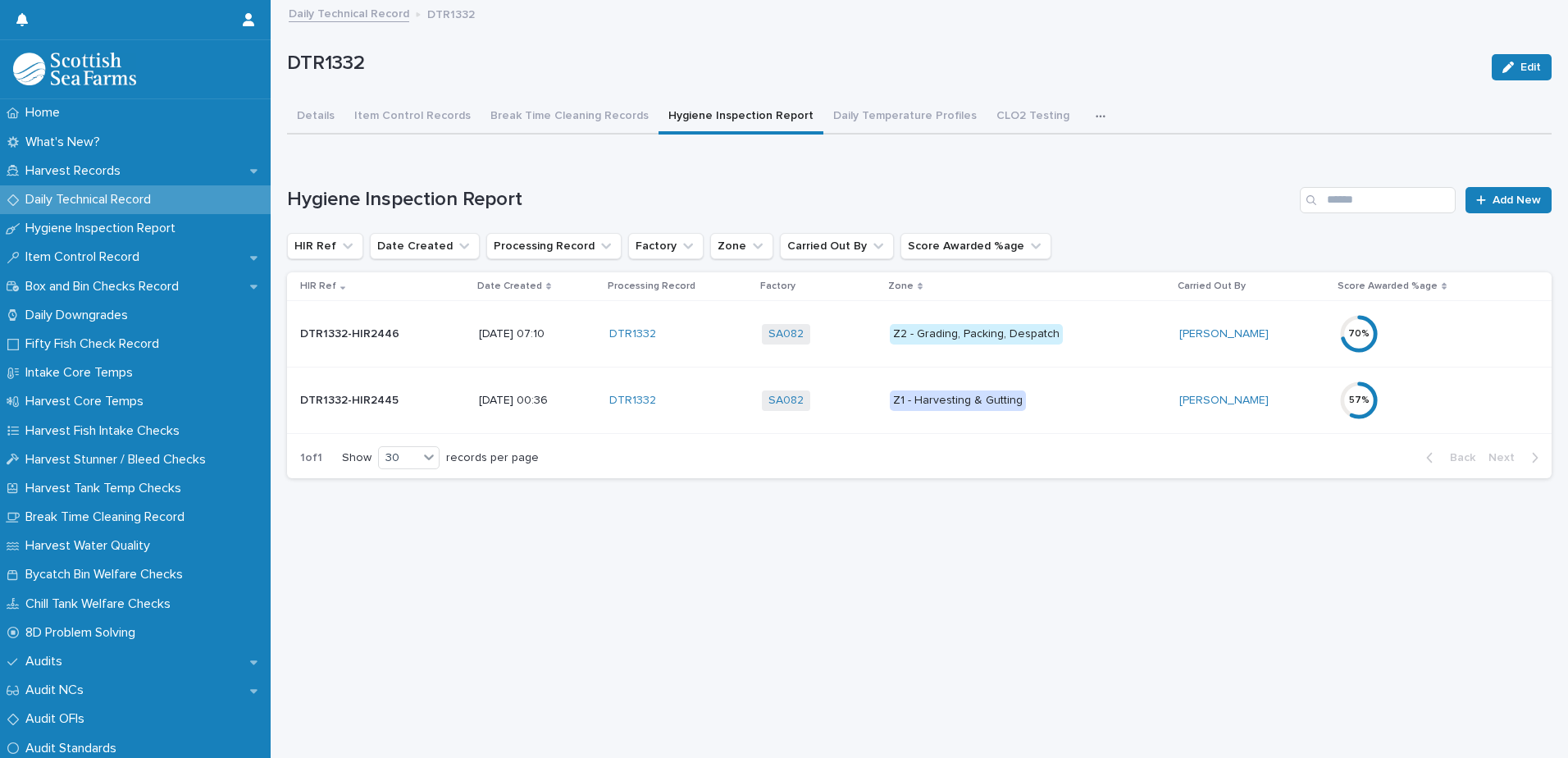
click at [1108, 393] on p "Z1 - Harvesting & Gutting" at bounding box center [1028, 400] width 278 height 21
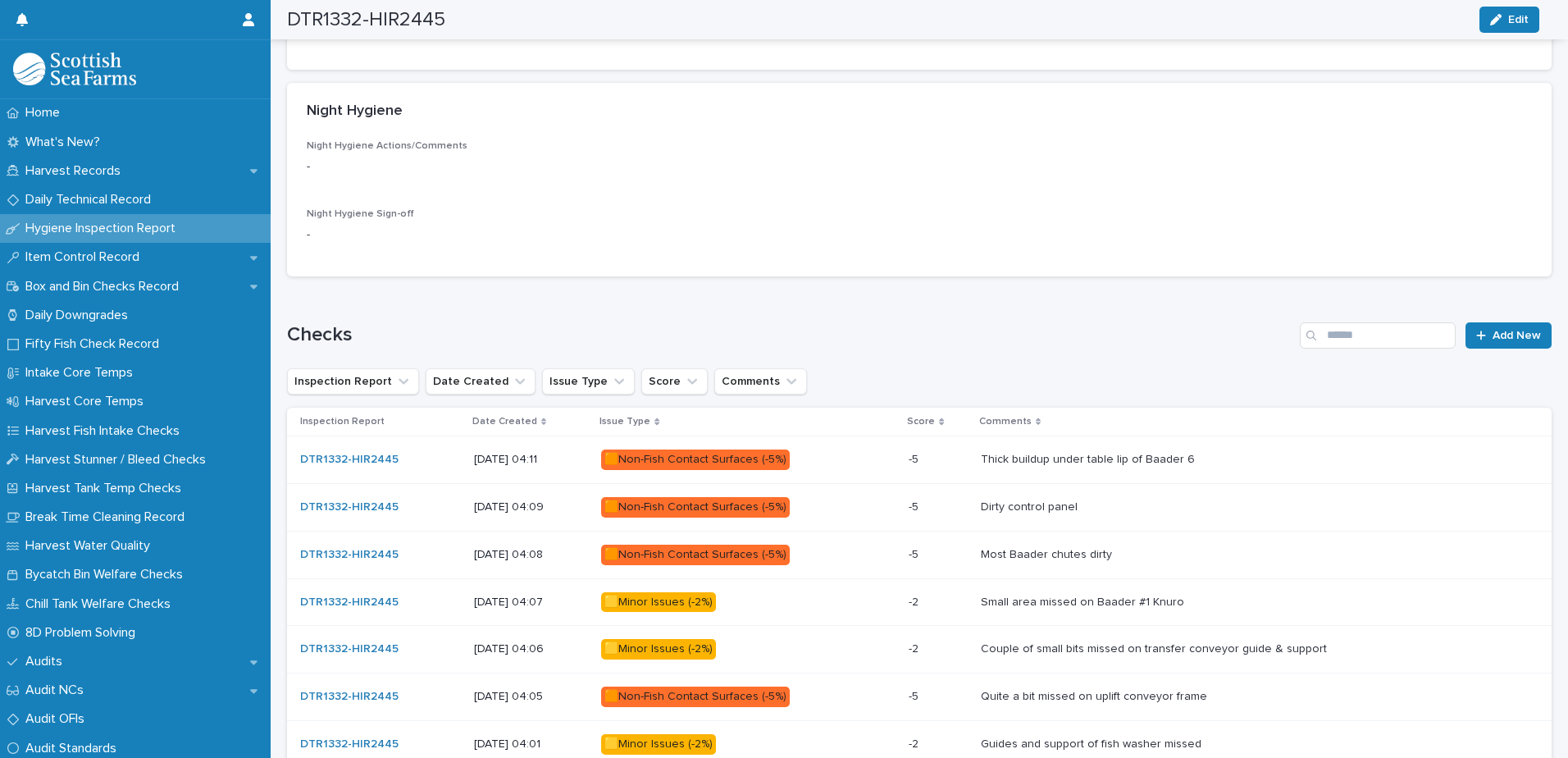
scroll to position [902, 0]
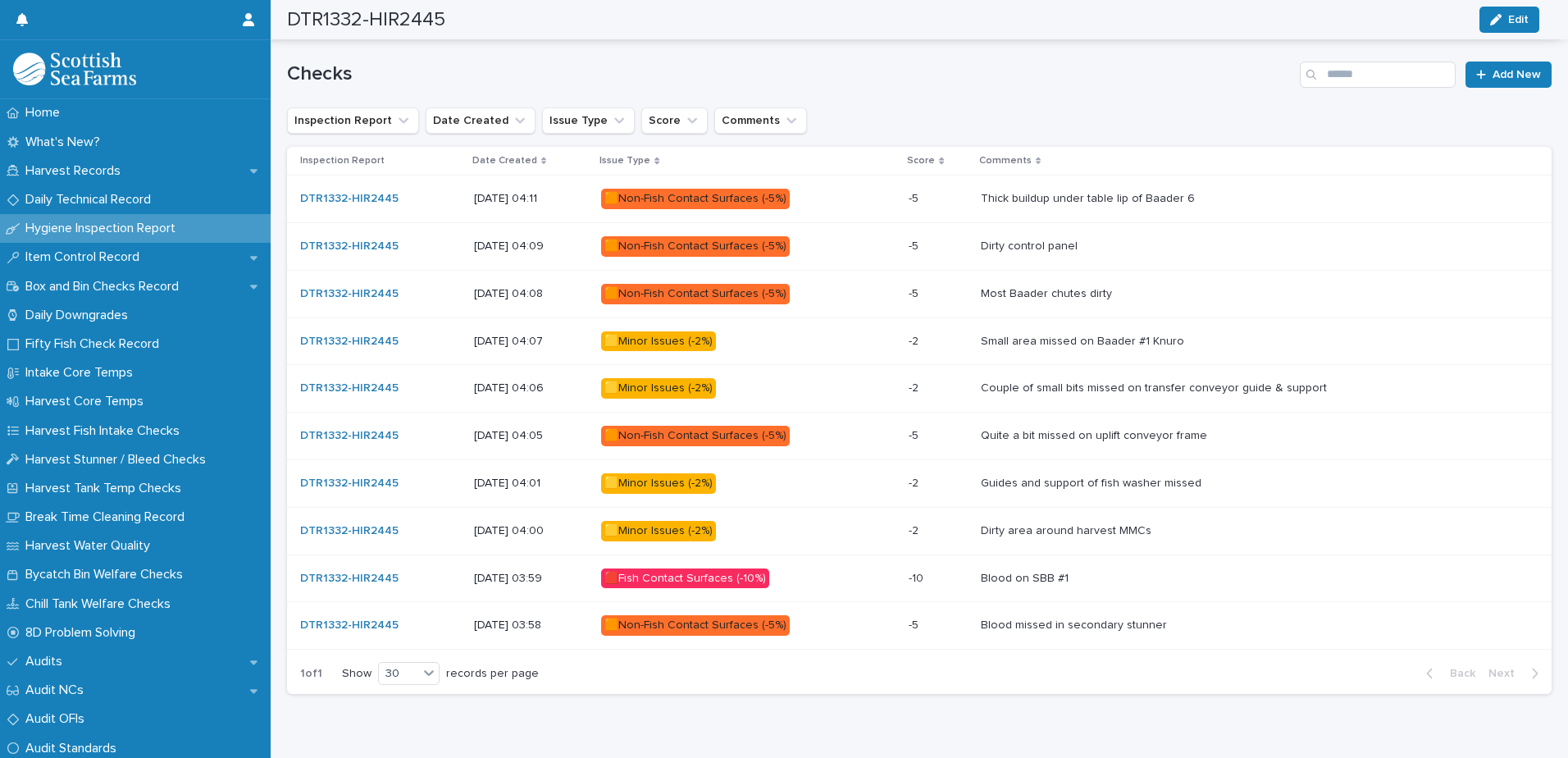
click at [1136, 622] on p "Blood missed in secondary stunner" at bounding box center [1076, 623] width 189 height 17
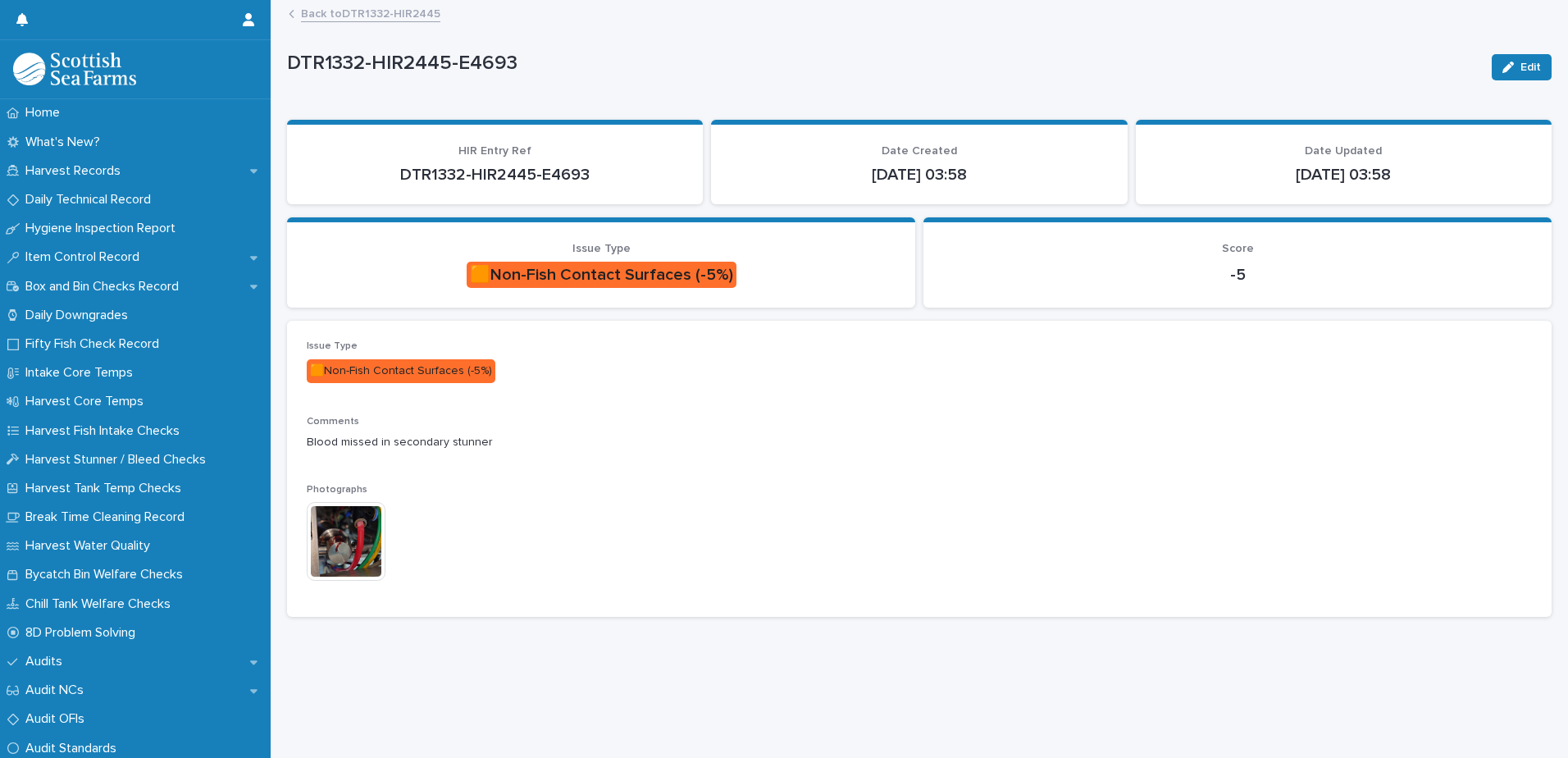
click at [336, 540] on img at bounding box center [346, 541] width 79 height 79
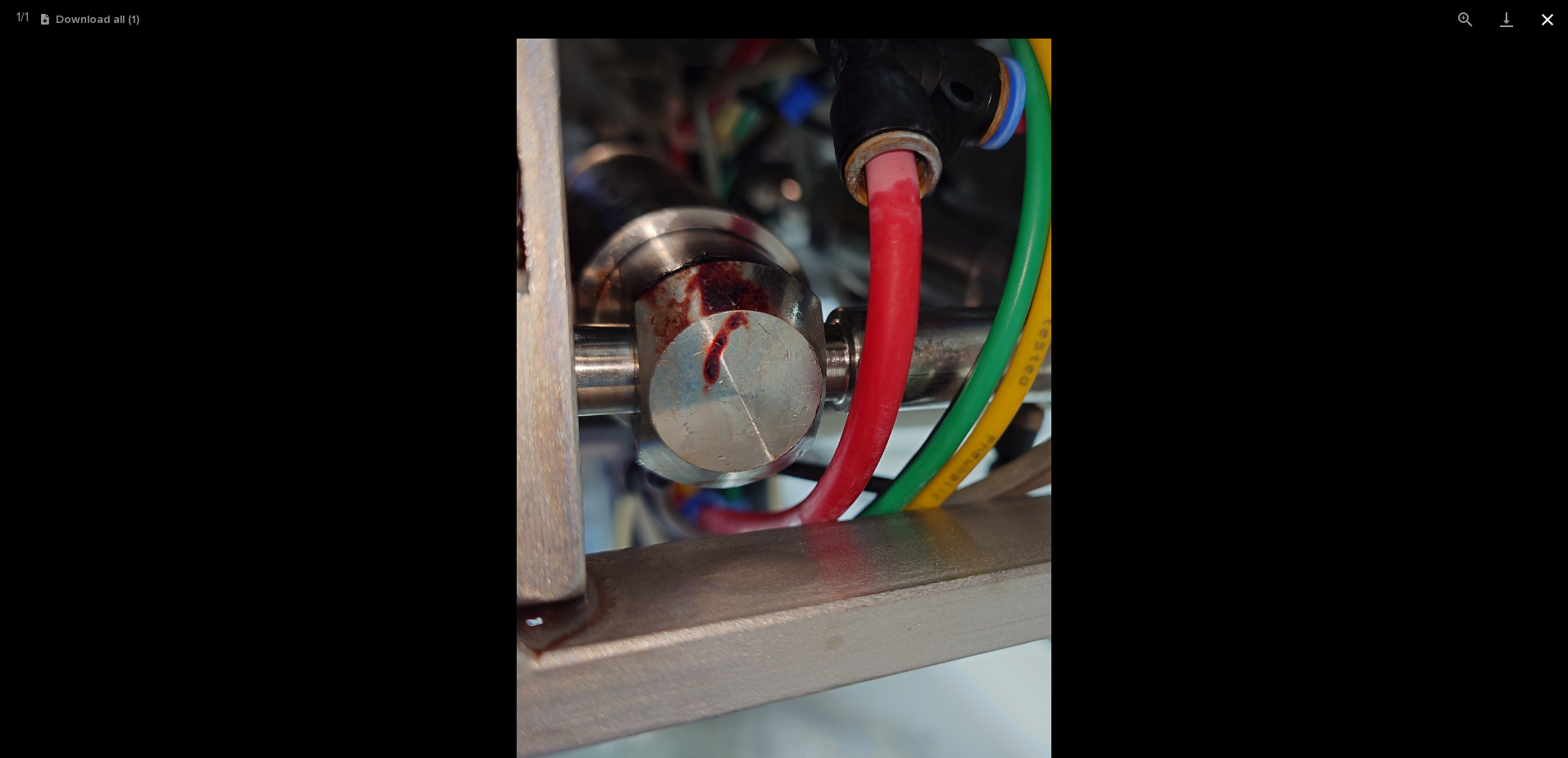
click at [1550, 15] on button "Close gallery" at bounding box center [1547, 19] width 41 height 38
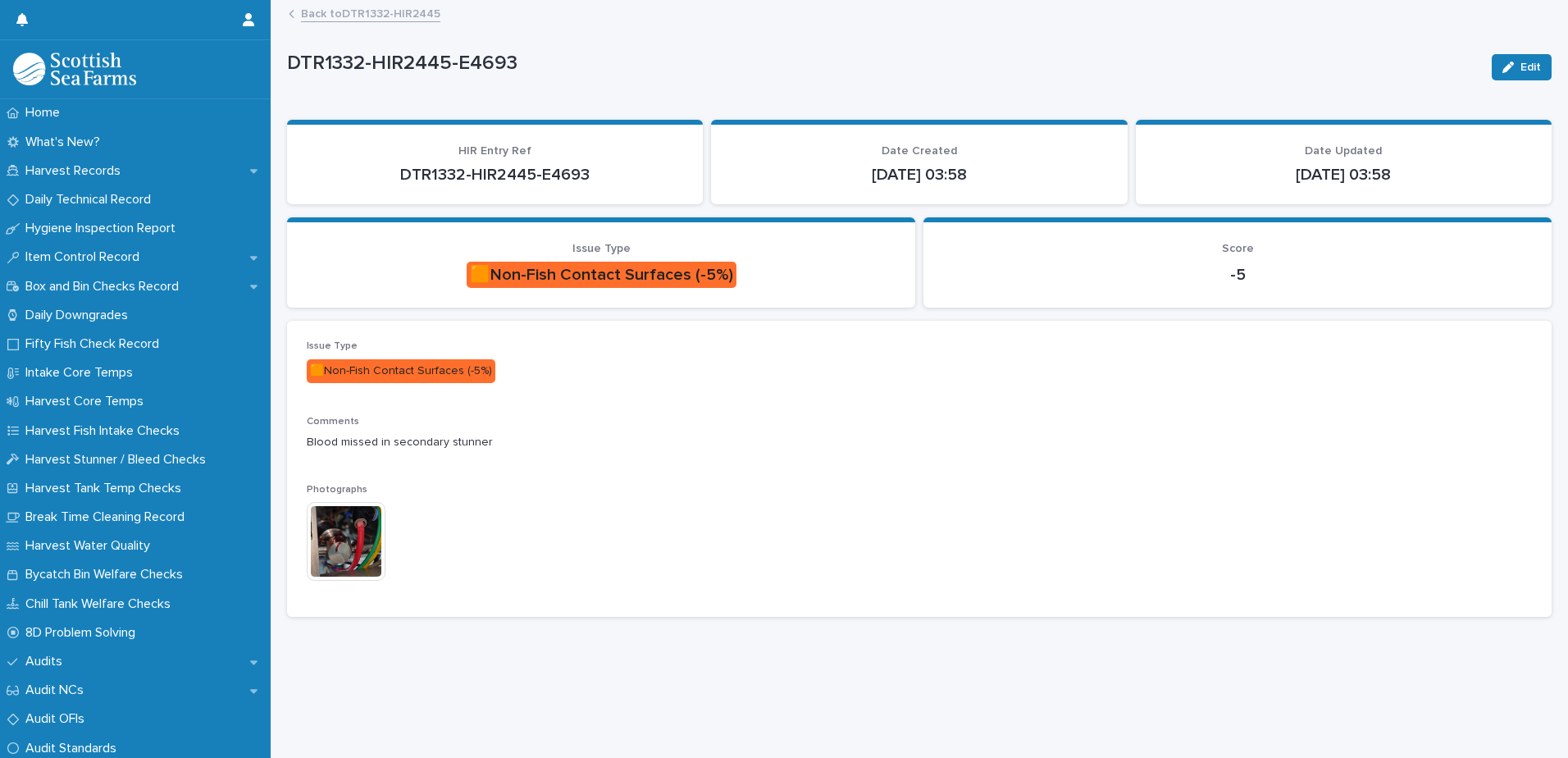
click at [420, 7] on link "Back to DTR1332-HIR2445" at bounding box center [370, 13] width 139 height 19
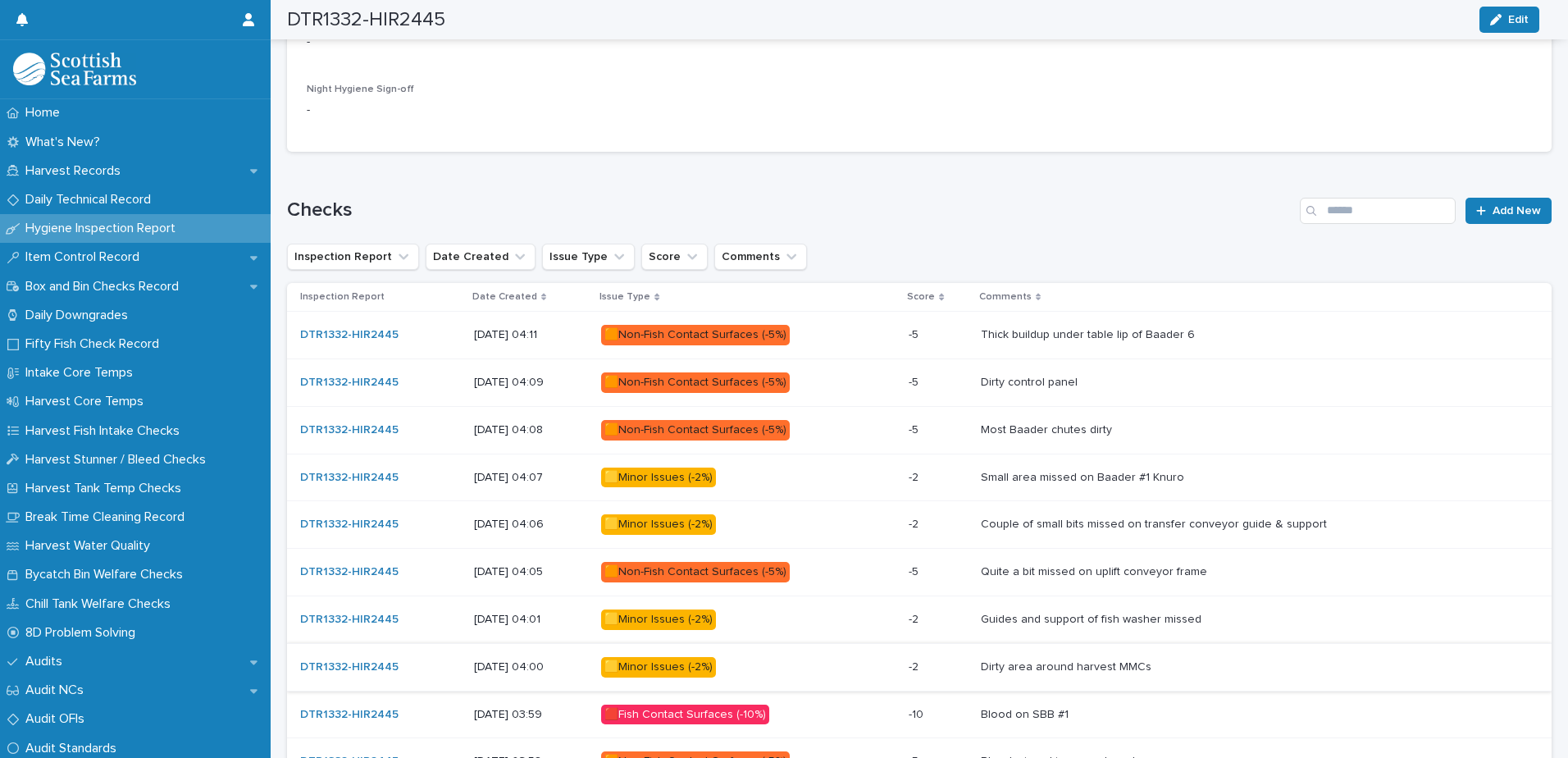
scroll to position [945, 0]
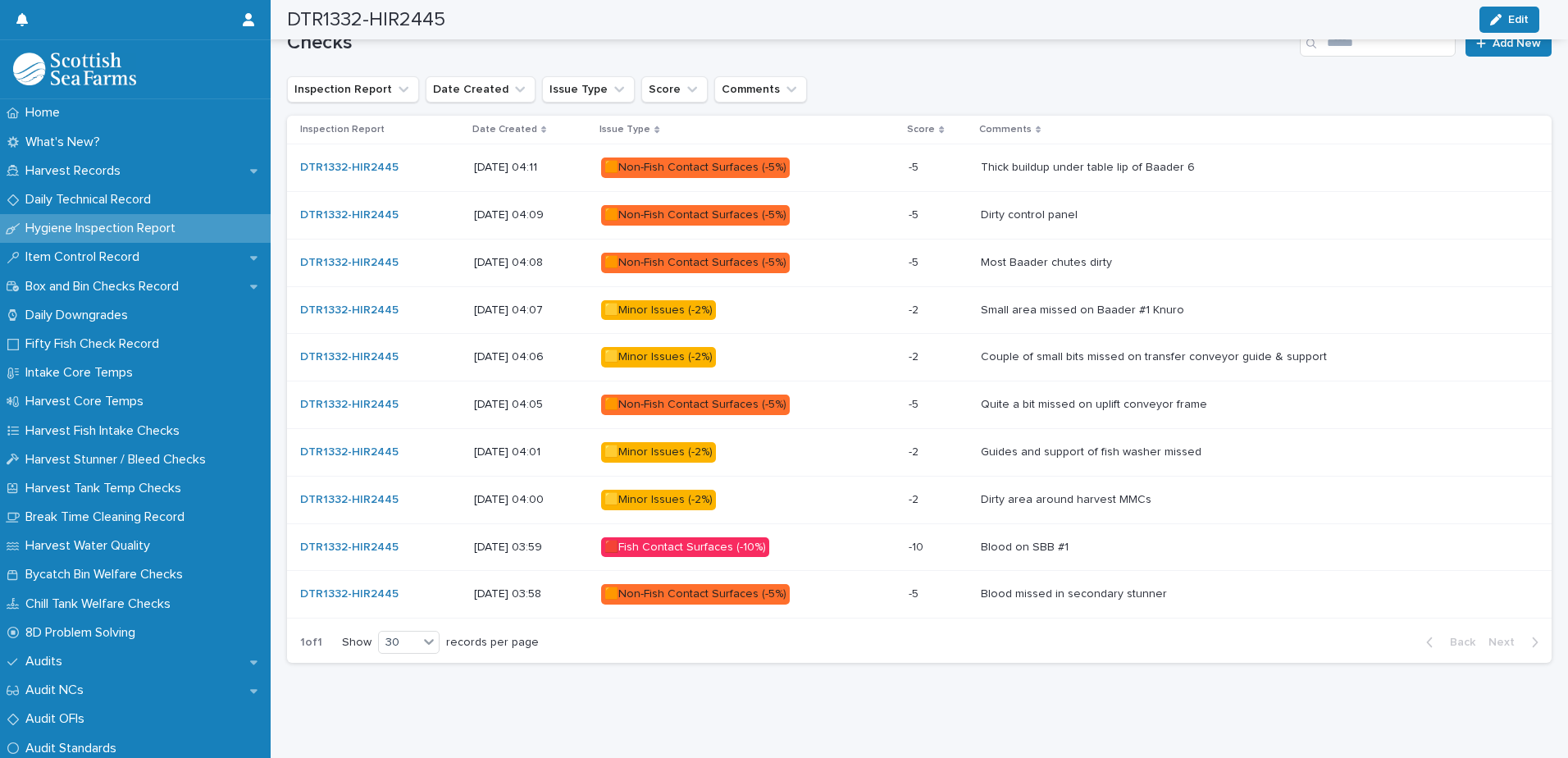
click at [835, 537] on p "🟥Fish Contact Surfaces (-10%)" at bounding box center [744, 547] width 287 height 21
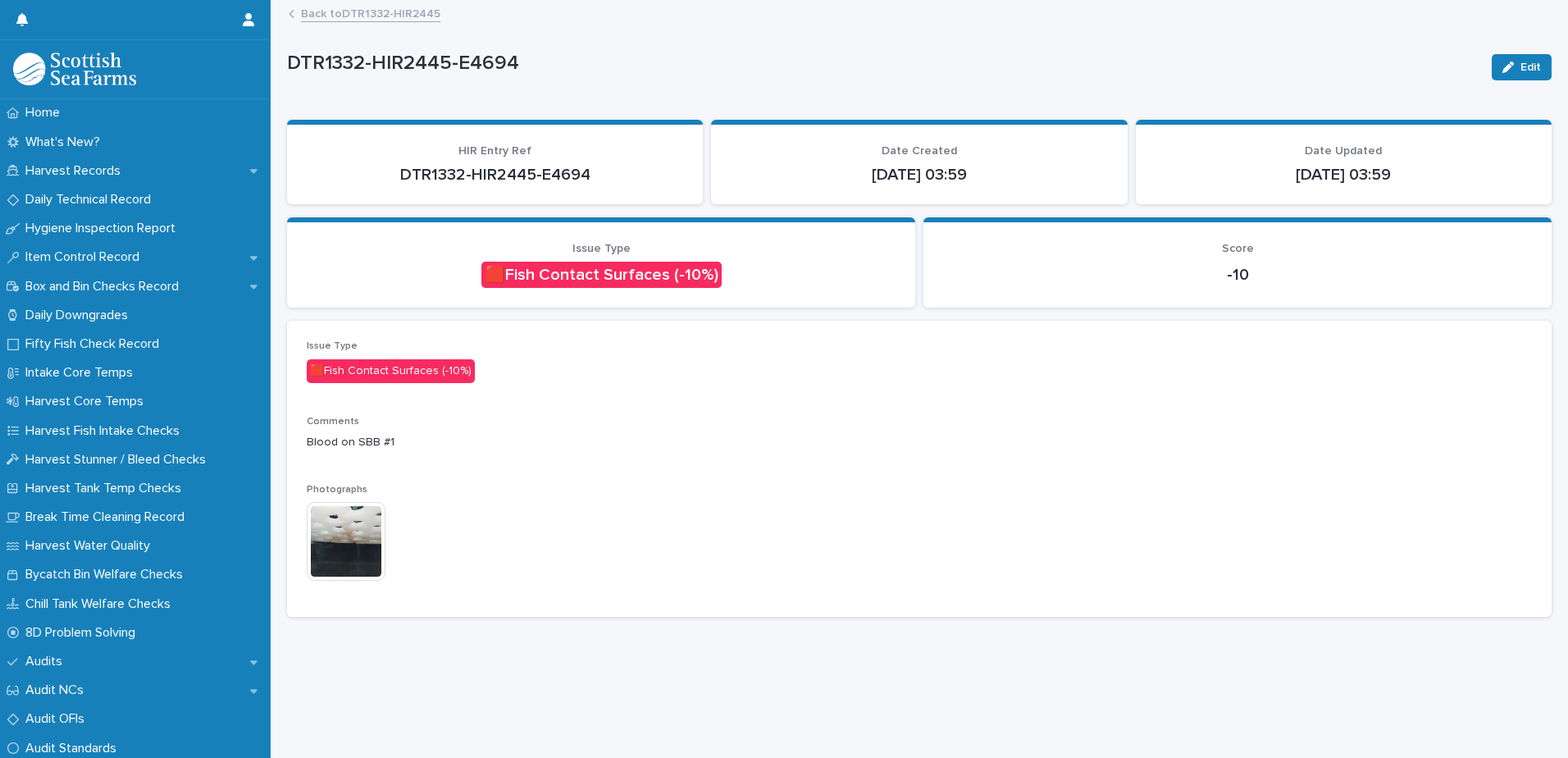
click at [351, 541] on img at bounding box center [346, 541] width 79 height 79
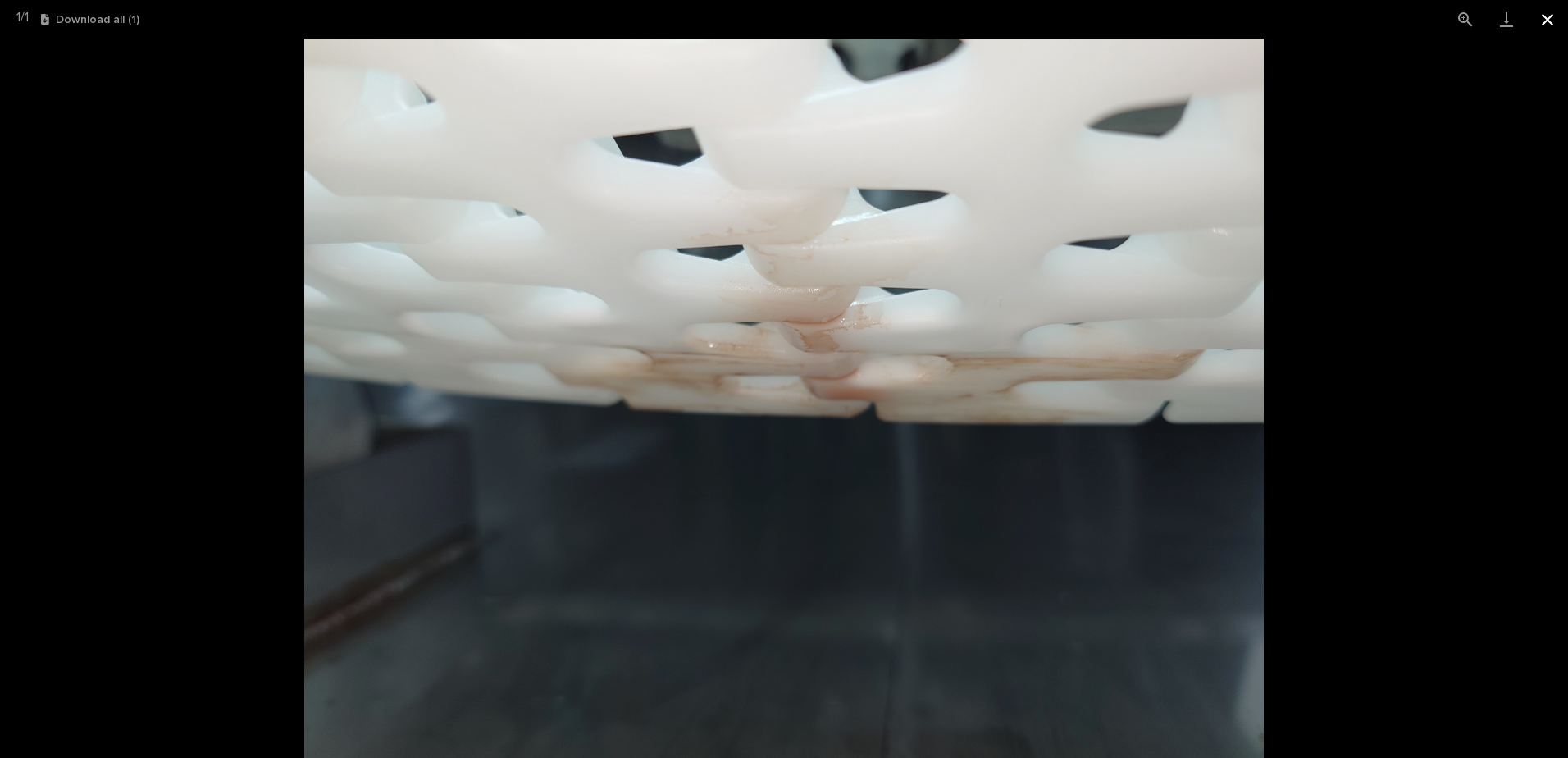
click at [1552, 17] on button "Close gallery" at bounding box center [1547, 19] width 41 height 38
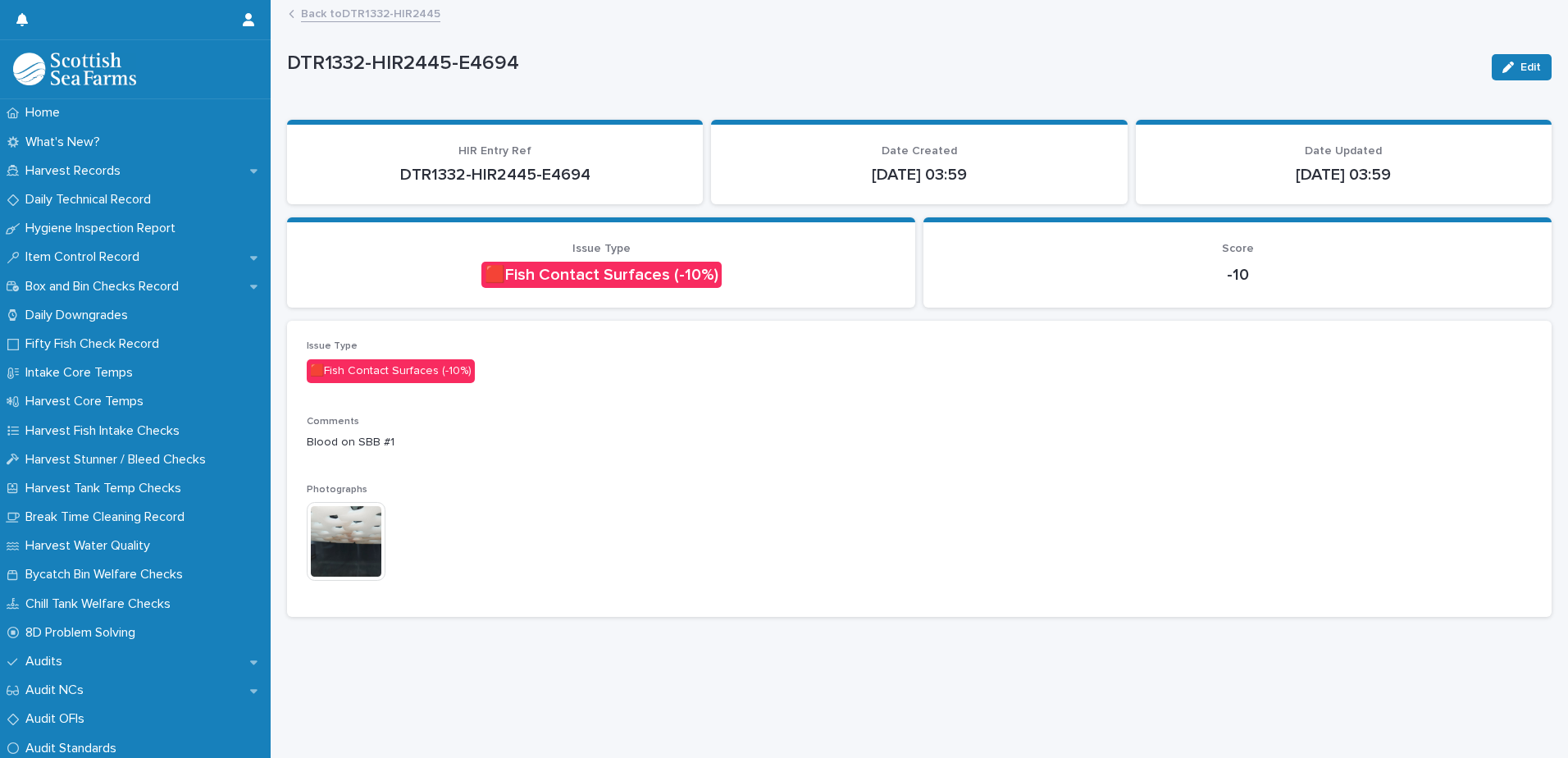
click at [369, 8] on link "Back to DTR1332-HIR2445" at bounding box center [370, 13] width 139 height 19
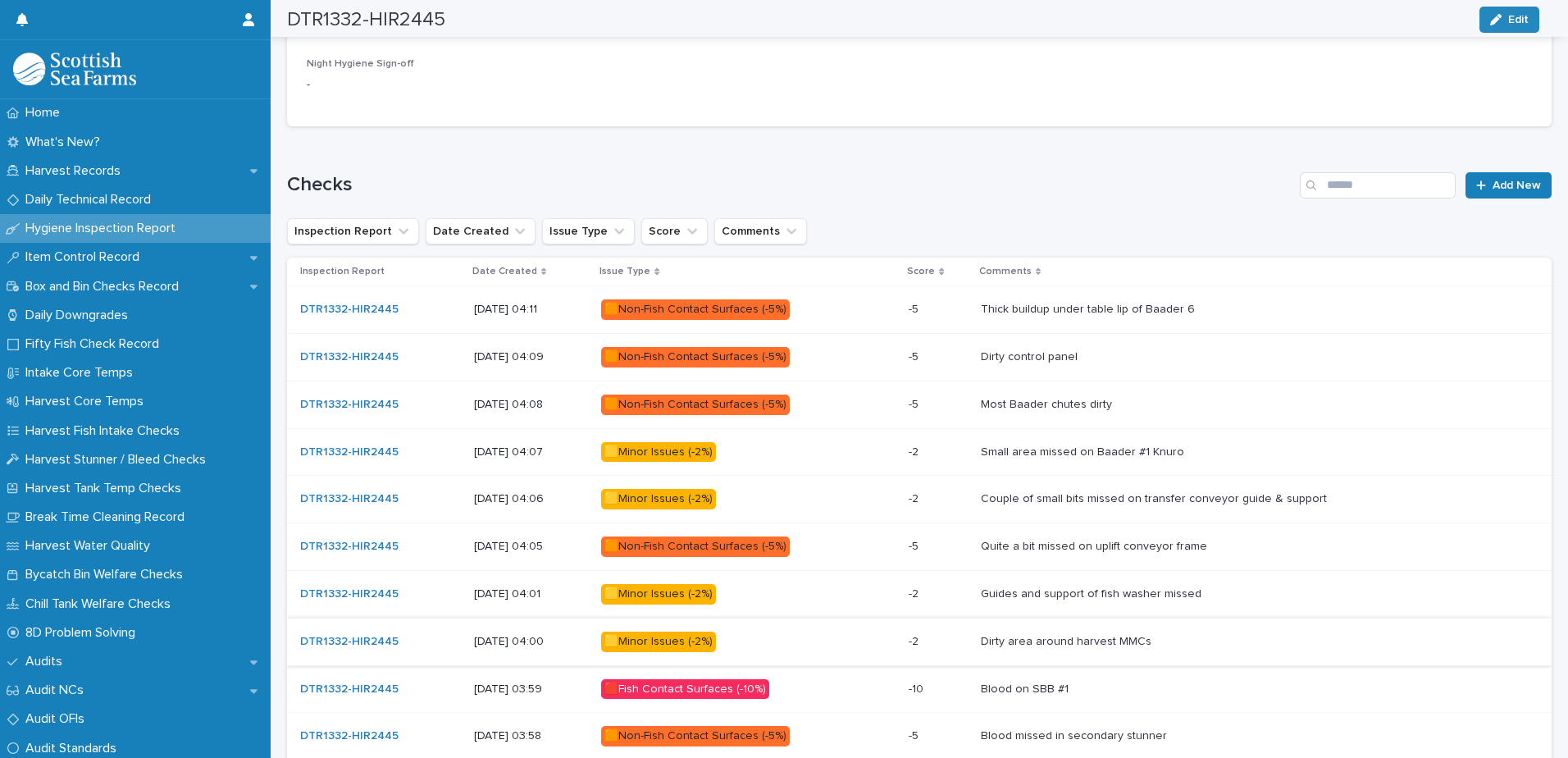
scroll to position [945, 0]
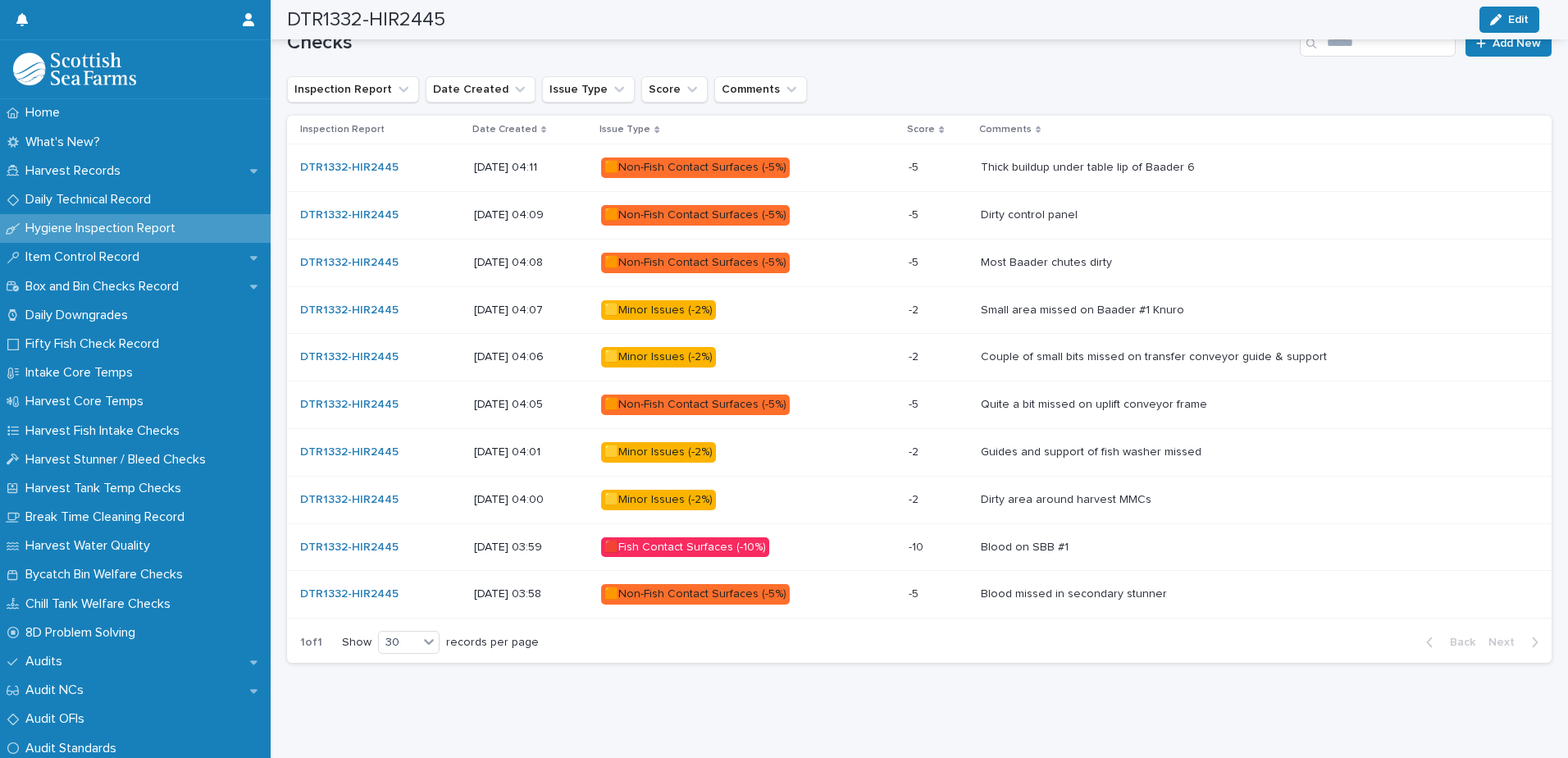
click at [791, 490] on p "🟨Minor Issues (-2%)" at bounding box center [744, 500] width 287 height 21
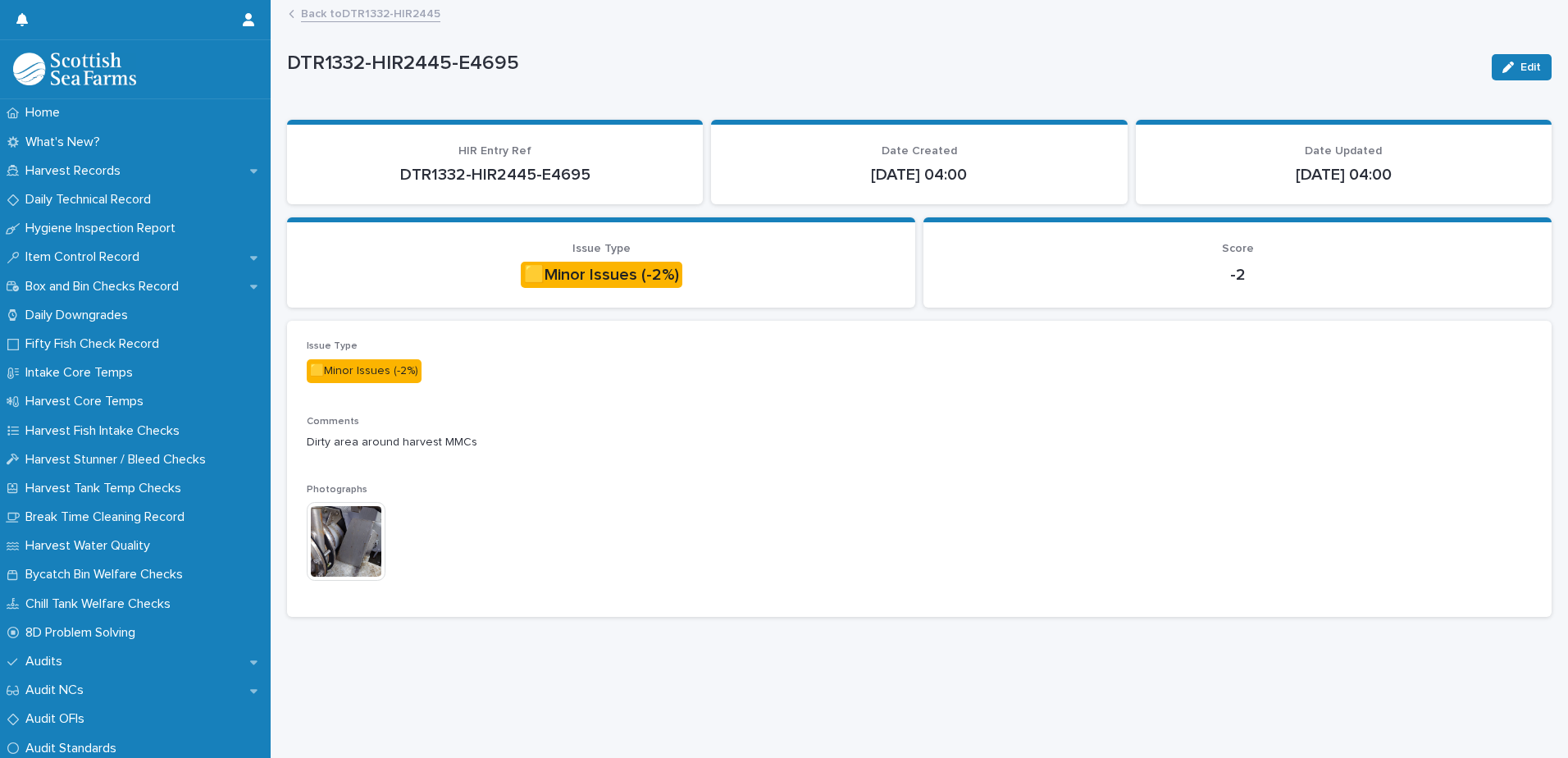
click at [355, 536] on img at bounding box center [346, 541] width 79 height 79
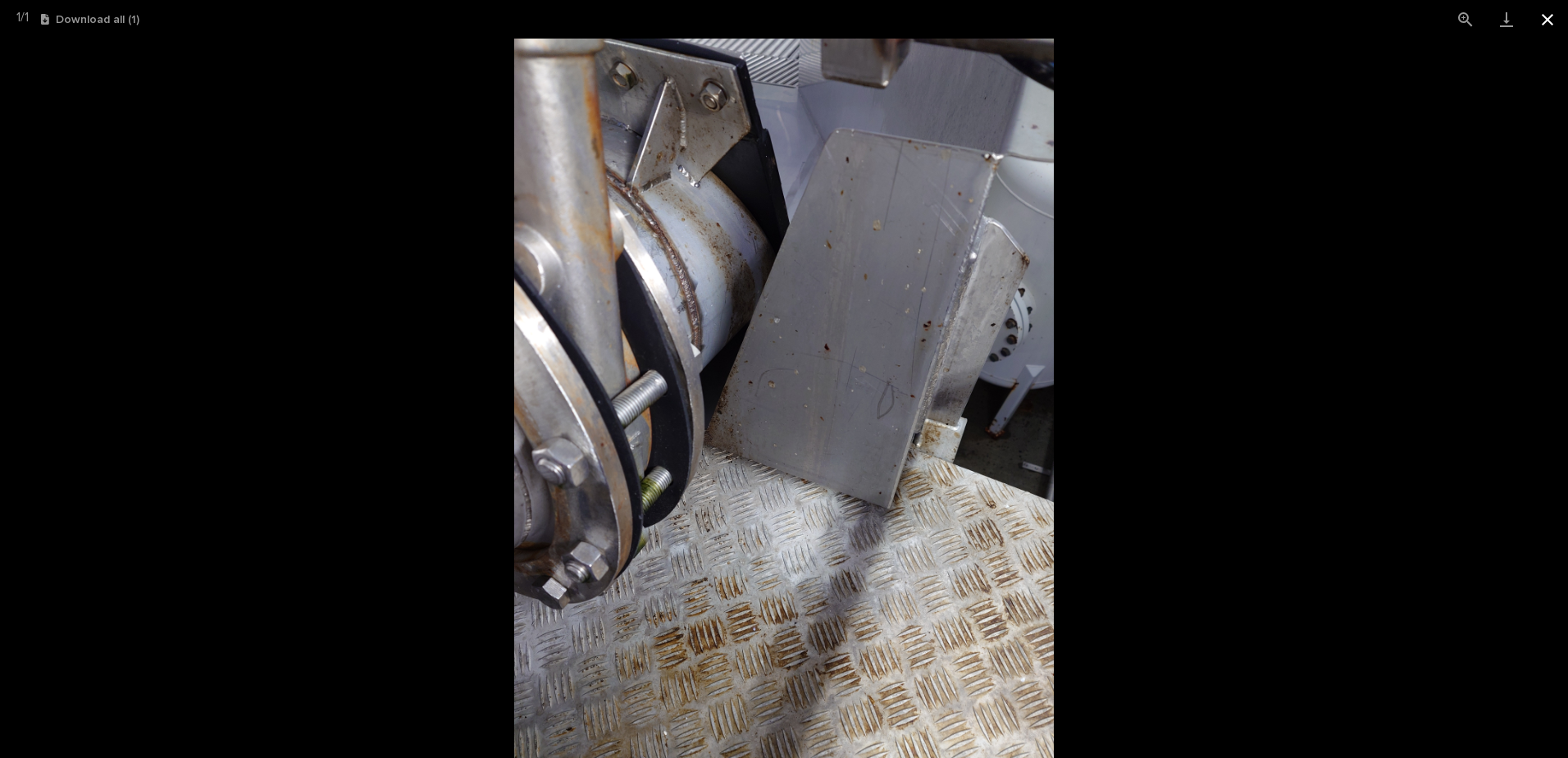
click at [1543, 13] on button "Close gallery" at bounding box center [1547, 19] width 41 height 38
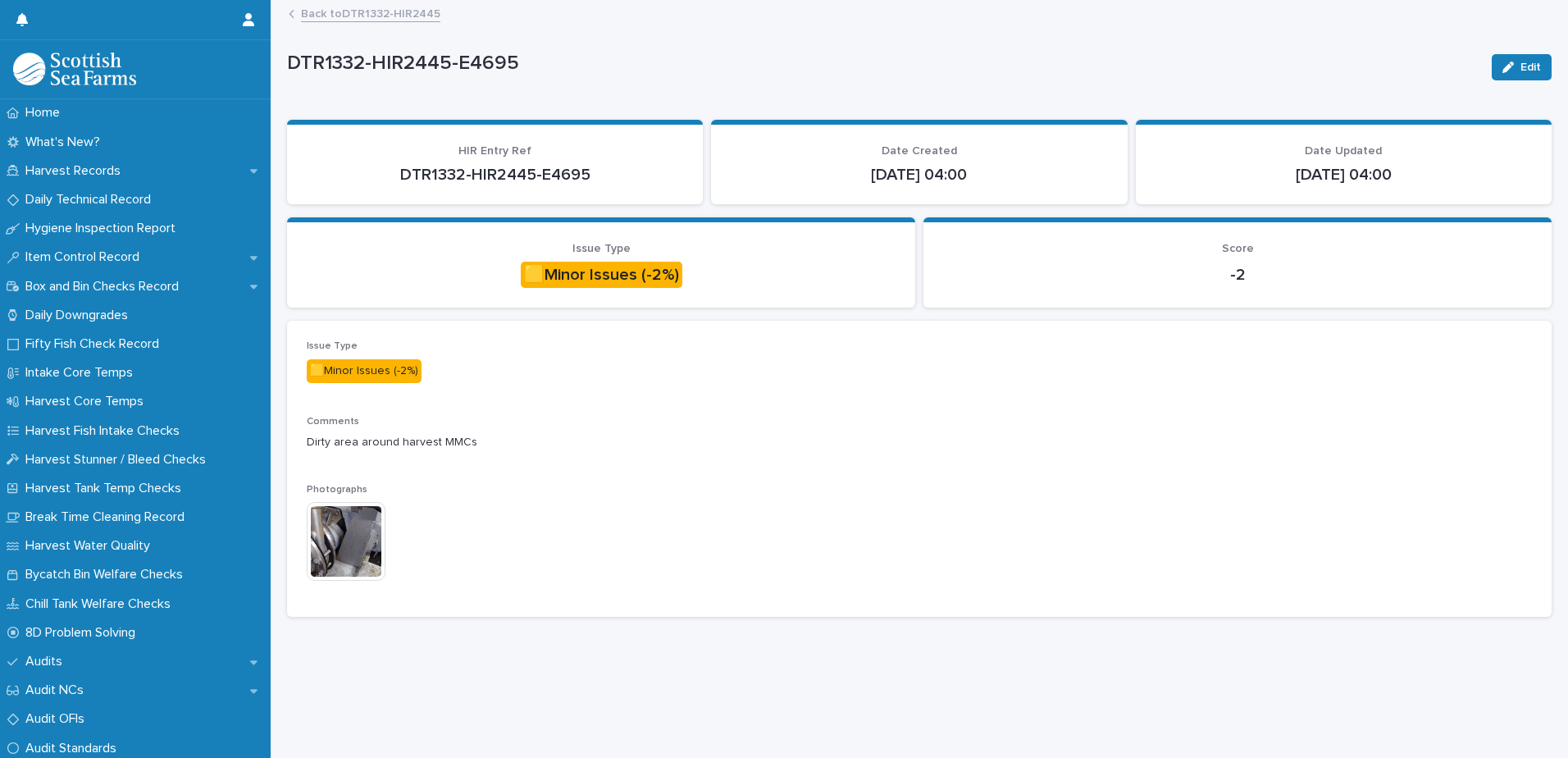
click at [429, 13] on link "Back to DTR1332-HIR2445" at bounding box center [370, 13] width 139 height 19
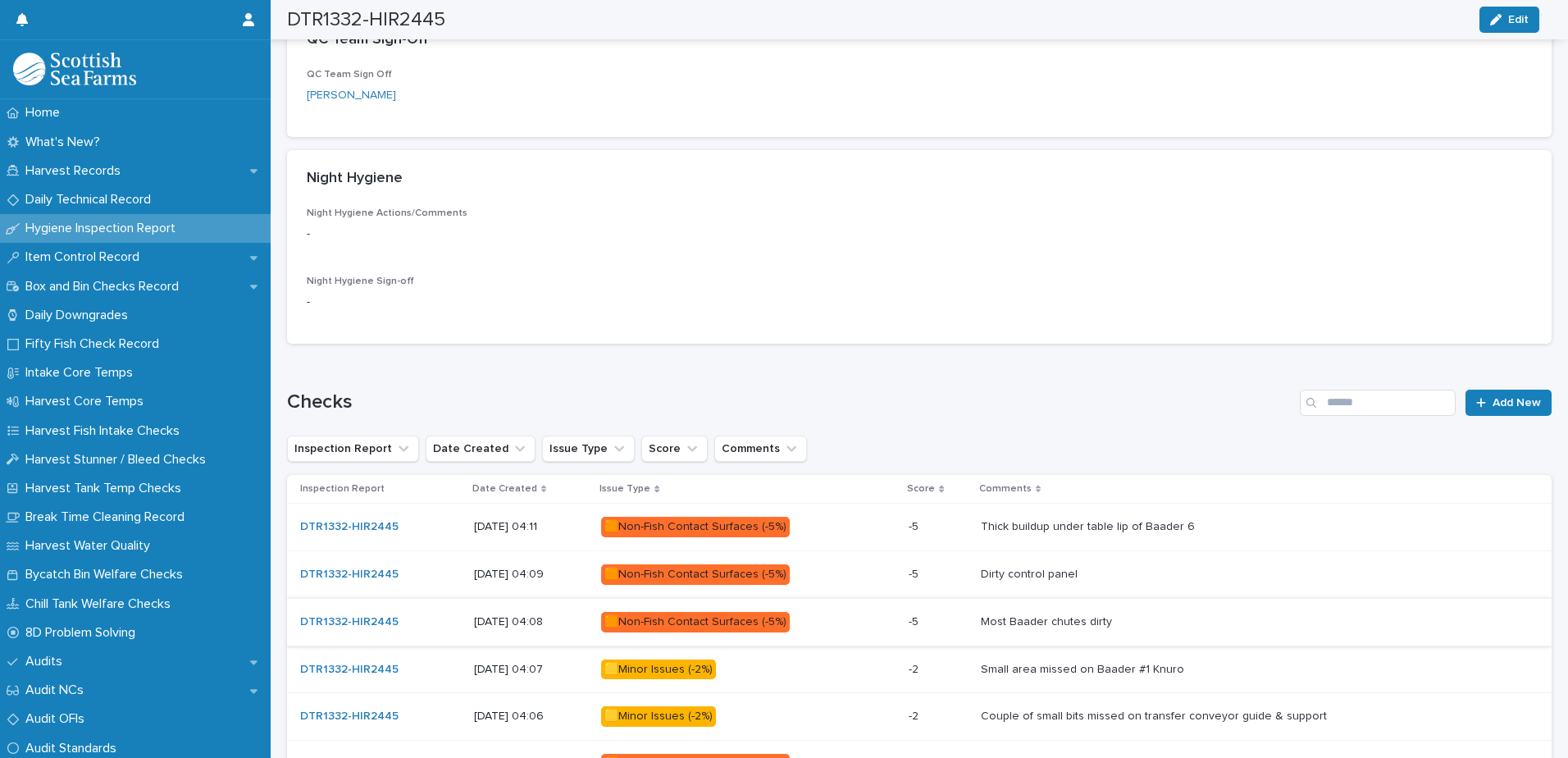
scroll to position [902, 0]
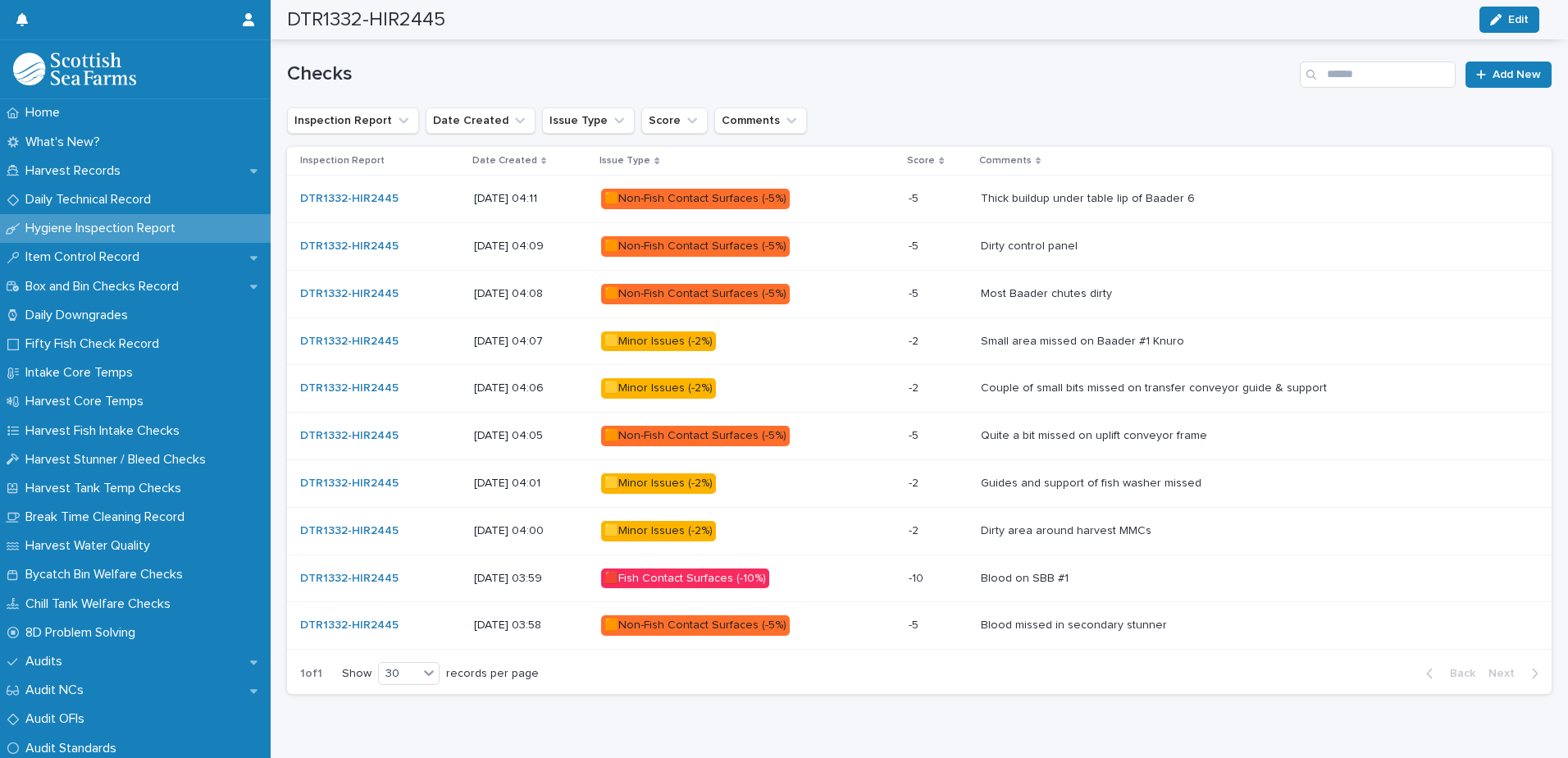
click at [770, 484] on p "🟨Minor Issues (-2%)" at bounding box center [744, 483] width 287 height 21
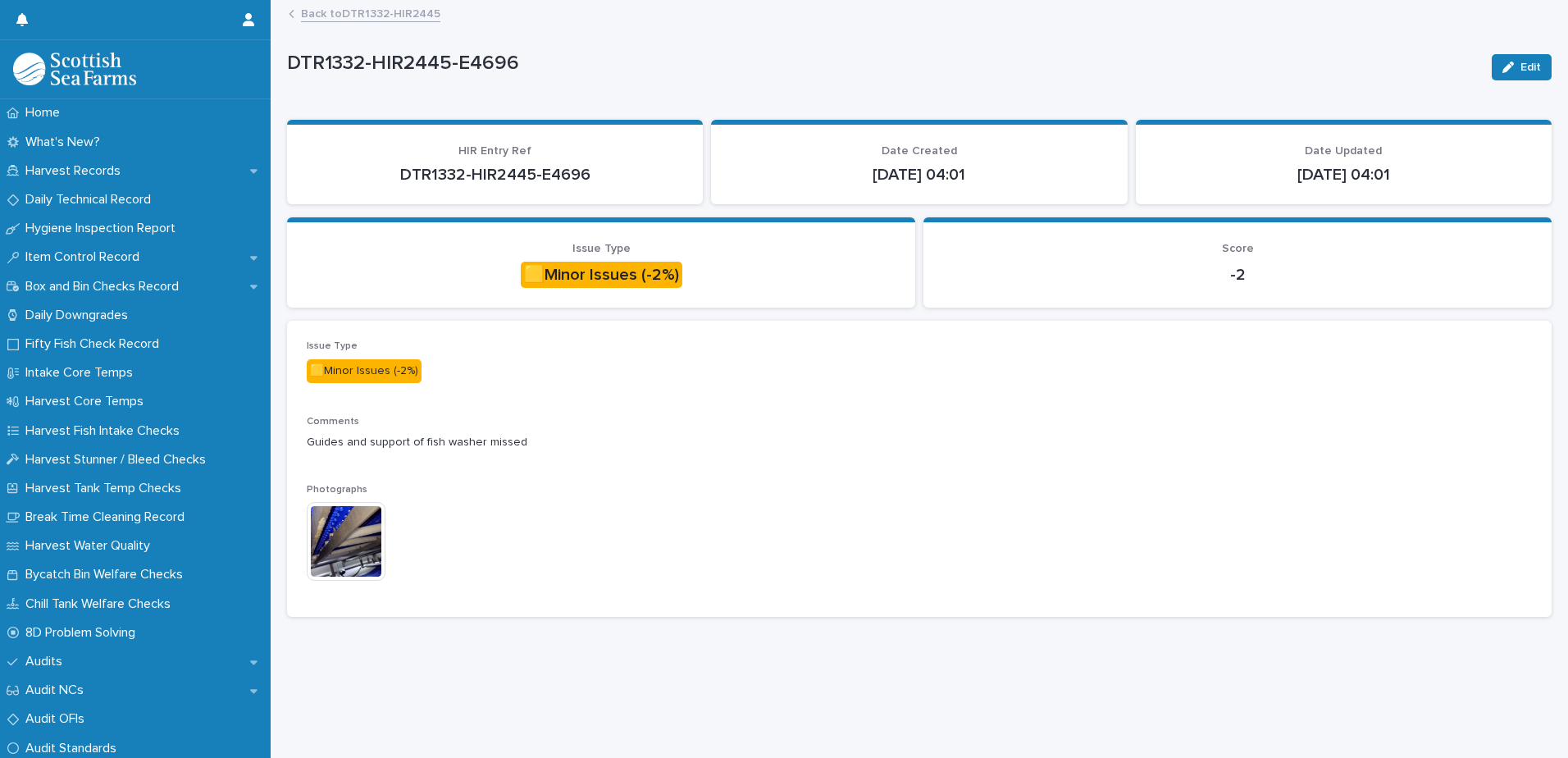
click at [335, 539] on img at bounding box center [346, 541] width 79 height 79
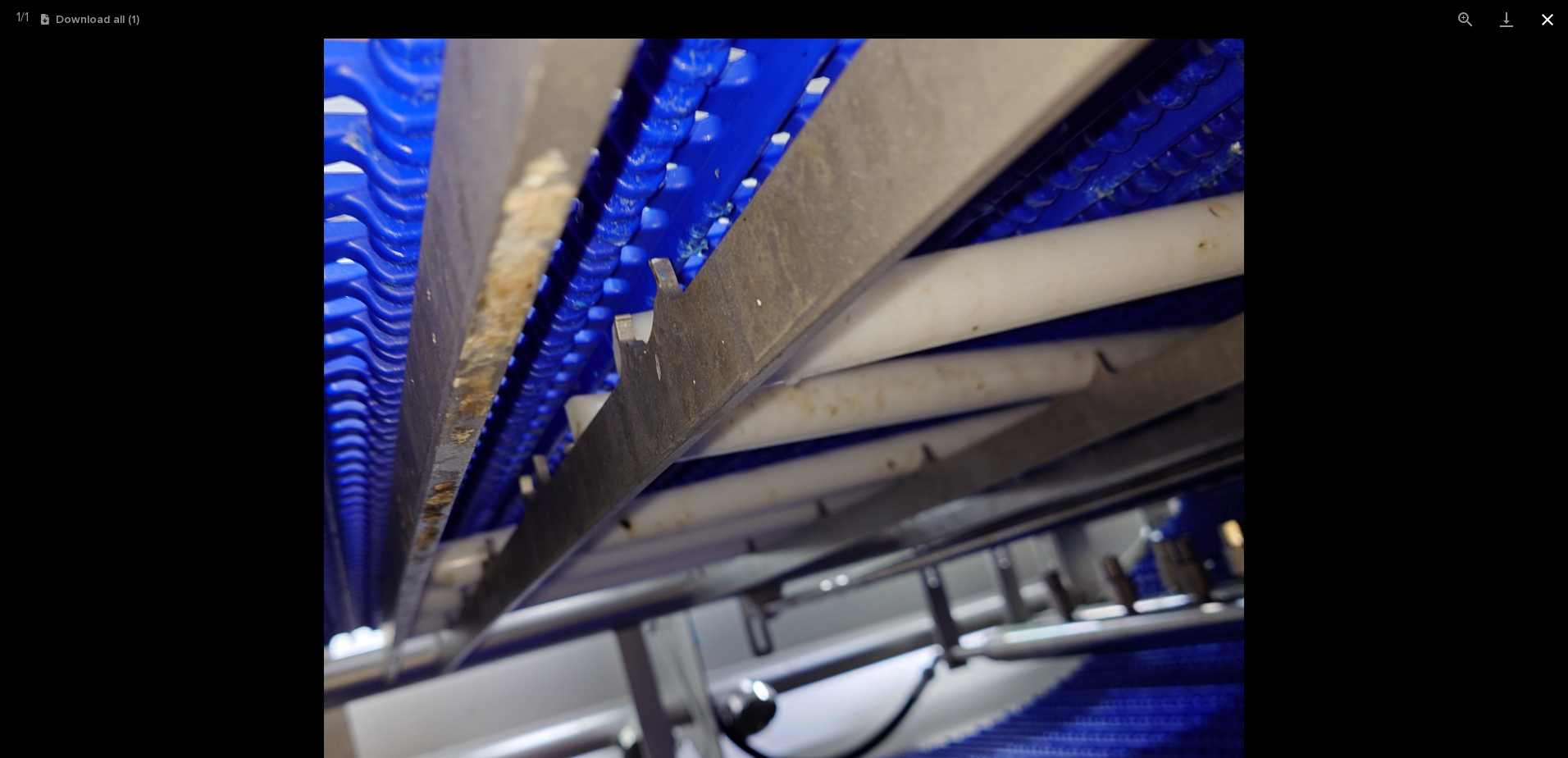
click at [1544, 21] on button "Close gallery" at bounding box center [1547, 19] width 41 height 38
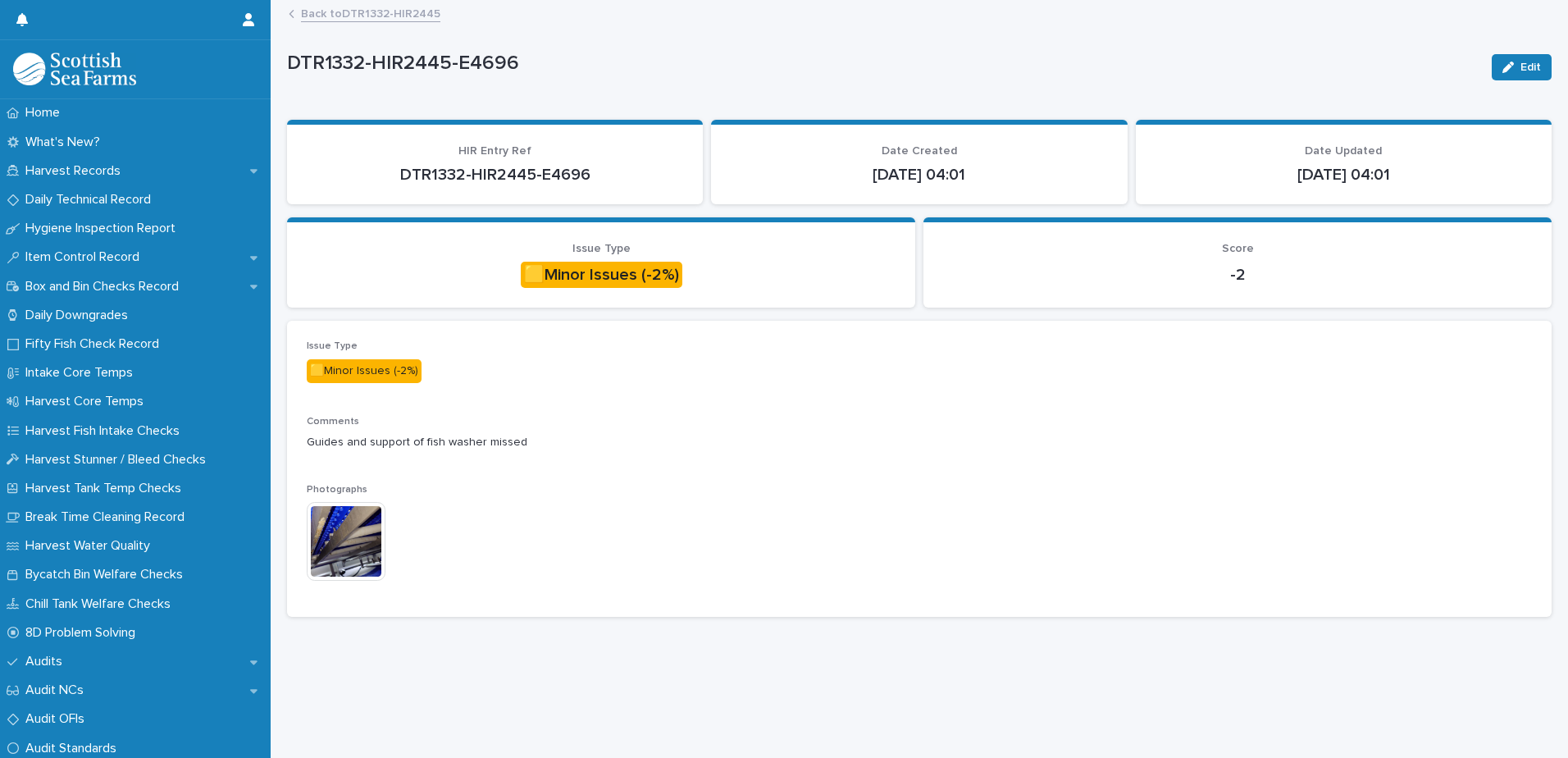
click at [373, 13] on link "Back to DTR1332-HIR2445" at bounding box center [370, 13] width 139 height 19
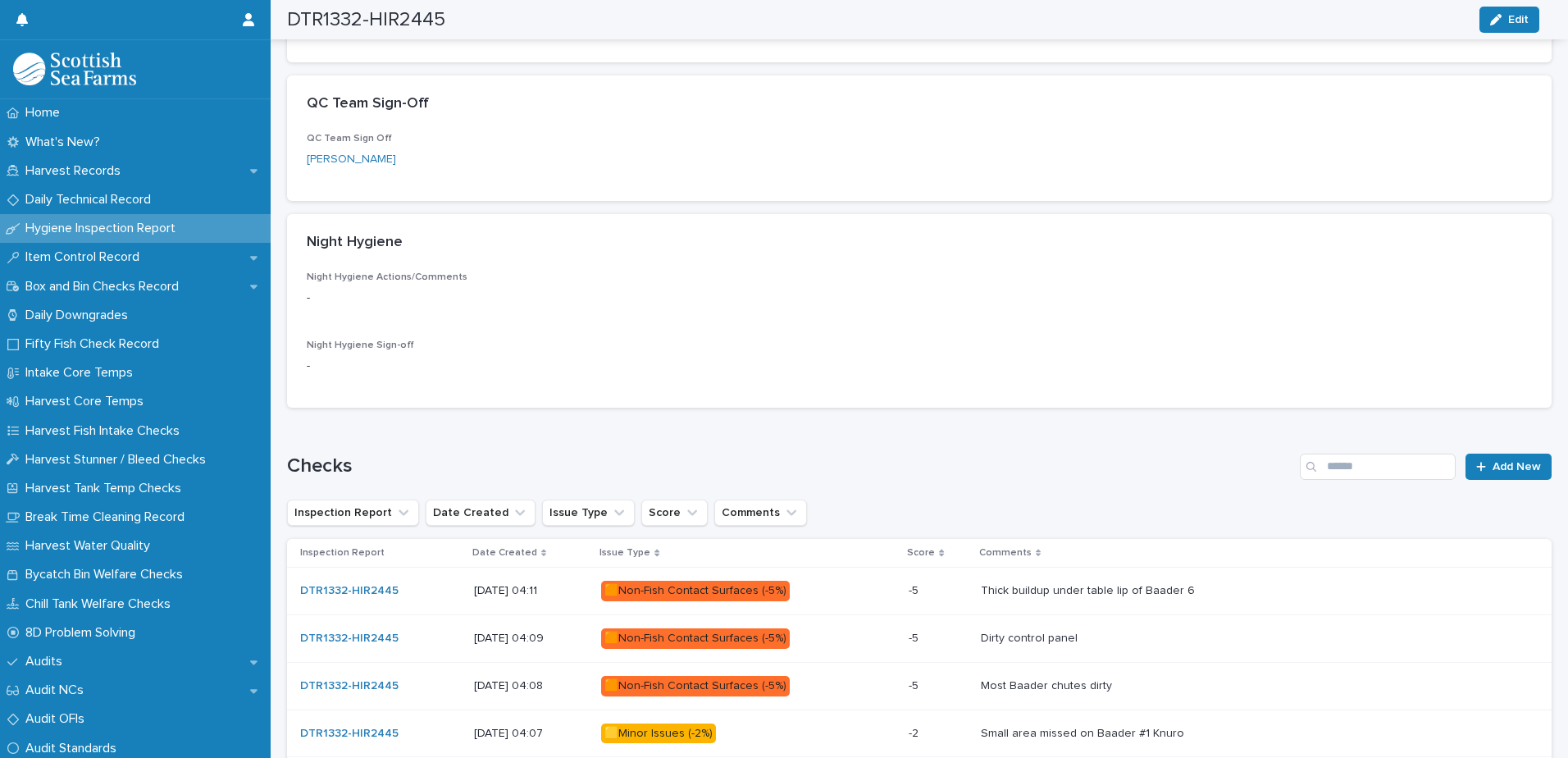
scroll to position [820, 0]
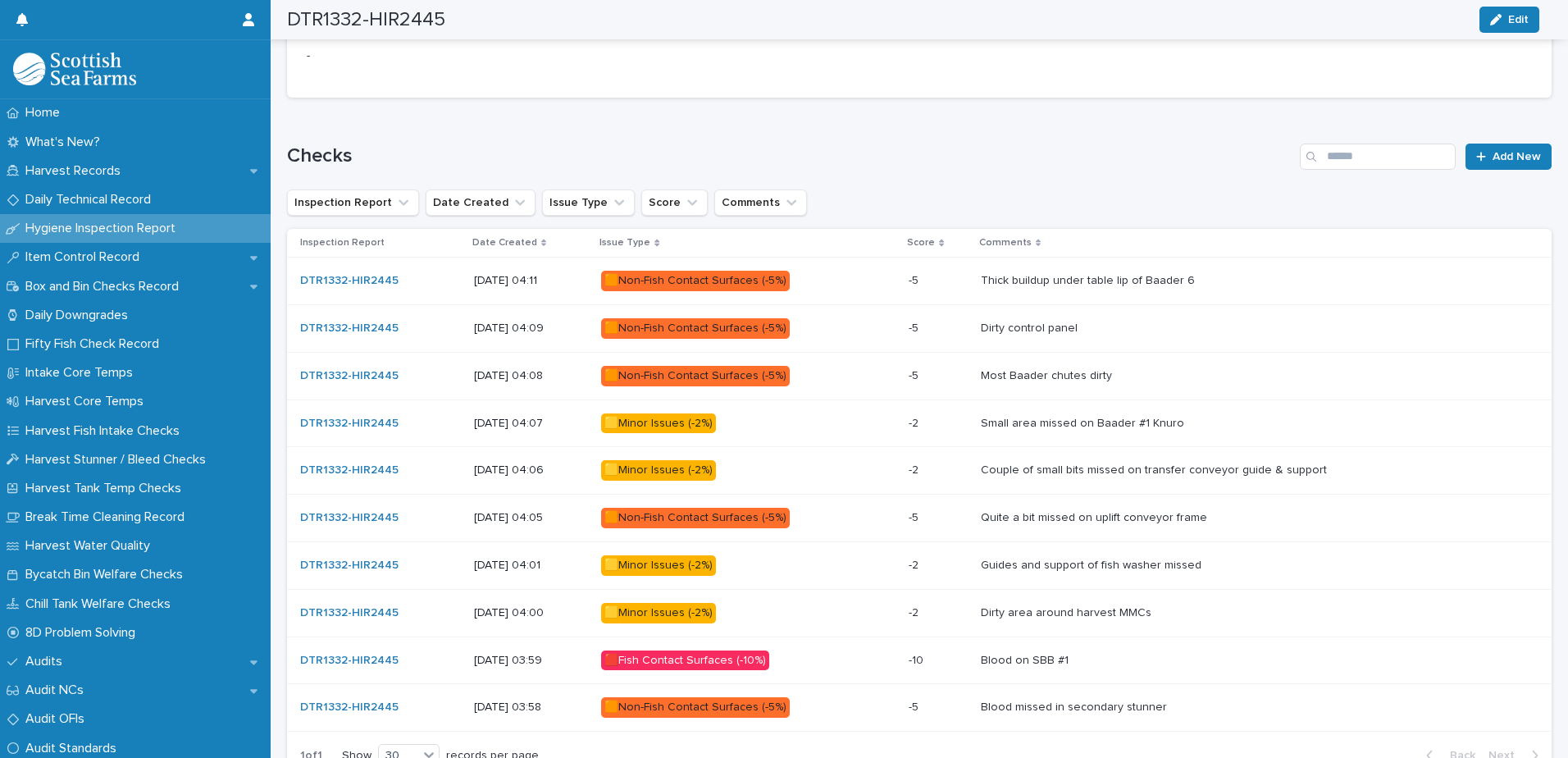
click at [824, 470] on p "🟨Minor Issues (-2%)" at bounding box center [744, 470] width 287 height 21
